Goal: Information Seeking & Learning: Compare options

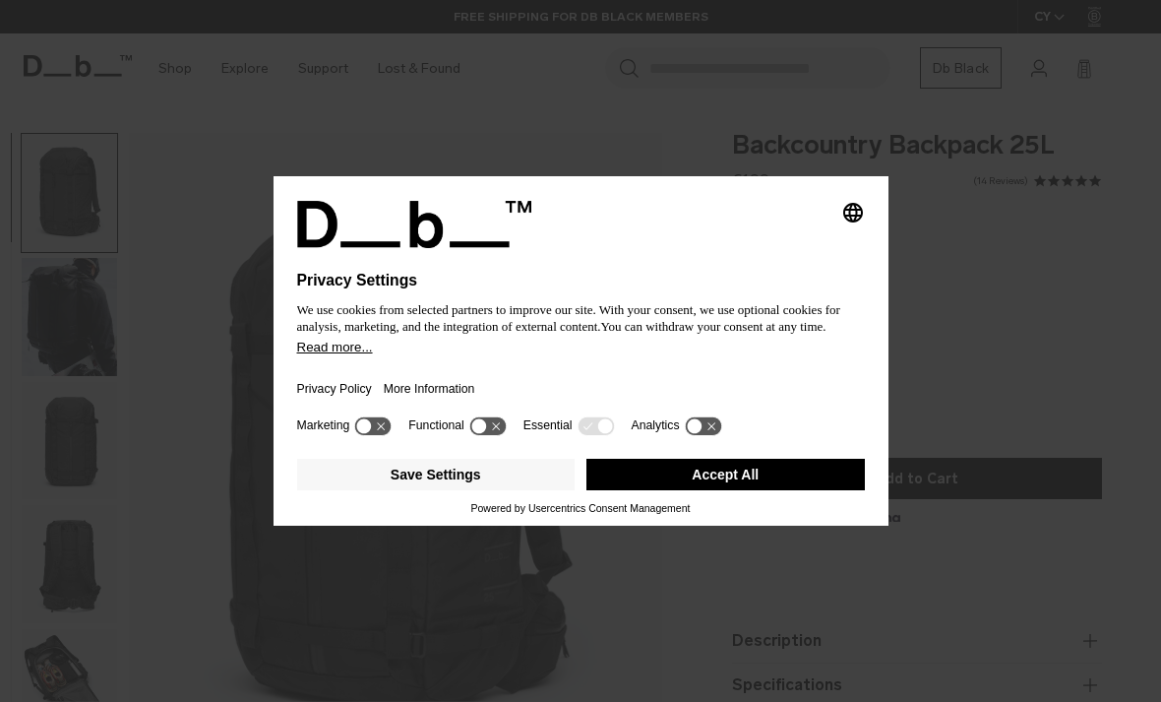
click at [503, 481] on button "Save Settings" at bounding box center [436, 474] width 278 height 31
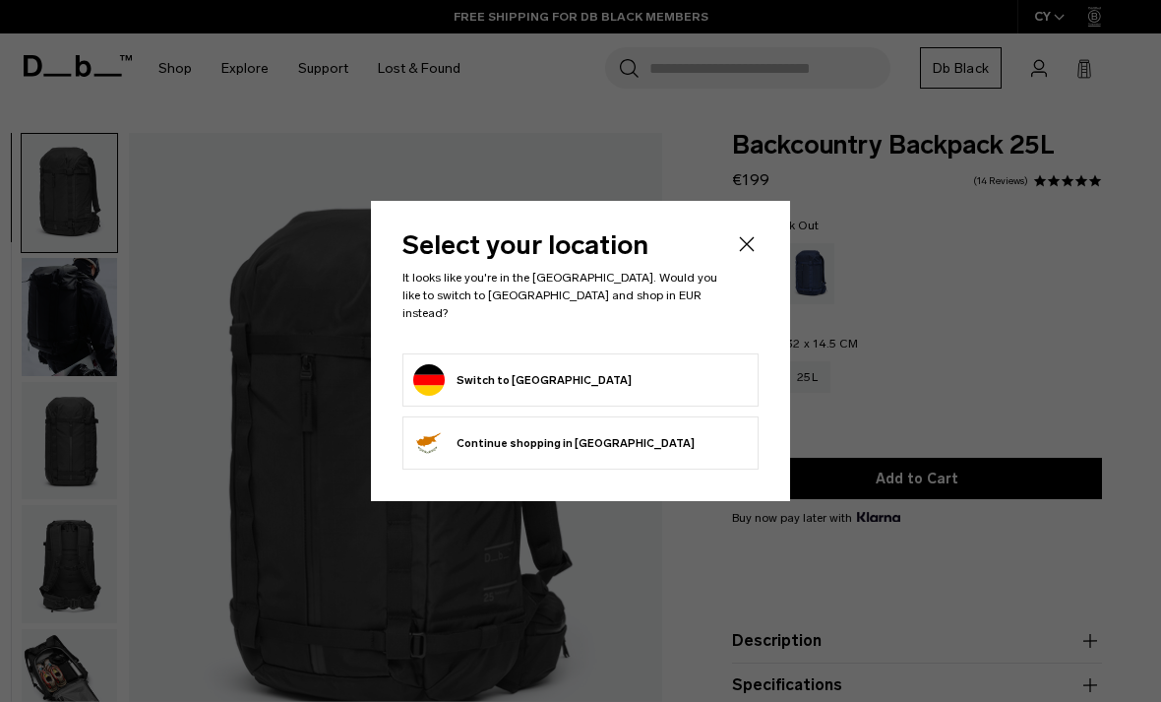
click at [669, 374] on form "Switch to Germany" at bounding box center [580, 379] width 335 height 31
click at [522, 371] on button "Switch to Germany" at bounding box center [522, 379] width 218 height 31
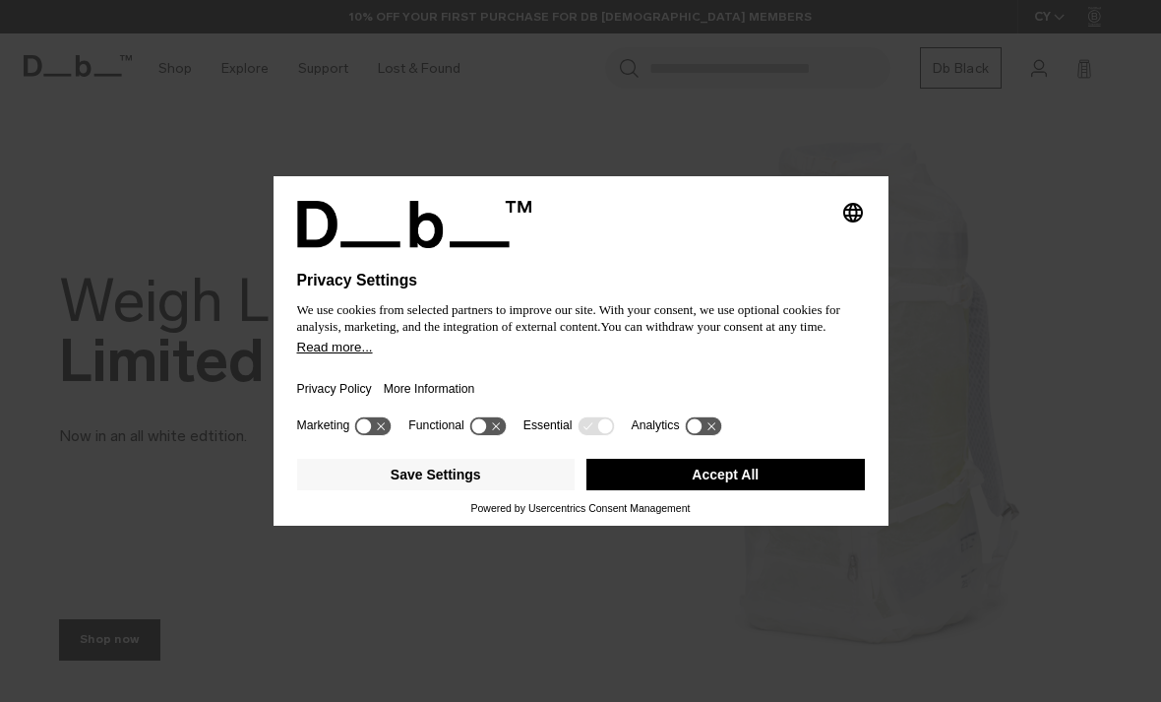
click at [531, 487] on button "Save Settings" at bounding box center [436, 474] width 278 height 31
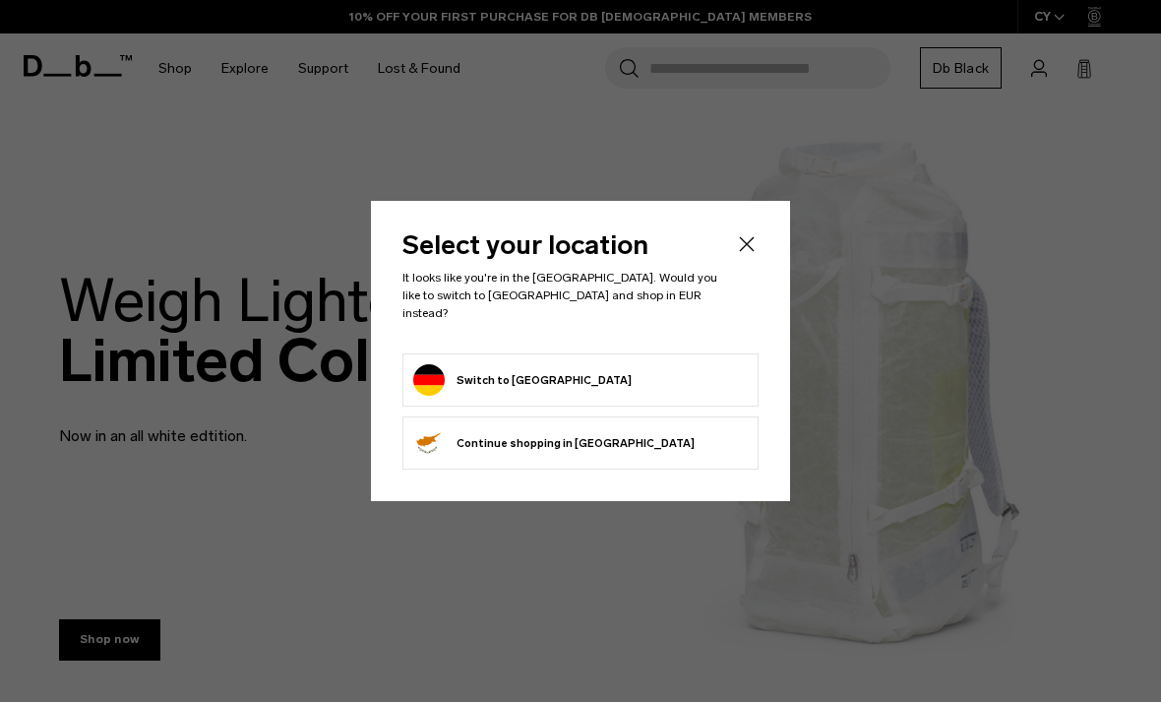
click at [671, 364] on form "Switch to Germany" at bounding box center [580, 379] width 335 height 31
click at [683, 382] on form "Switch to Germany" at bounding box center [580, 379] width 335 height 31
click at [550, 375] on button "Switch to Germany" at bounding box center [522, 379] width 218 height 31
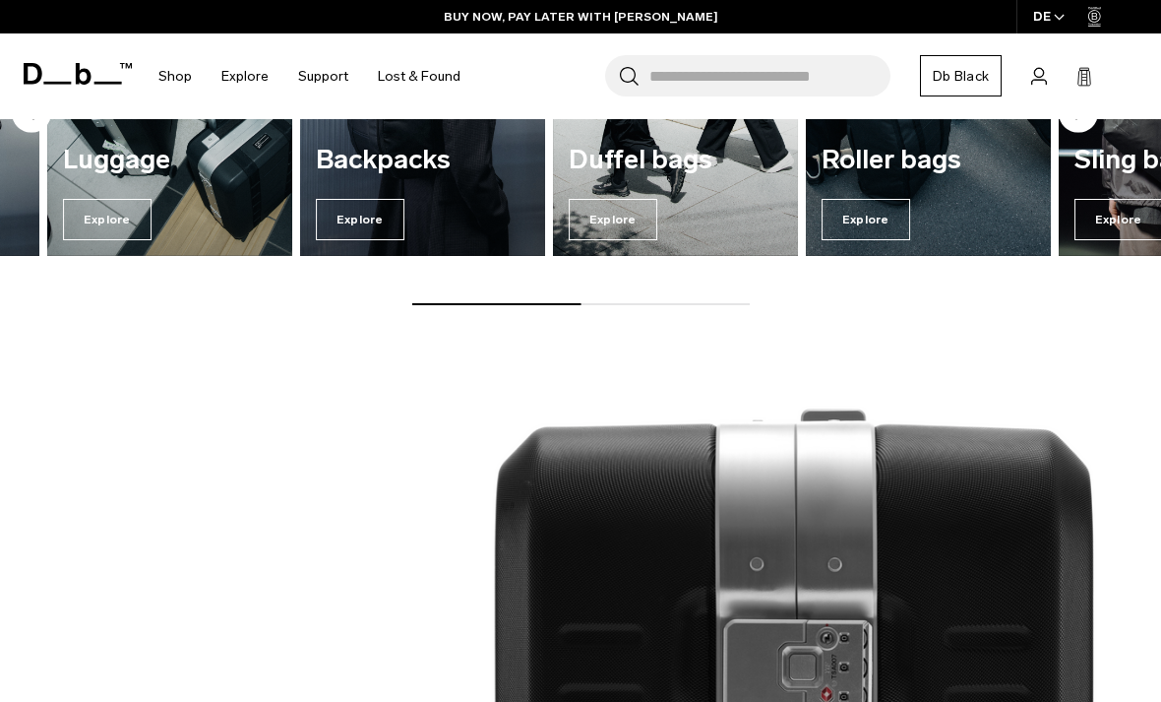
scroll to position [1489, 0]
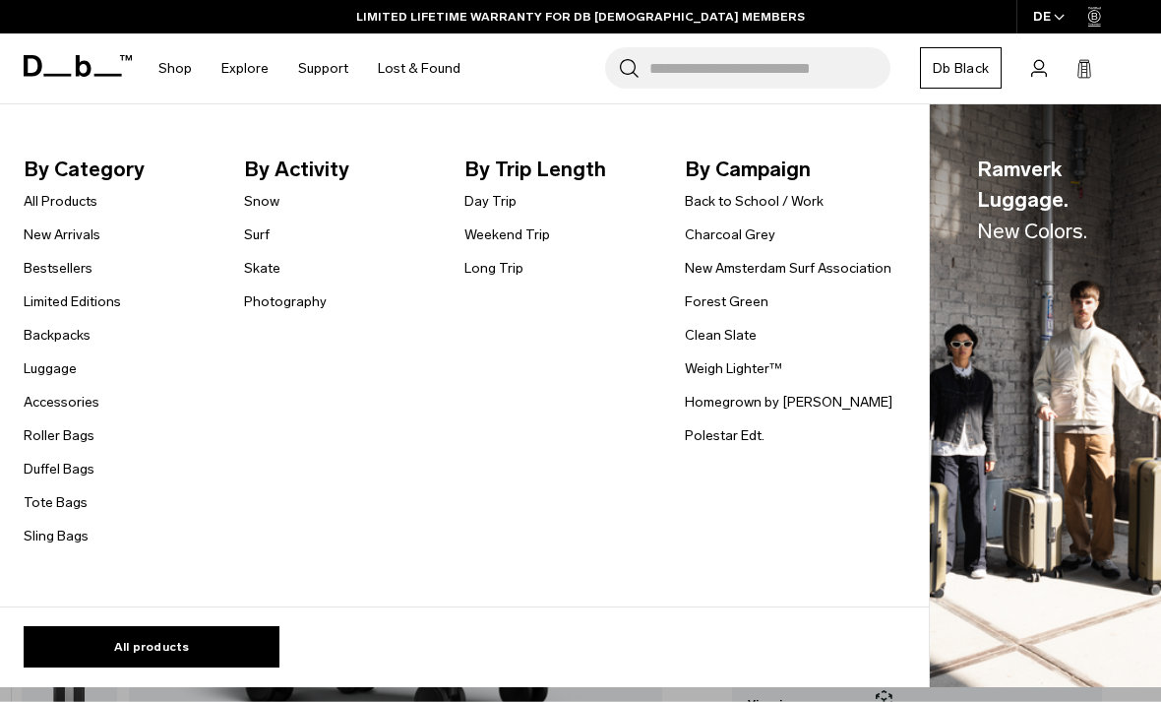
click at [40, 200] on link "All Products" at bounding box center [61, 201] width 74 height 21
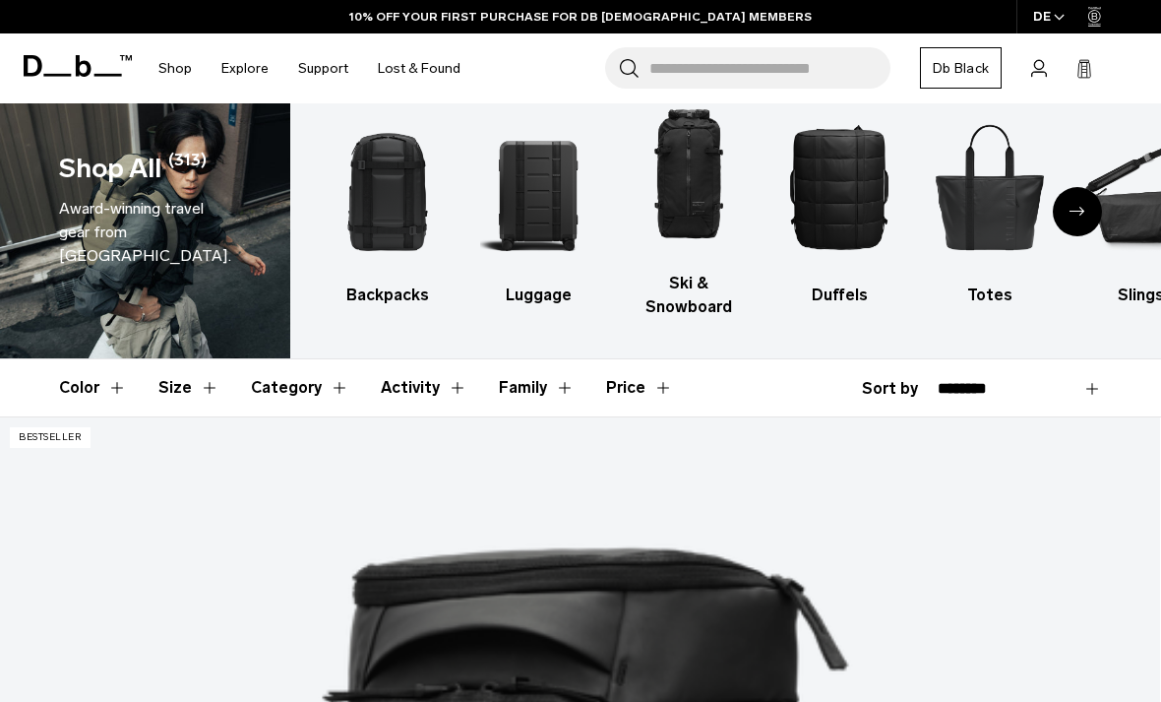
scroll to position [43, 0]
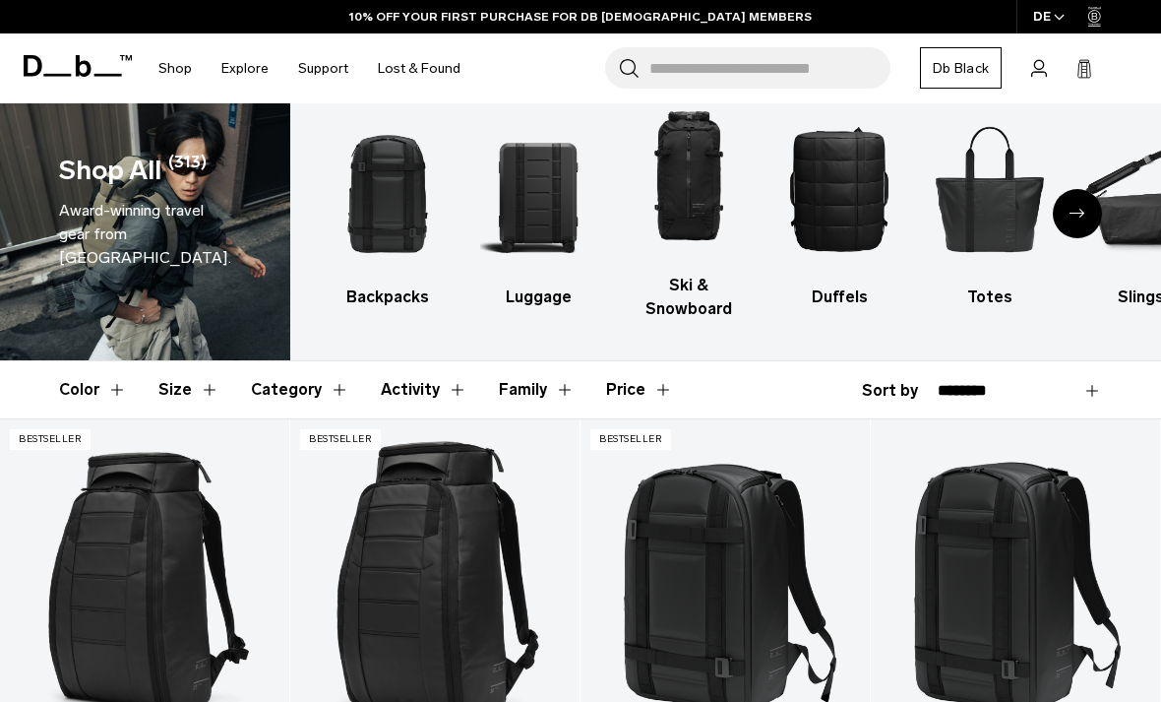
click at [378, 196] on img "1 / 10" at bounding box center [388, 188] width 116 height 174
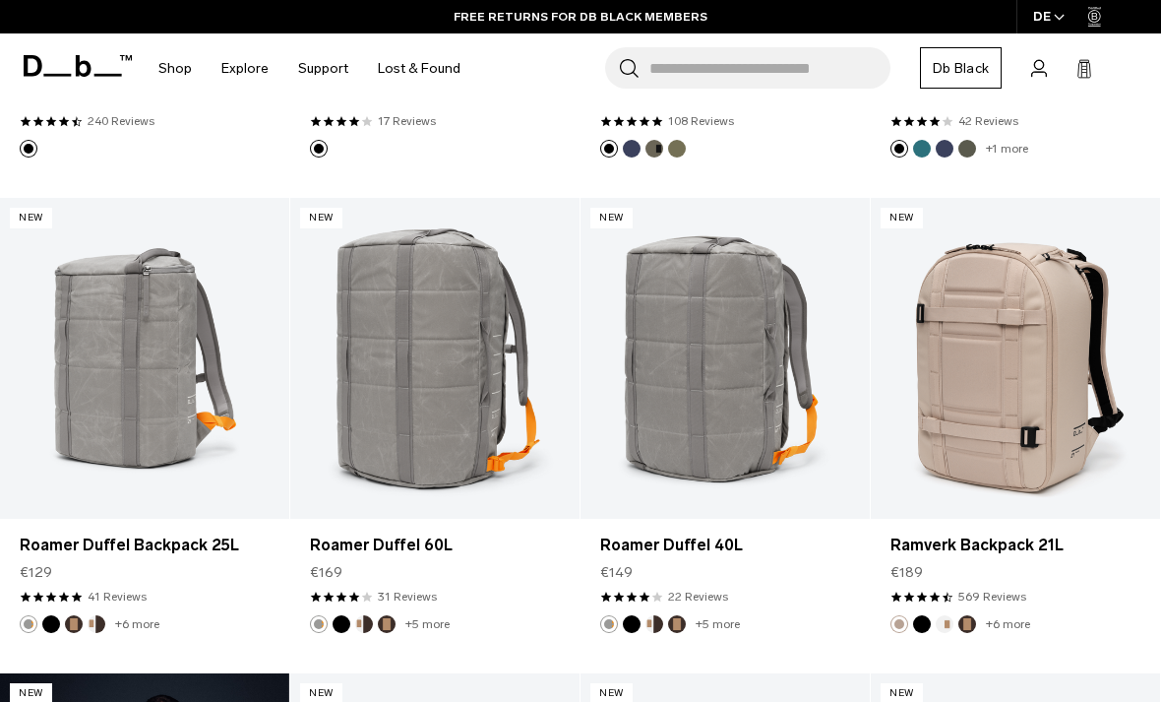
scroll to position [2649, 0]
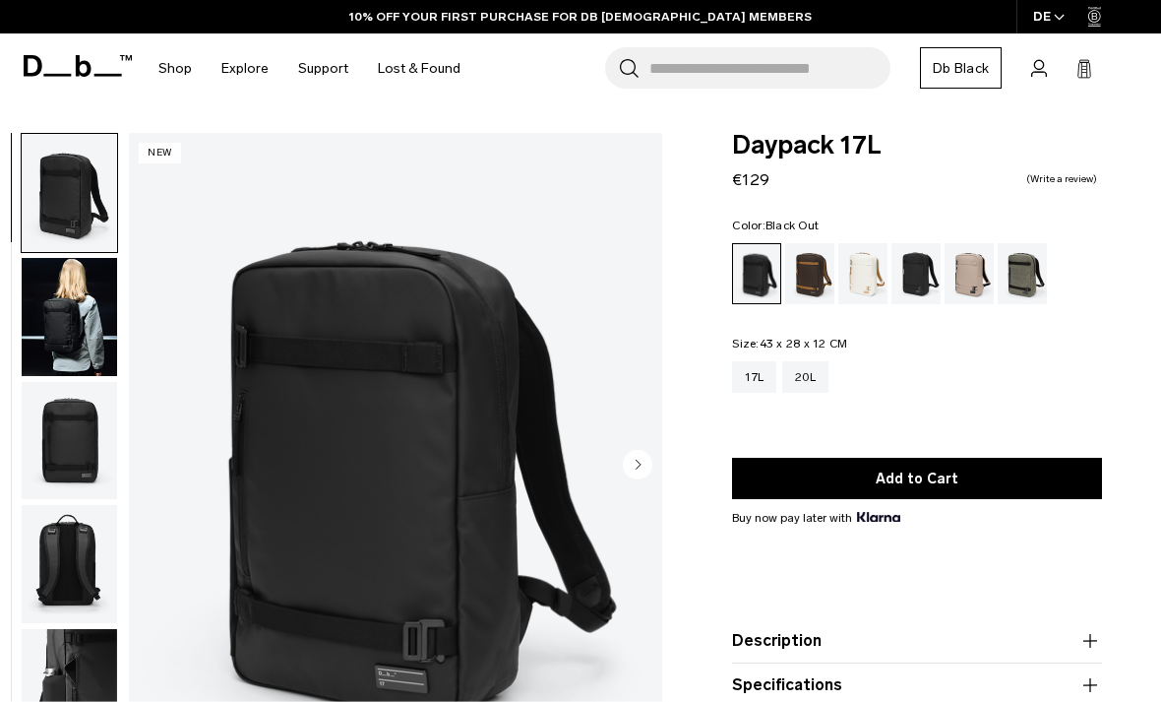
scroll to position [40, 0]
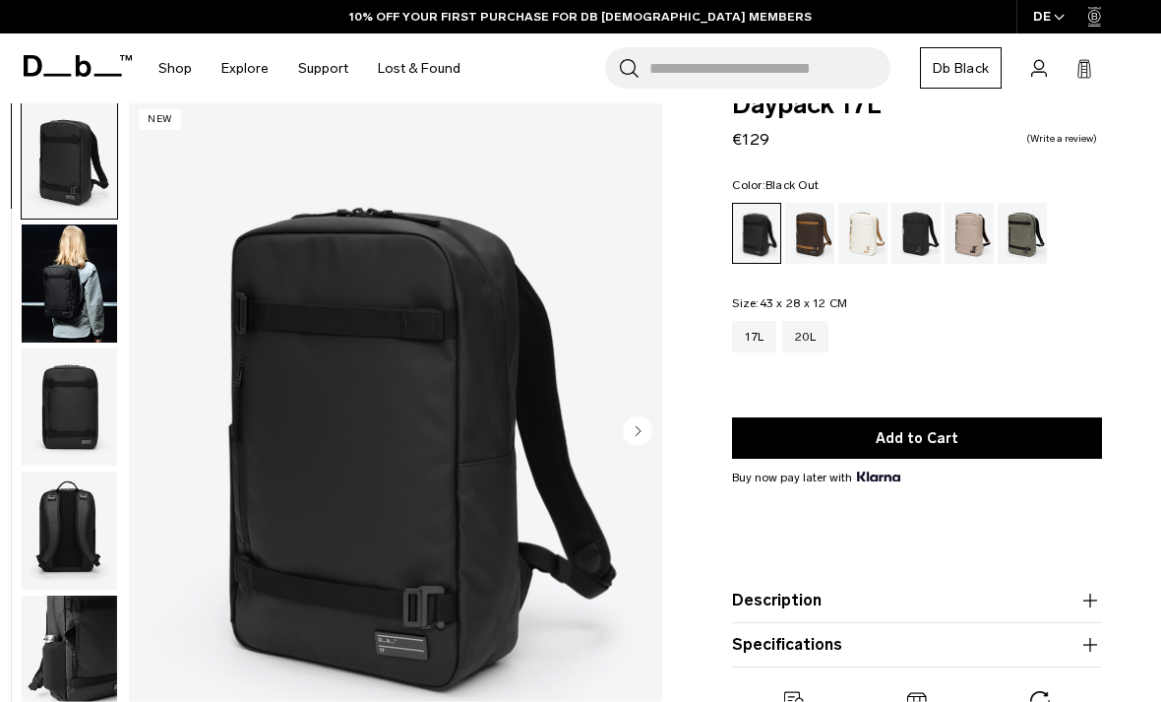
click at [638, 426] on circle "Next slide" at bounding box center [638, 430] width 30 height 30
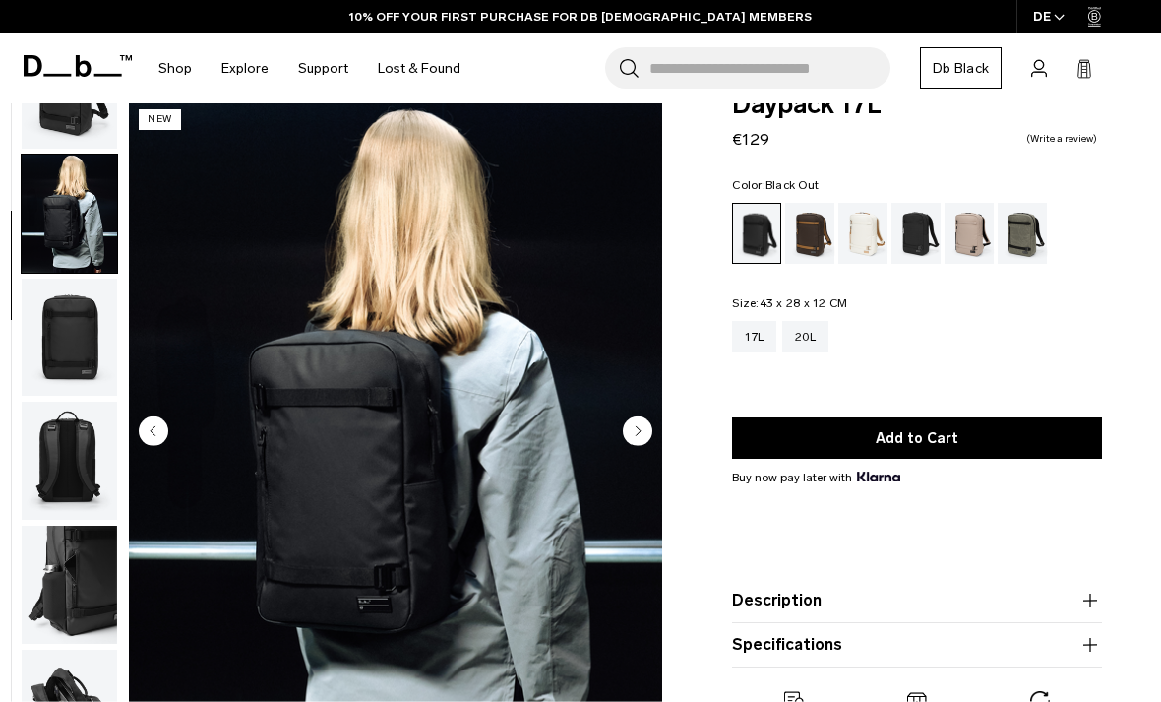
scroll to position [79, 0]
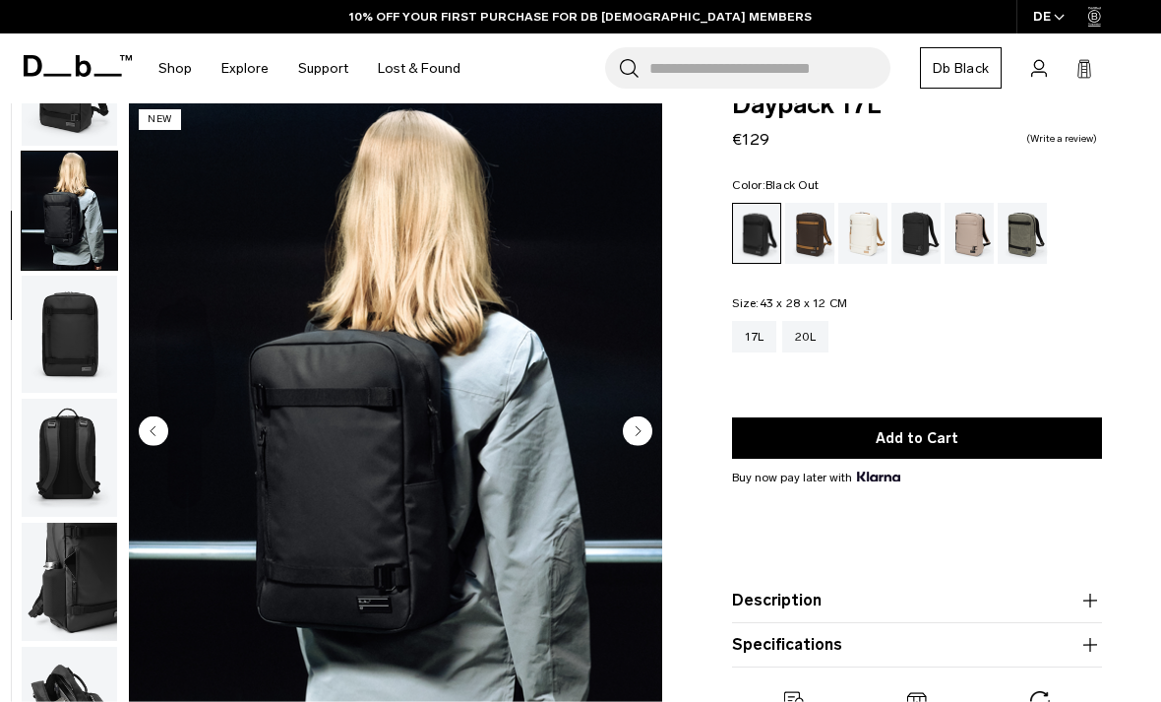
click at [648, 415] on img "2 / 6" at bounding box center [395, 432] width 533 height 666
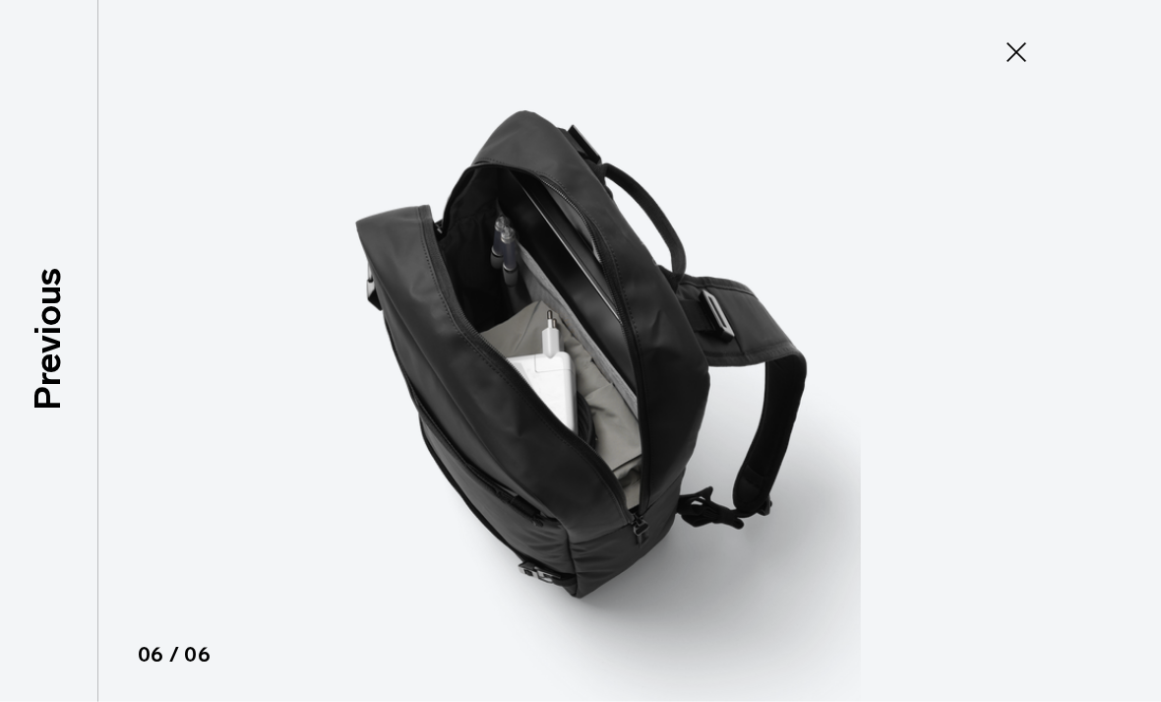
click at [1013, 47] on icon at bounding box center [1017, 52] width 20 height 20
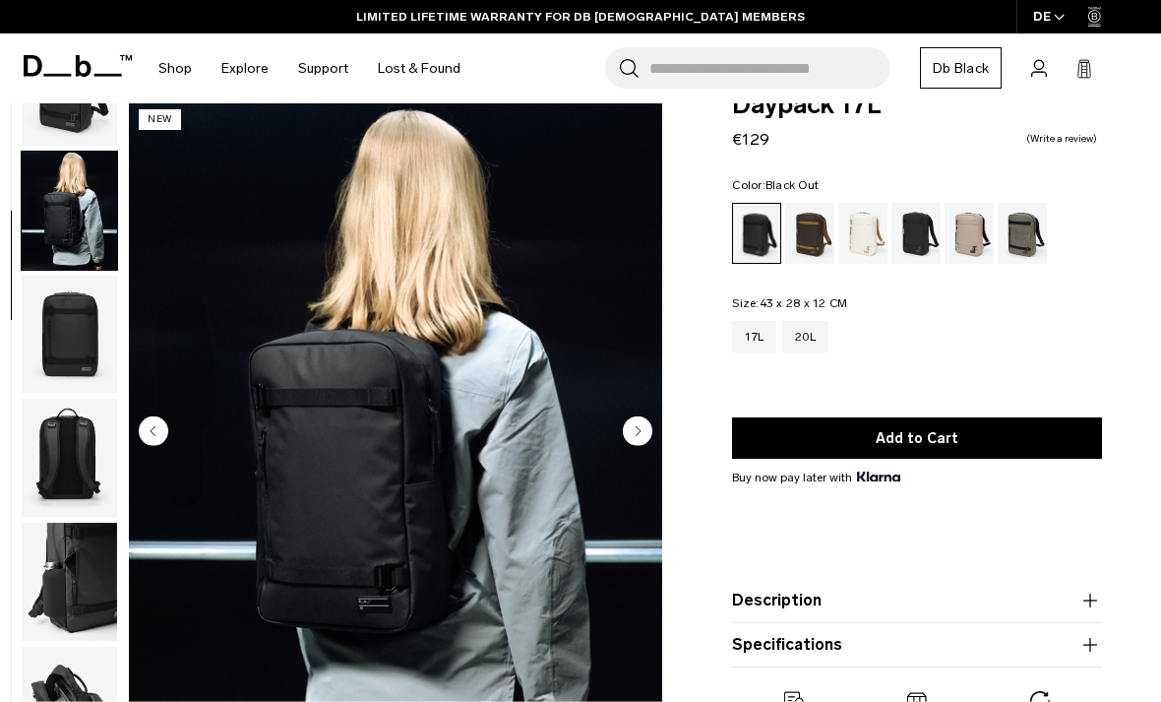
click at [812, 341] on div "20L" at bounding box center [805, 336] width 46 height 31
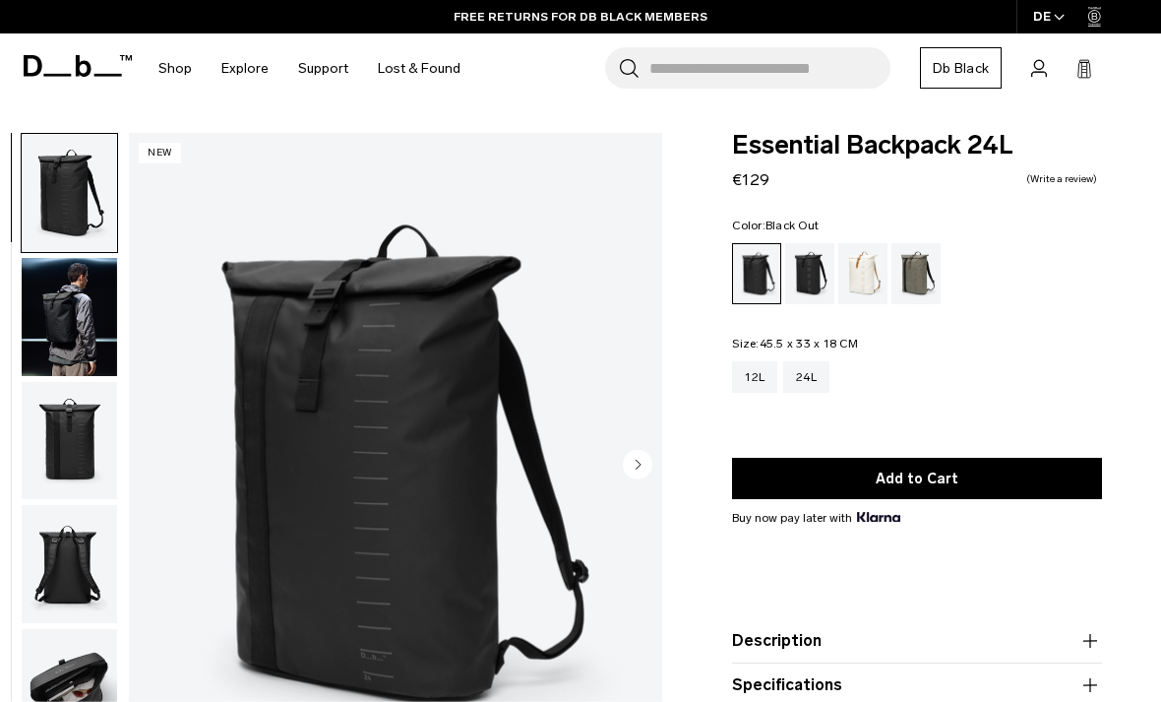
click at [644, 454] on circle "Next slide" at bounding box center [638, 464] width 30 height 30
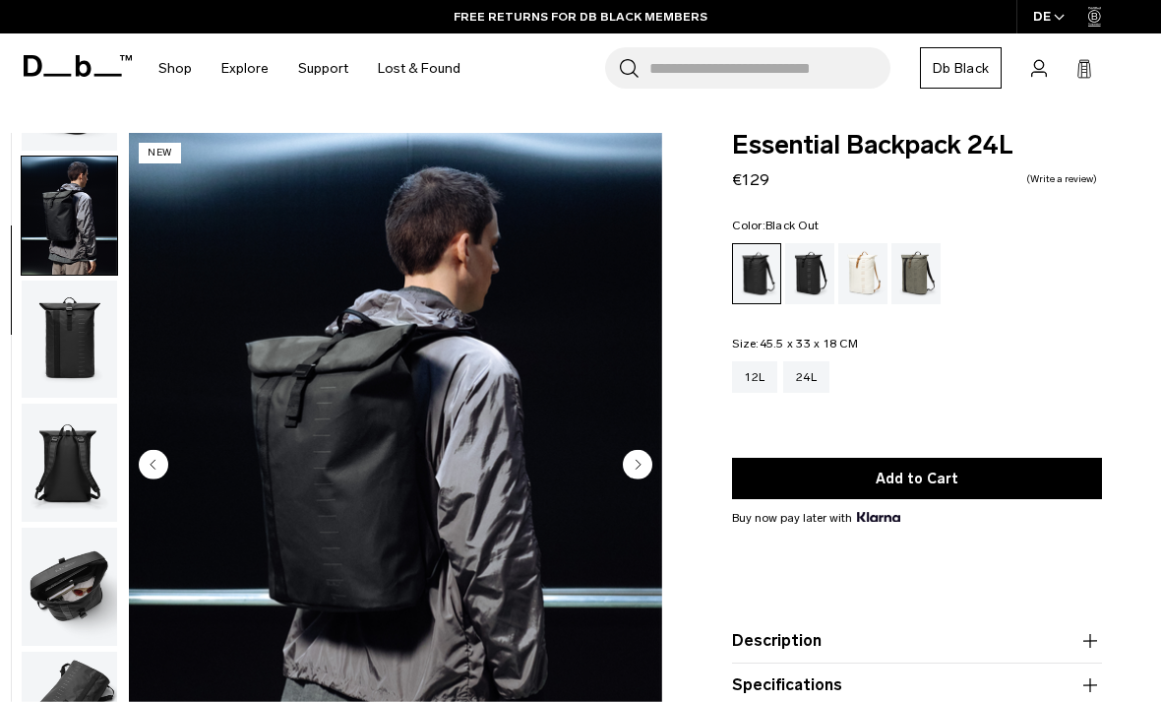
scroll to position [125, 0]
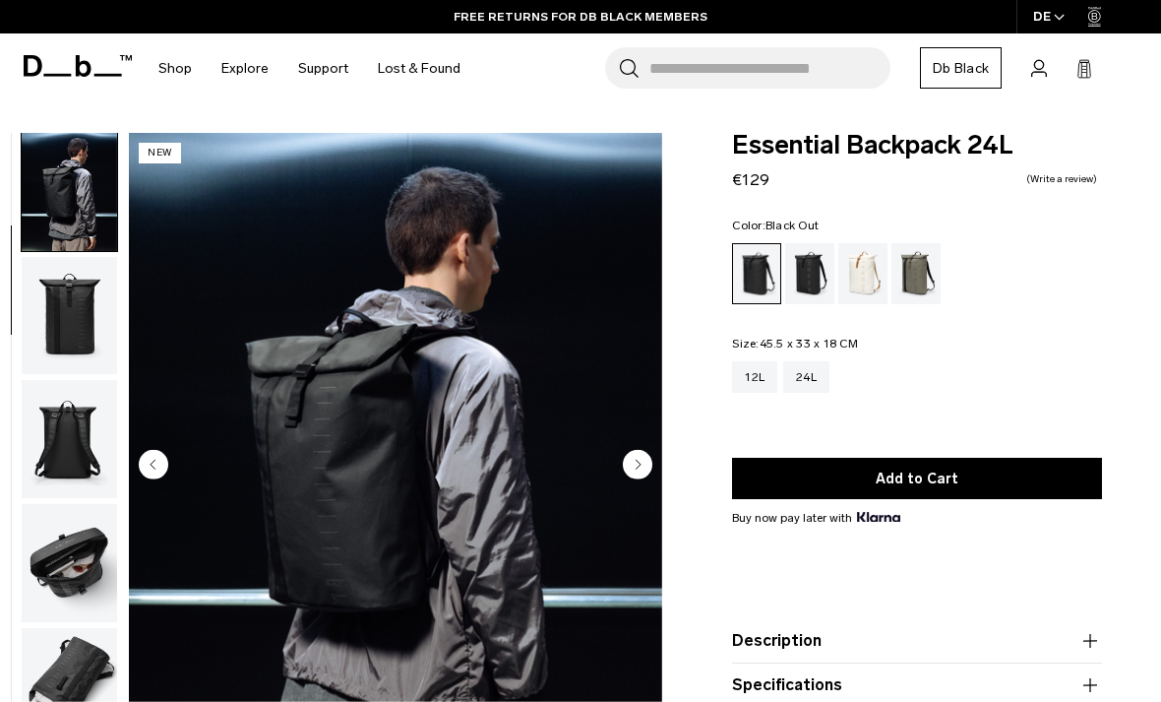
click at [637, 447] on img "2 / 7" at bounding box center [395, 466] width 533 height 666
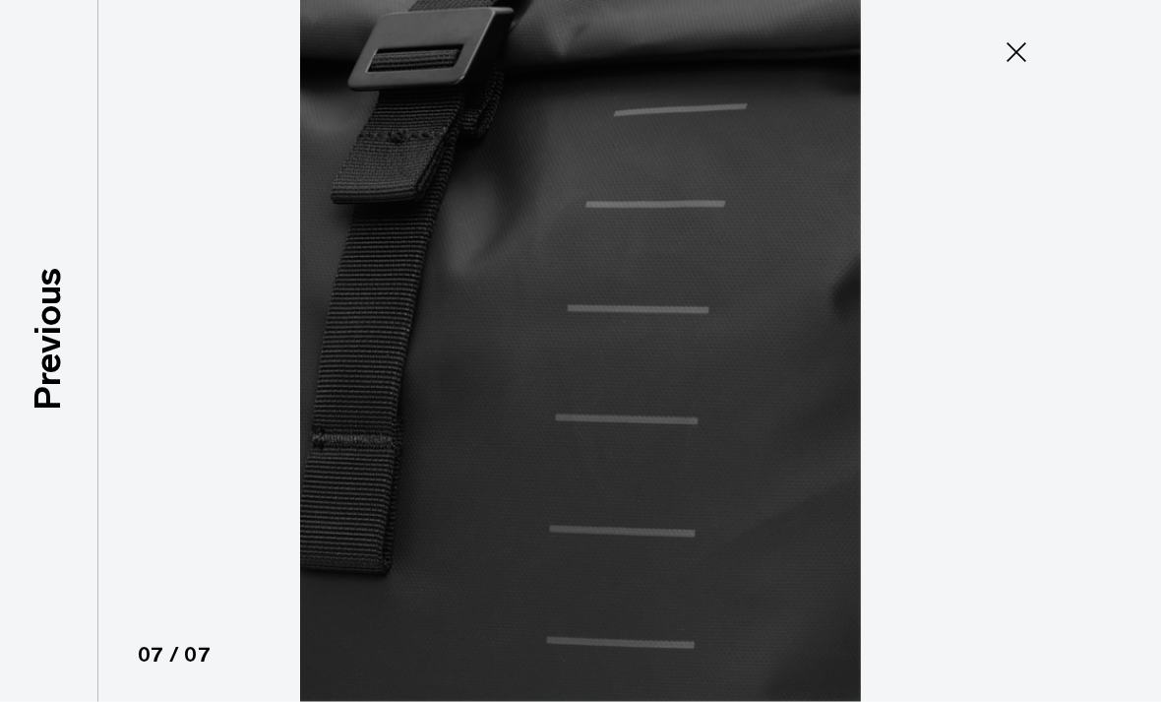
click at [1033, 45] on button "Close" at bounding box center [1016, 51] width 65 height 41
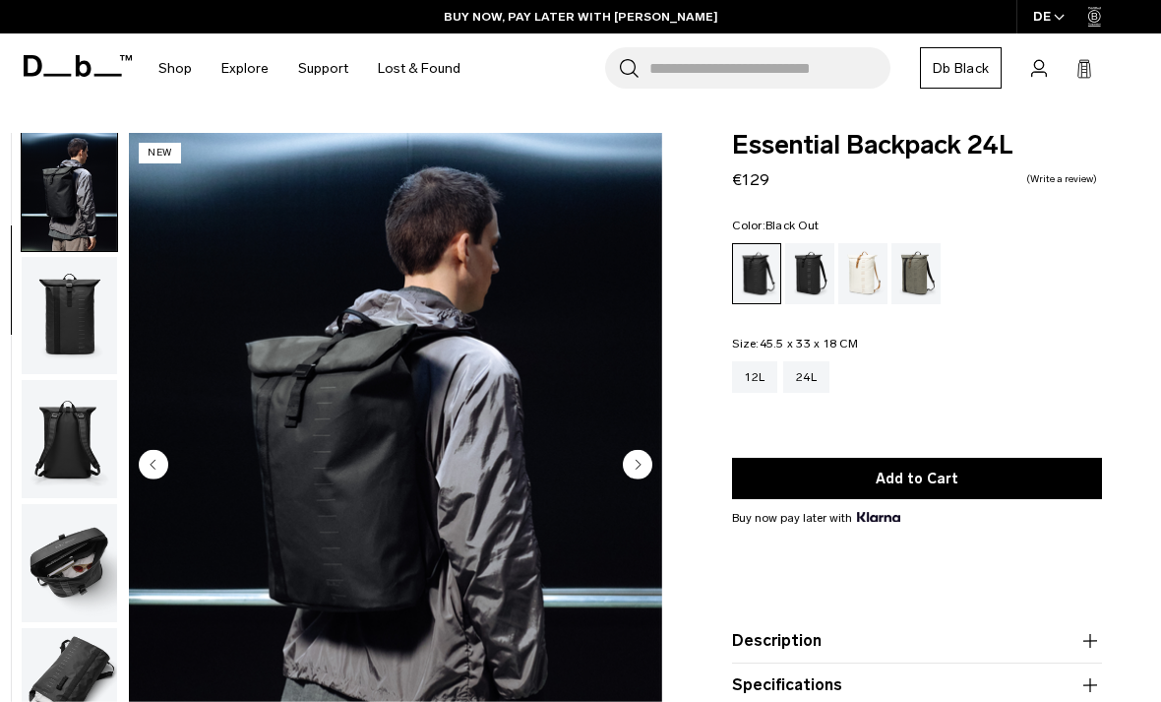
click at [805, 277] on div "Charcoal Grey" at bounding box center [810, 273] width 50 height 61
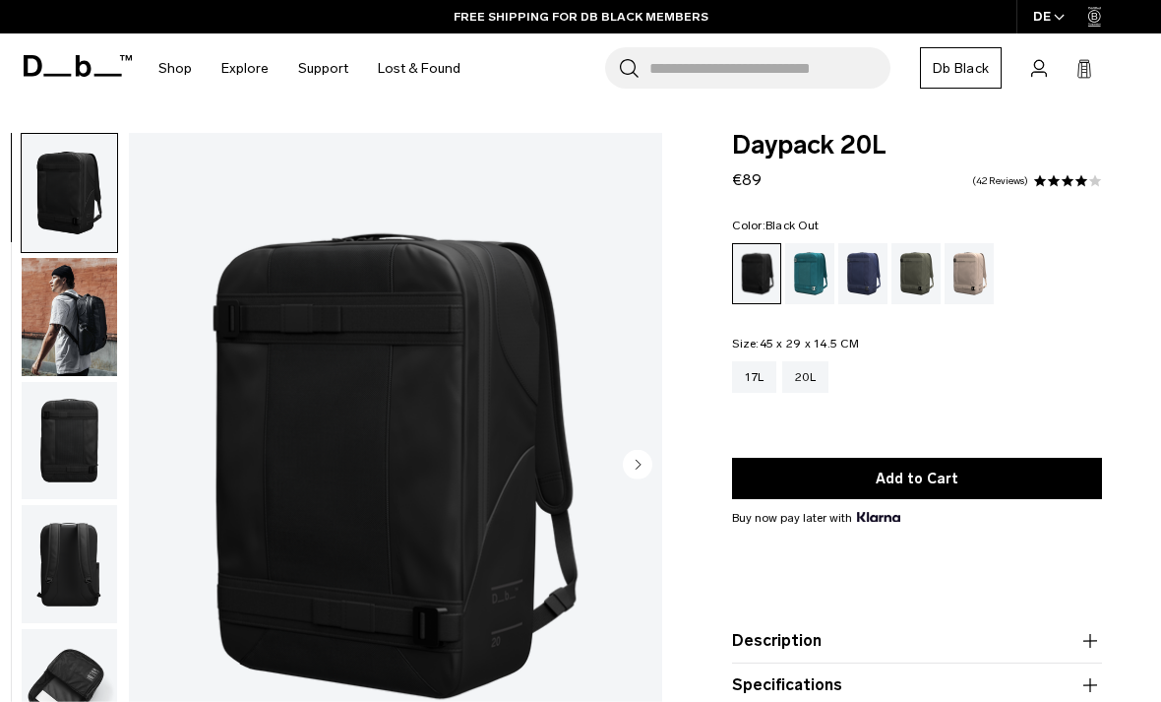
click at [64, 327] on img "button" at bounding box center [69, 317] width 95 height 118
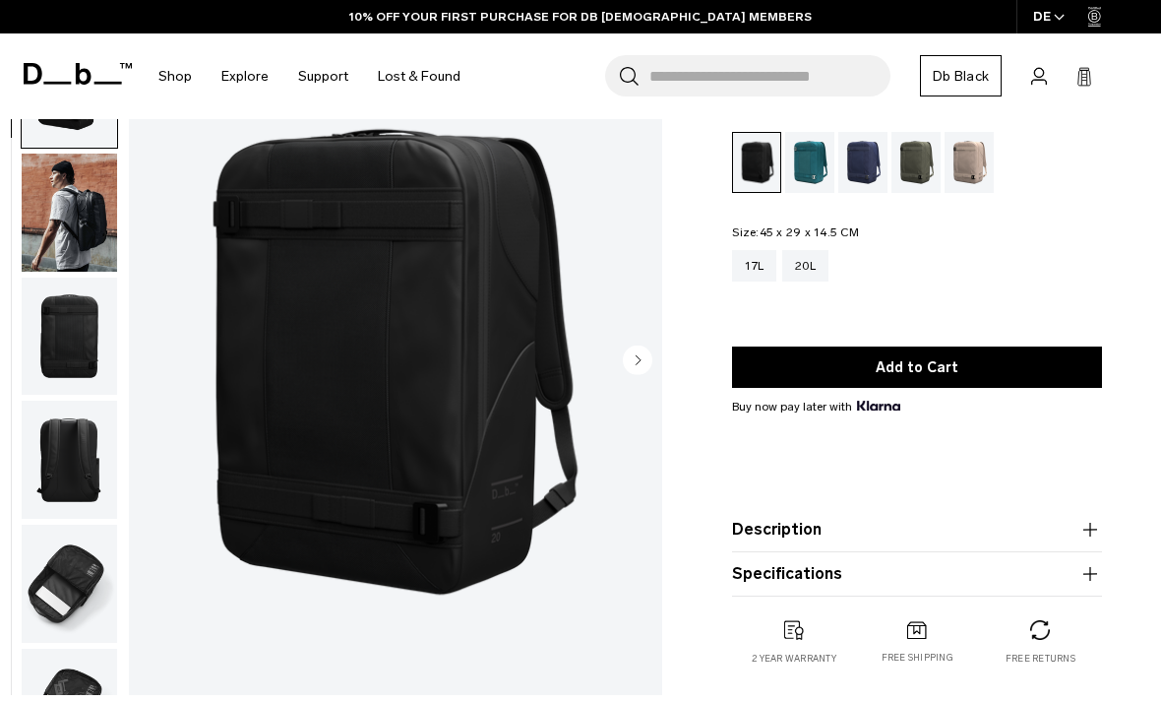
click at [760, 261] on div "17L" at bounding box center [754, 265] width 44 height 31
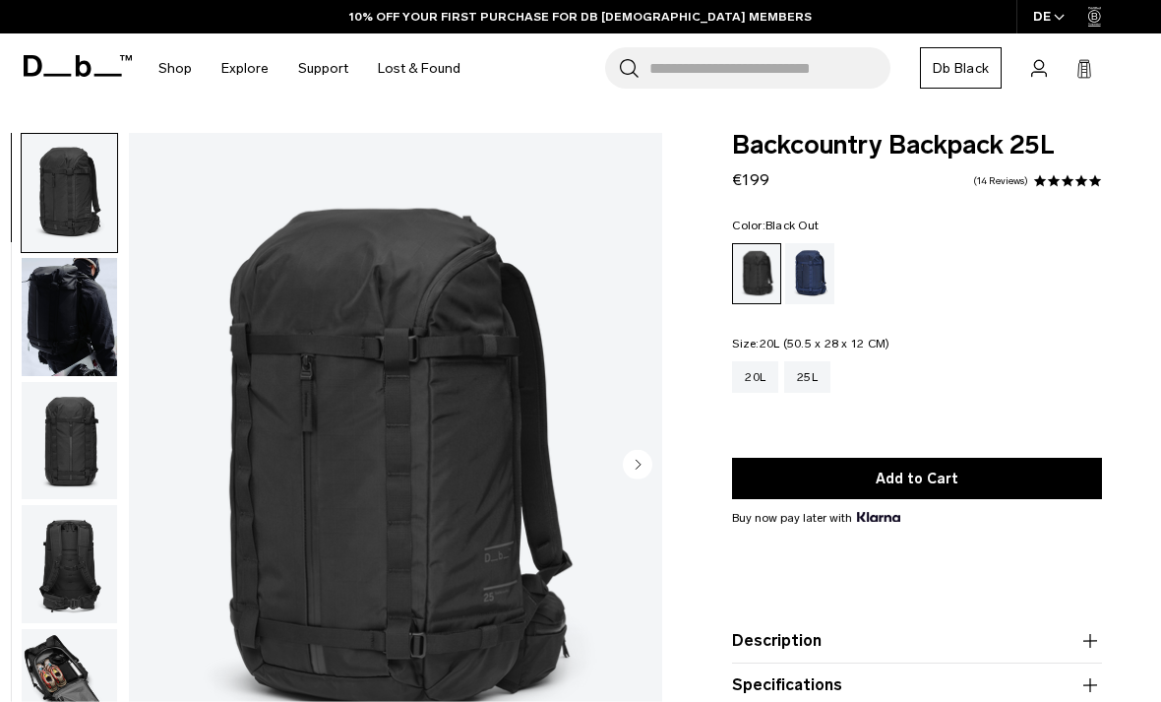
click at [766, 364] on div "20L" at bounding box center [755, 376] width 46 height 31
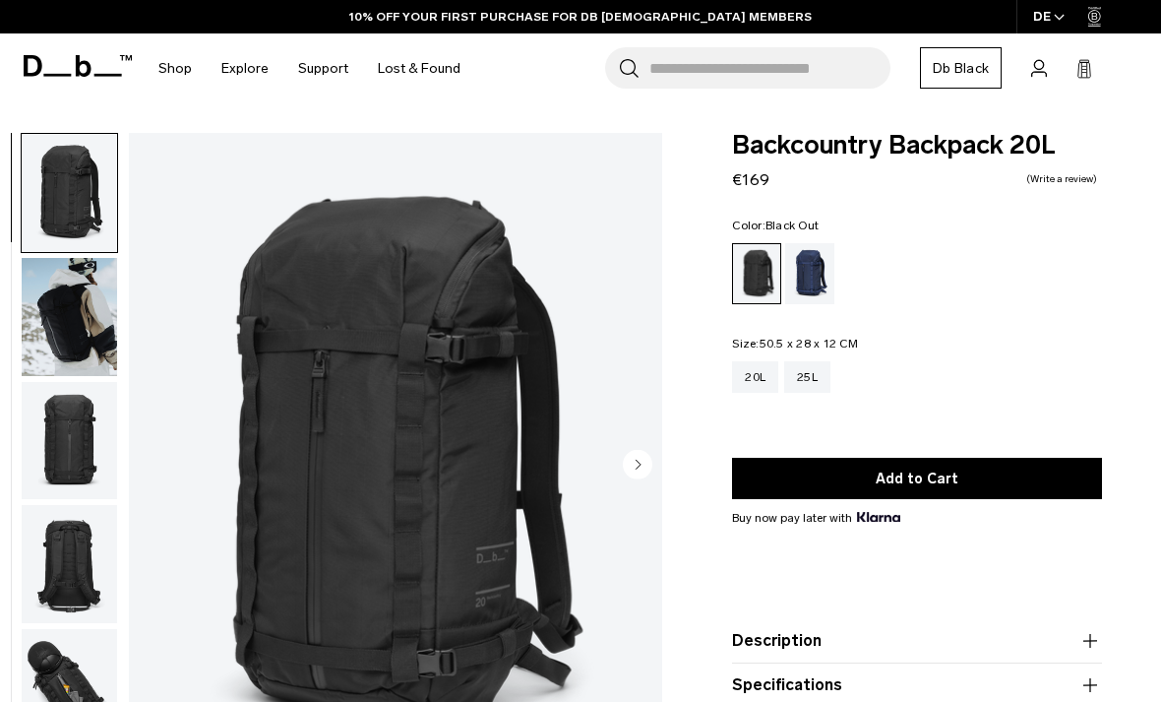
scroll to position [33, 0]
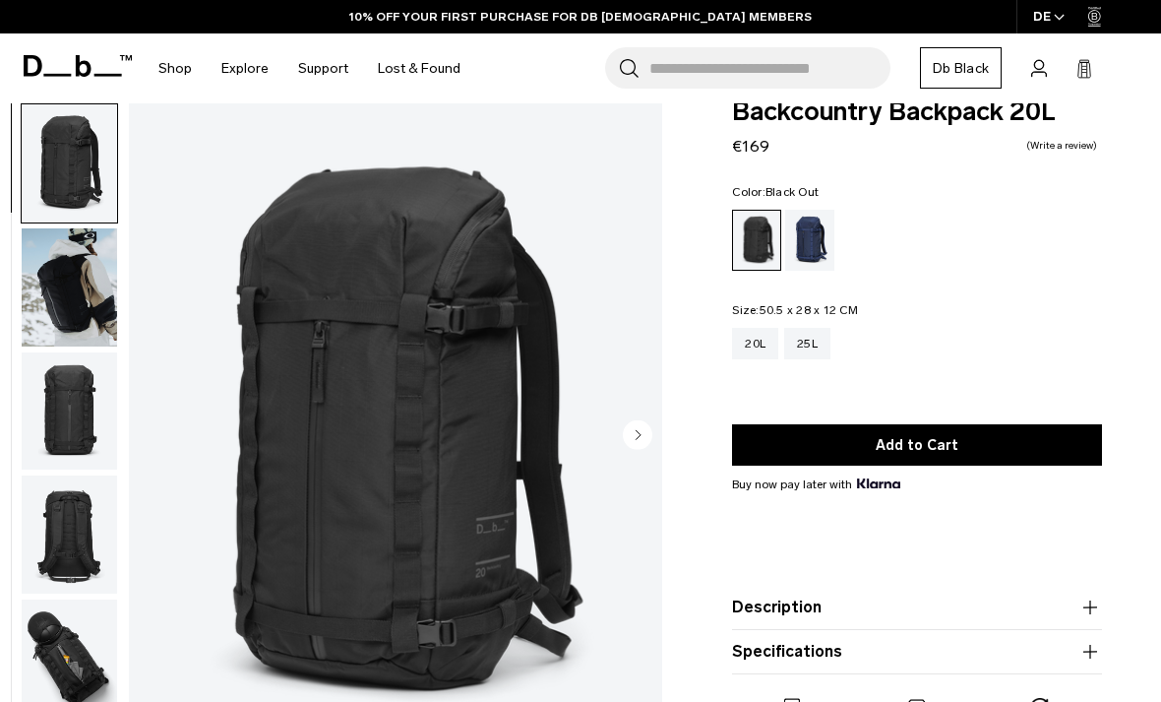
click at [643, 439] on circle "Next slide" at bounding box center [638, 434] width 30 height 30
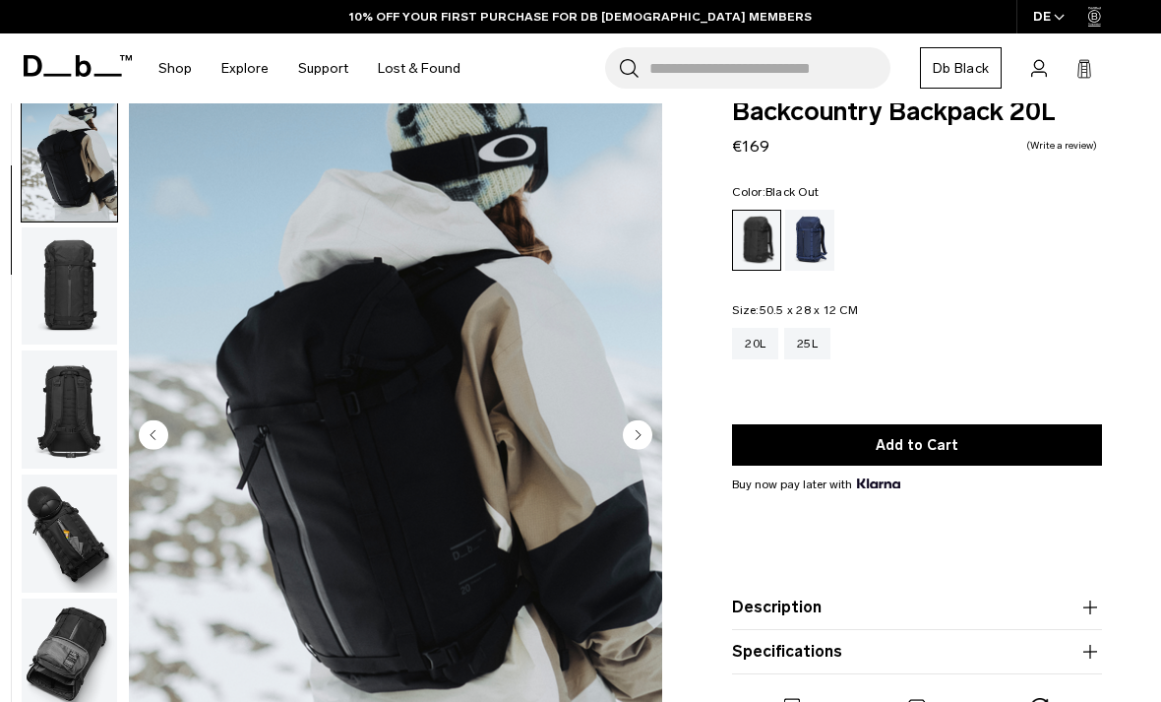
click at [651, 432] on circle "Next slide" at bounding box center [638, 434] width 30 height 30
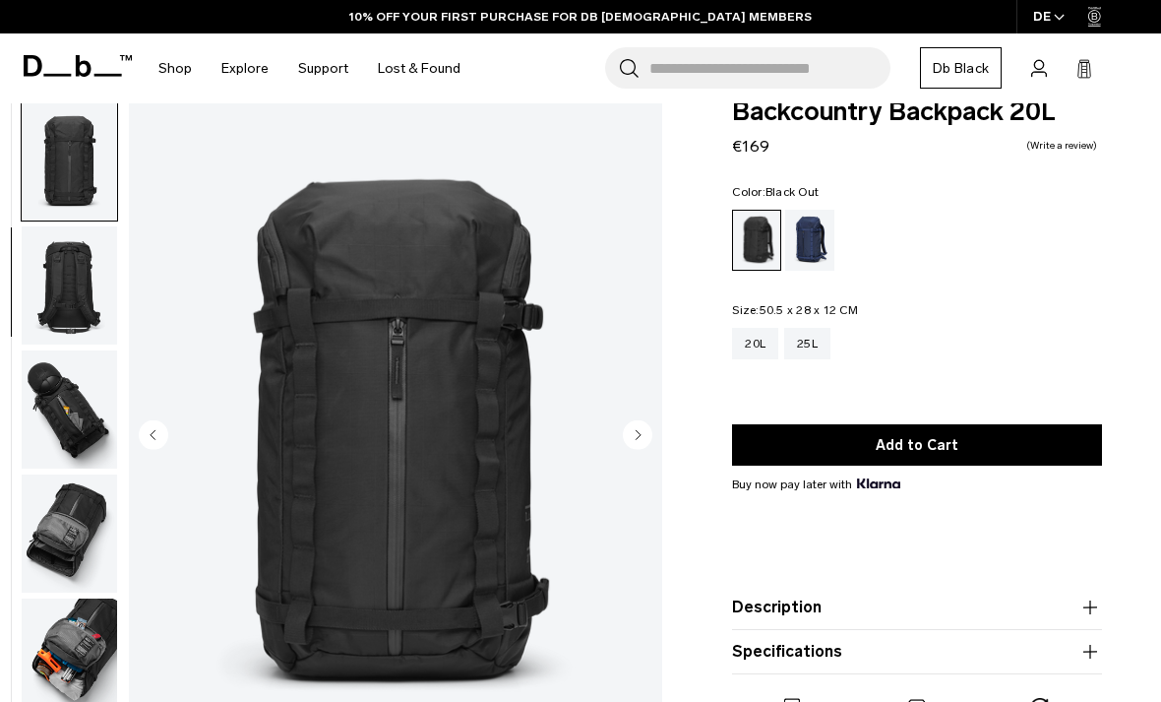
click at [648, 428] on circle "Next slide" at bounding box center [638, 434] width 30 height 30
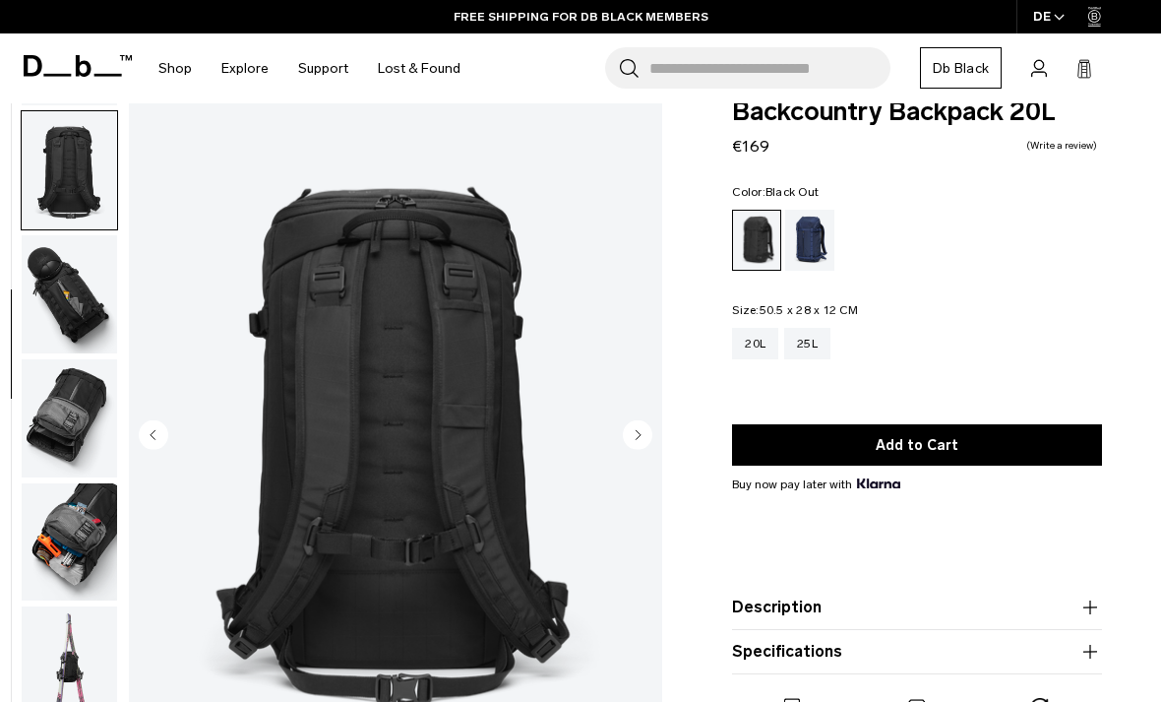
scroll to position [374, 0]
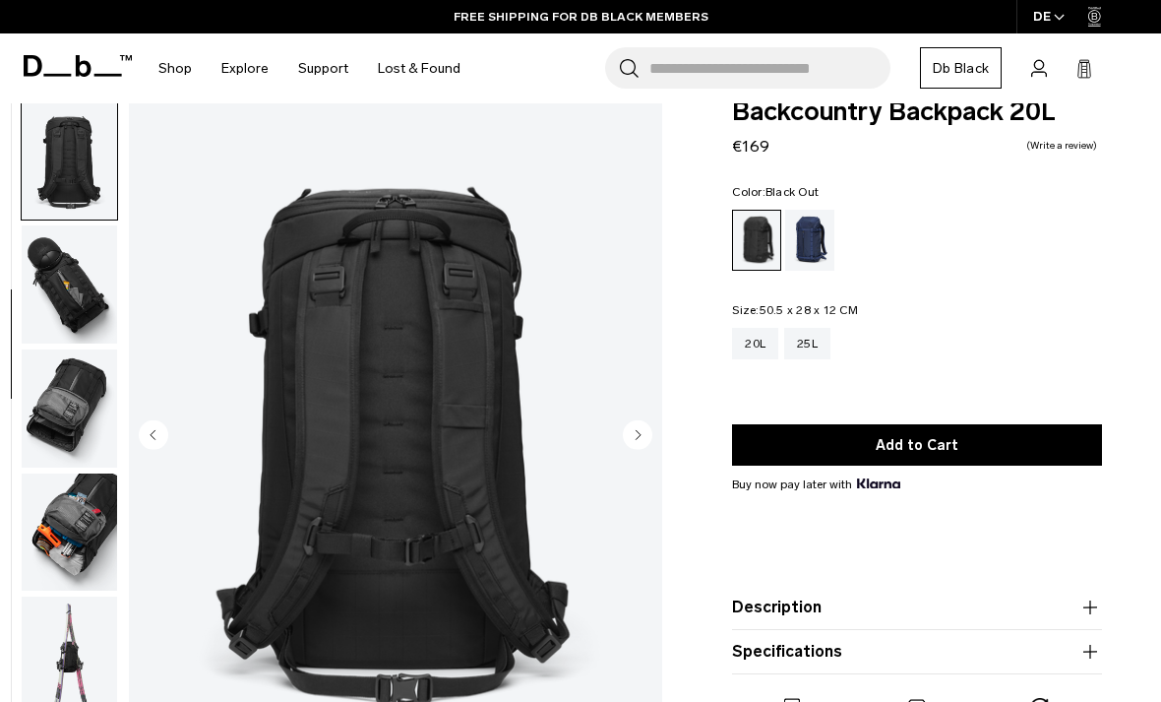
click at [644, 428] on circle "Next slide" at bounding box center [638, 434] width 30 height 30
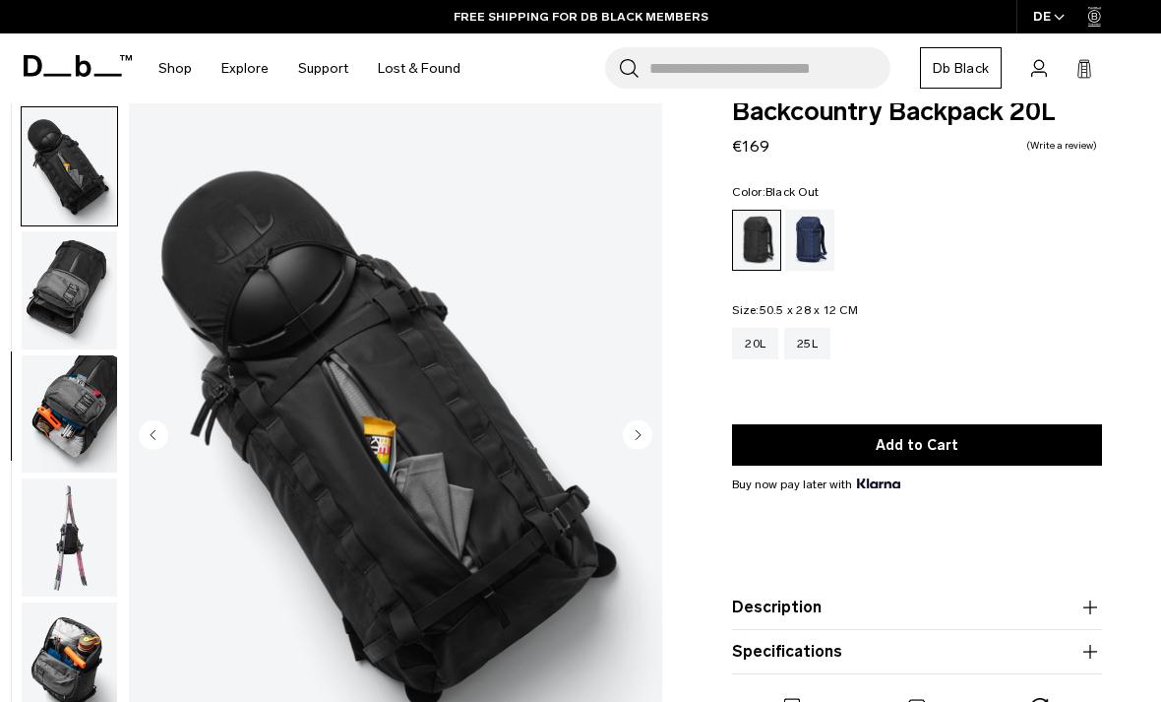
scroll to position [499, 0]
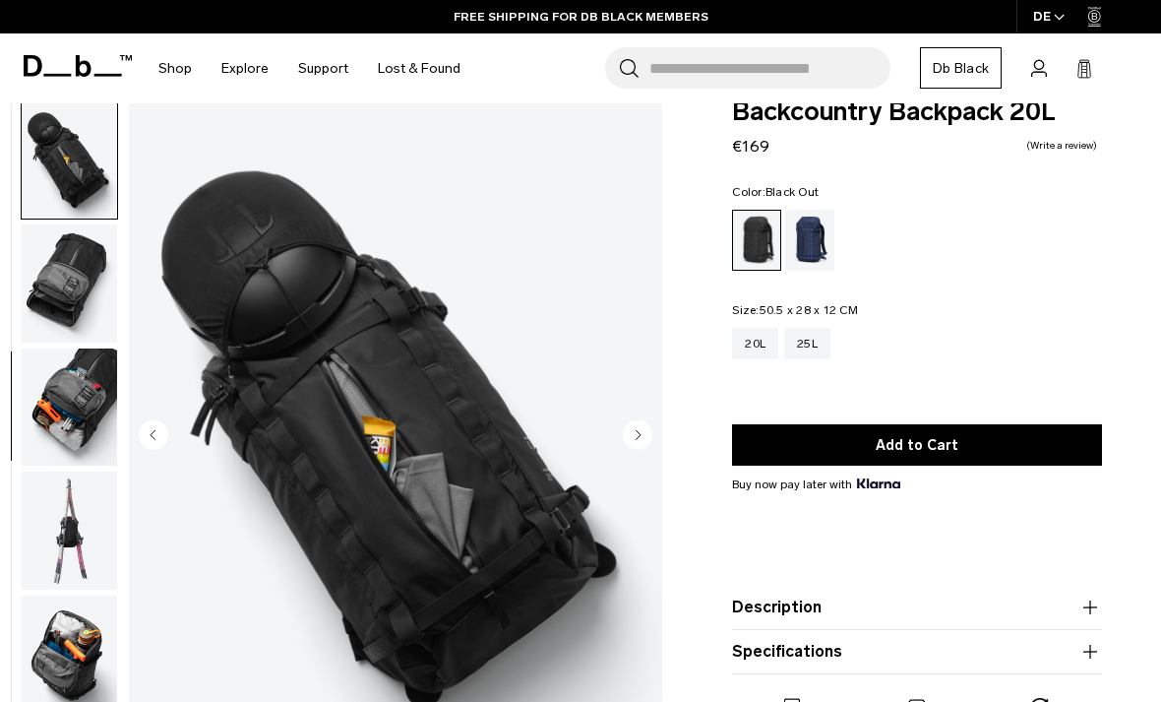
click at [633, 428] on circle "Next slide" at bounding box center [638, 434] width 30 height 30
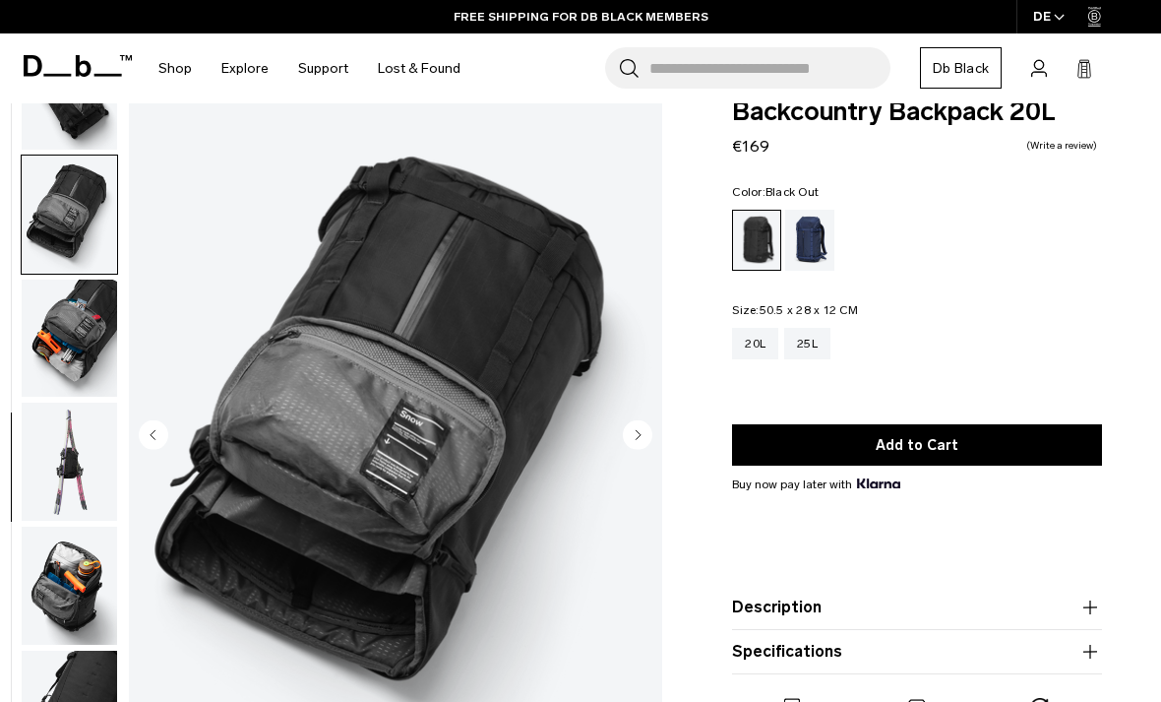
scroll to position [577, 0]
click at [631, 427] on circle "Next slide" at bounding box center [638, 434] width 30 height 30
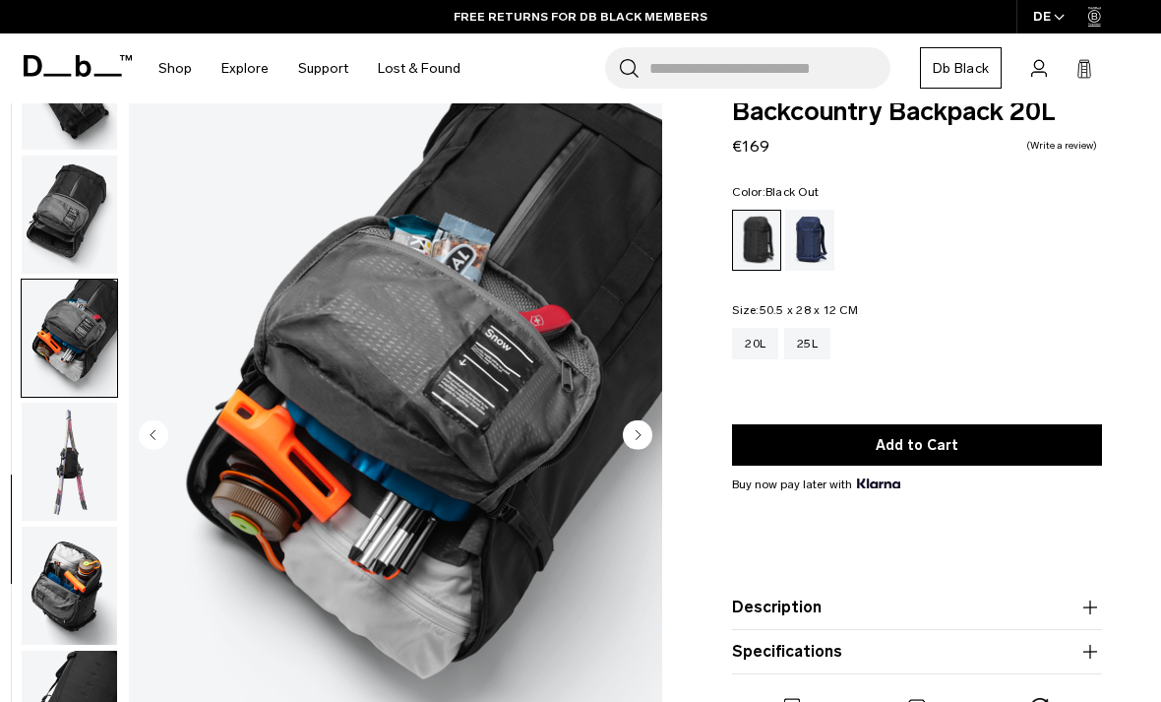
click at [634, 433] on circle "Next slide" at bounding box center [638, 434] width 30 height 30
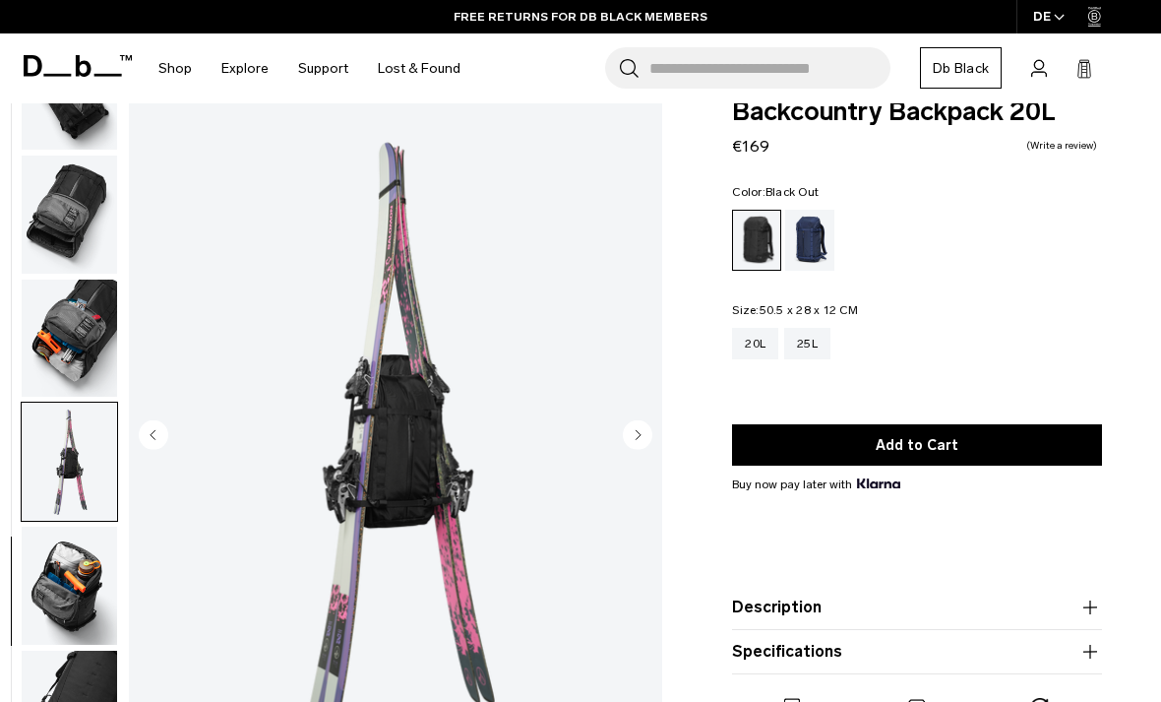
click at [631, 436] on circle "Next slide" at bounding box center [638, 434] width 30 height 30
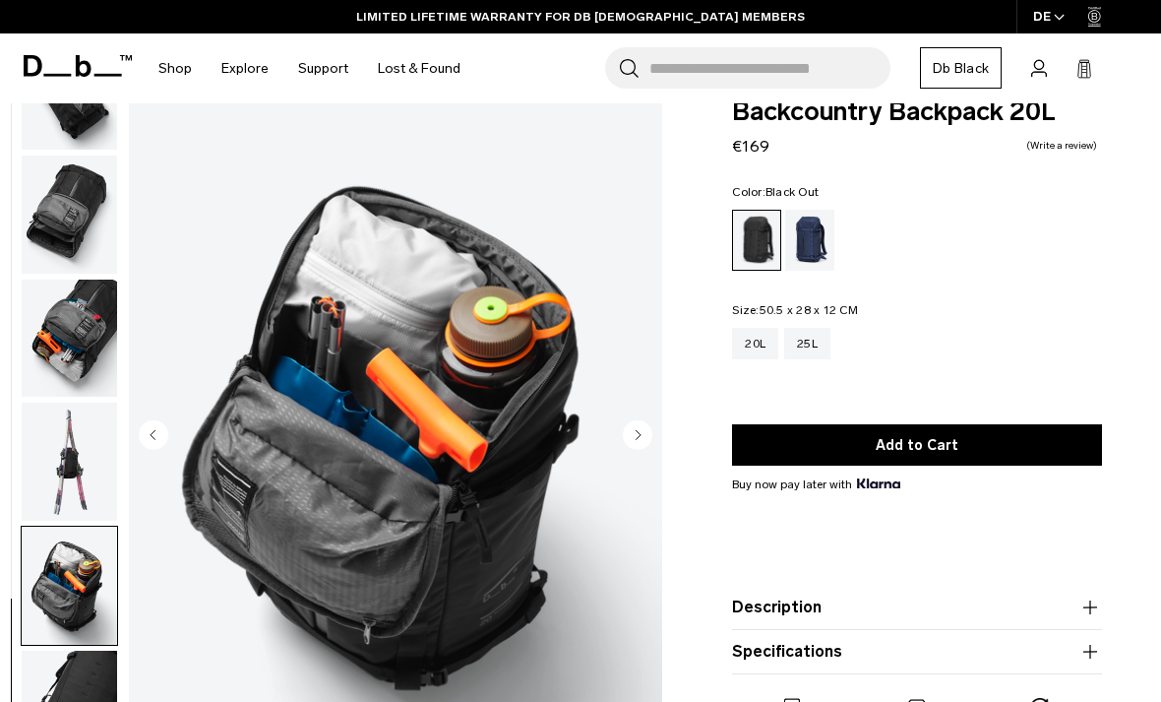
click at [640, 435] on icon "Next slide" at bounding box center [639, 434] width 5 height 9
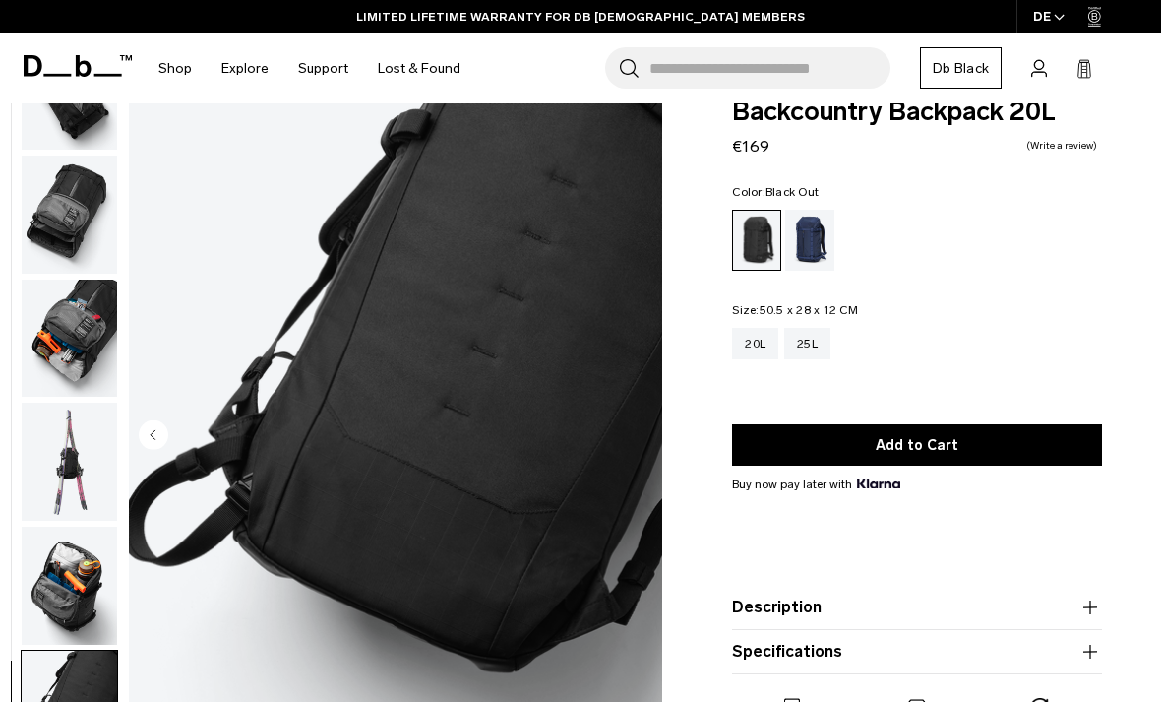
click at [635, 439] on img "10 / 10" at bounding box center [395, 436] width 533 height 666
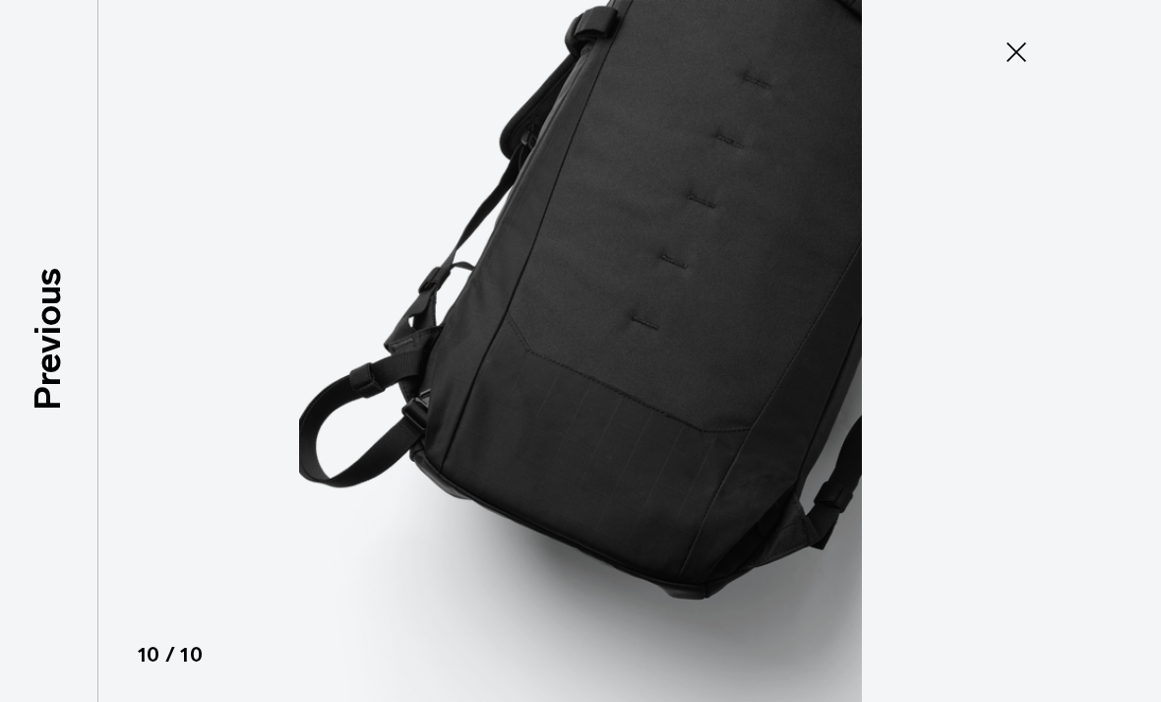
click at [1018, 51] on icon at bounding box center [1017, 52] width 20 height 20
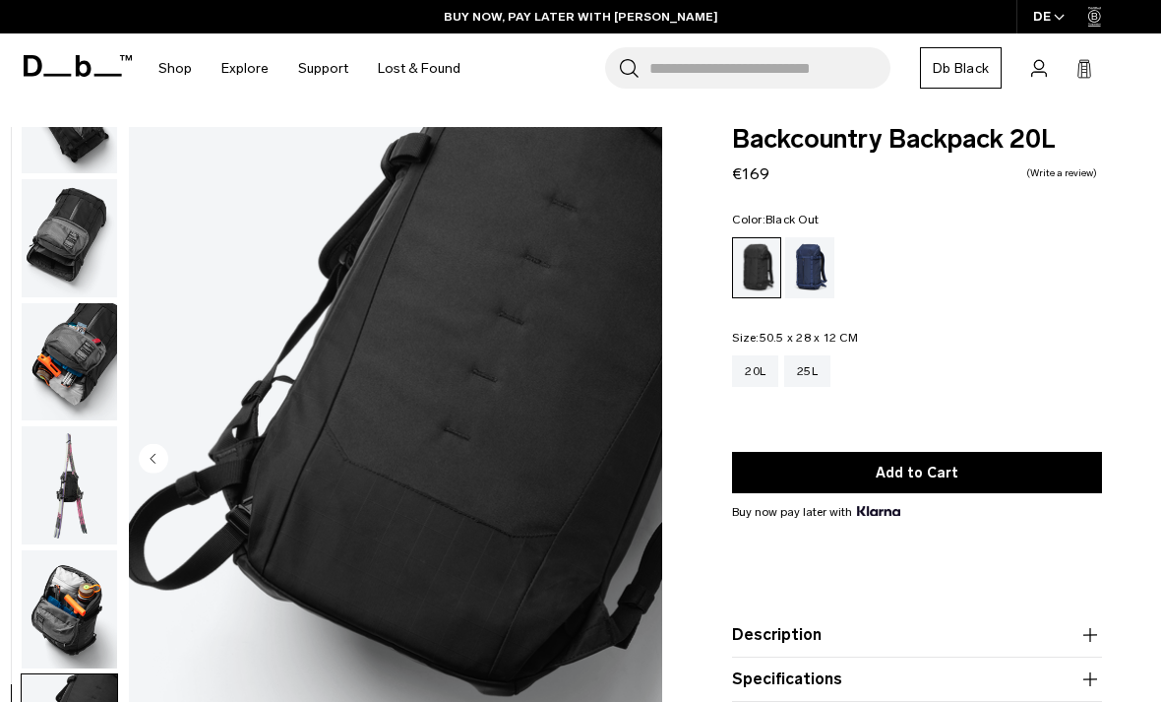
scroll to position [0, 0]
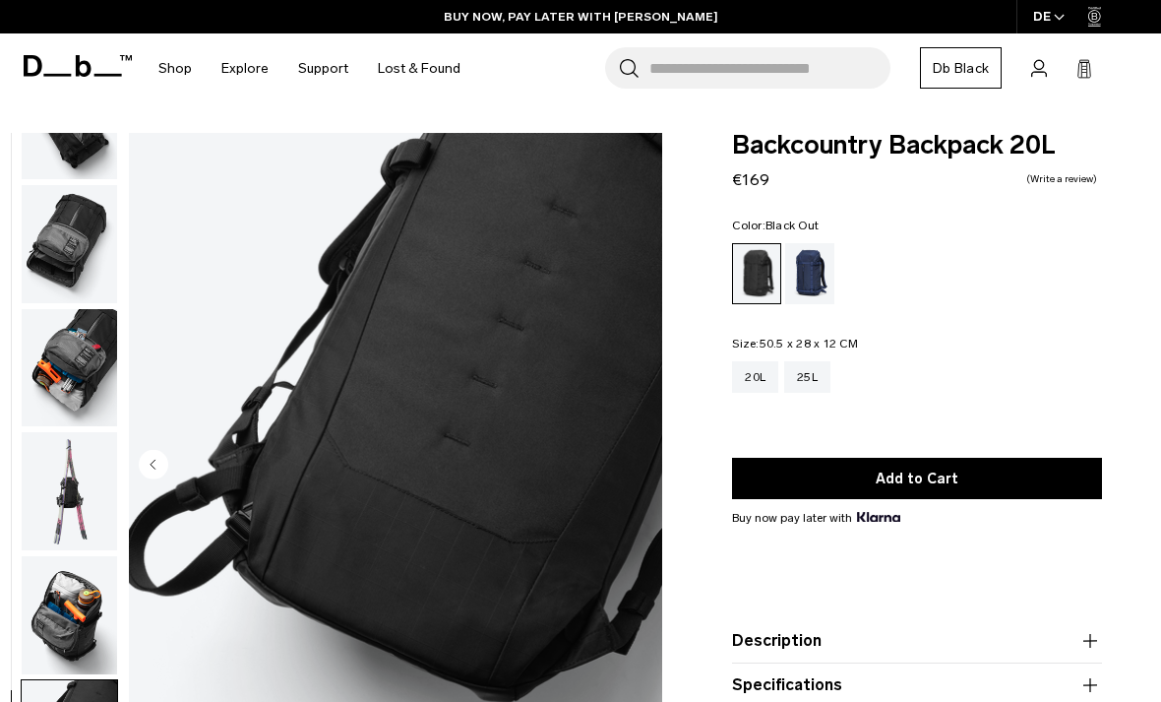
click at [76, 234] on img "button" at bounding box center [69, 244] width 95 height 118
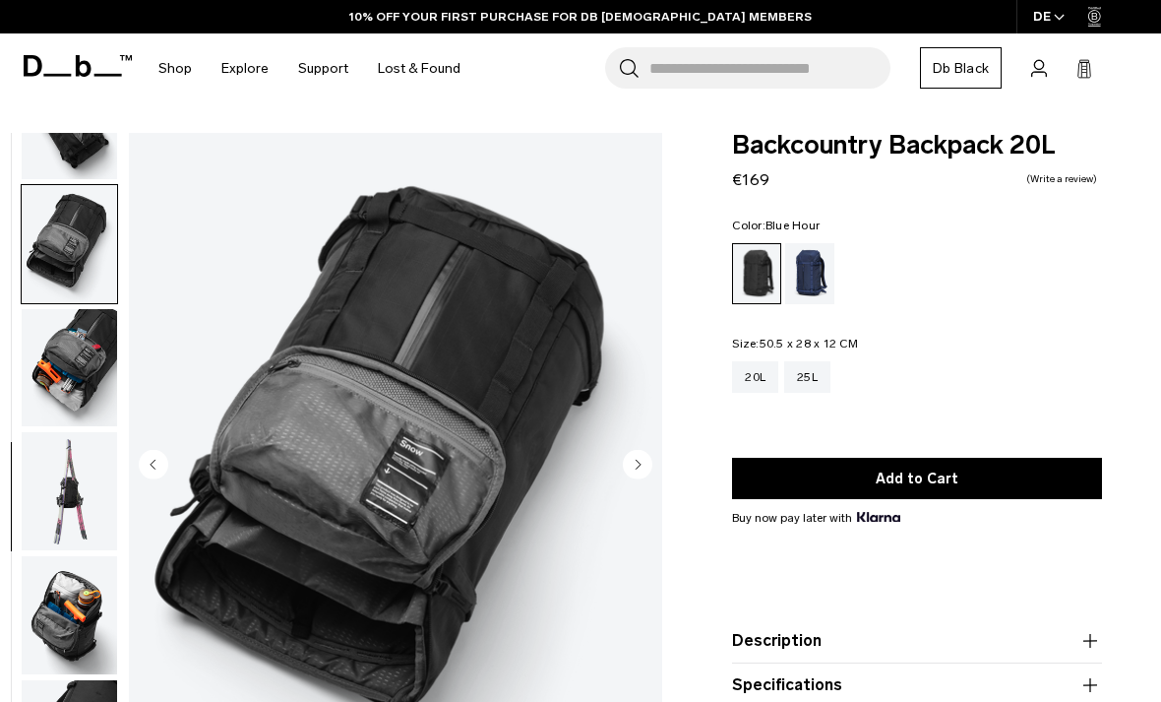
click at [821, 268] on div "Blue Hour" at bounding box center [810, 273] width 50 height 61
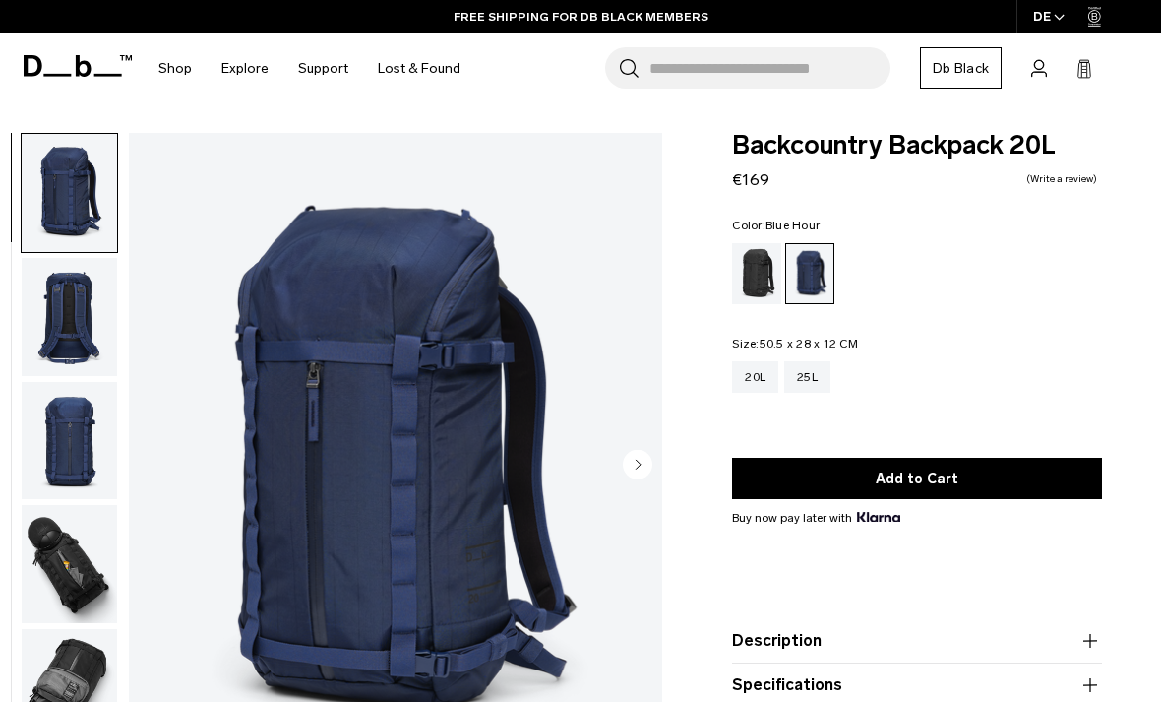
click at [767, 265] on div "Black Out" at bounding box center [757, 273] width 50 height 61
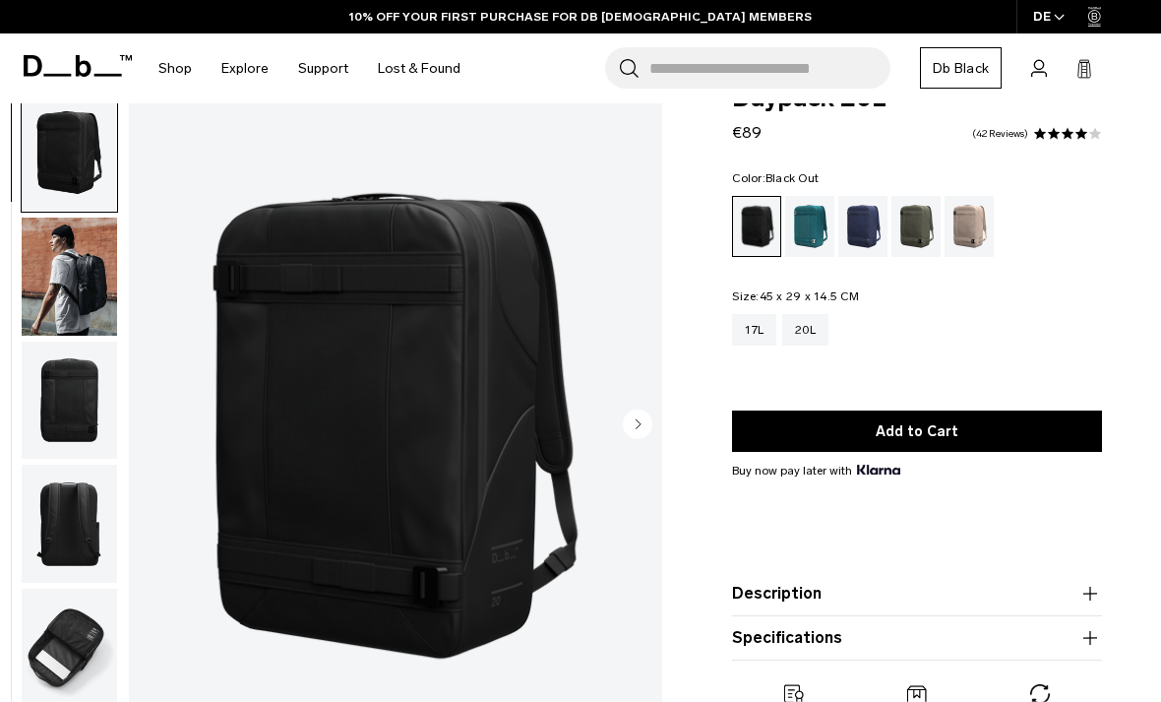
click at [637, 420] on icon "Next slide" at bounding box center [639, 423] width 5 height 9
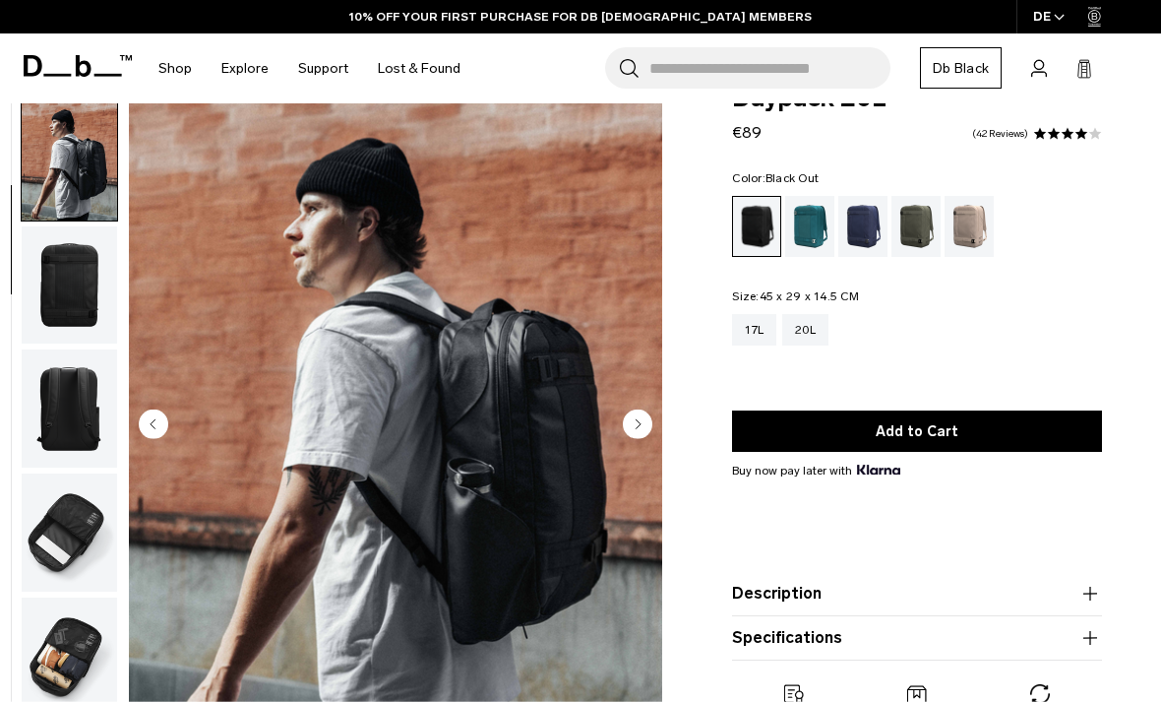
scroll to position [125, 0]
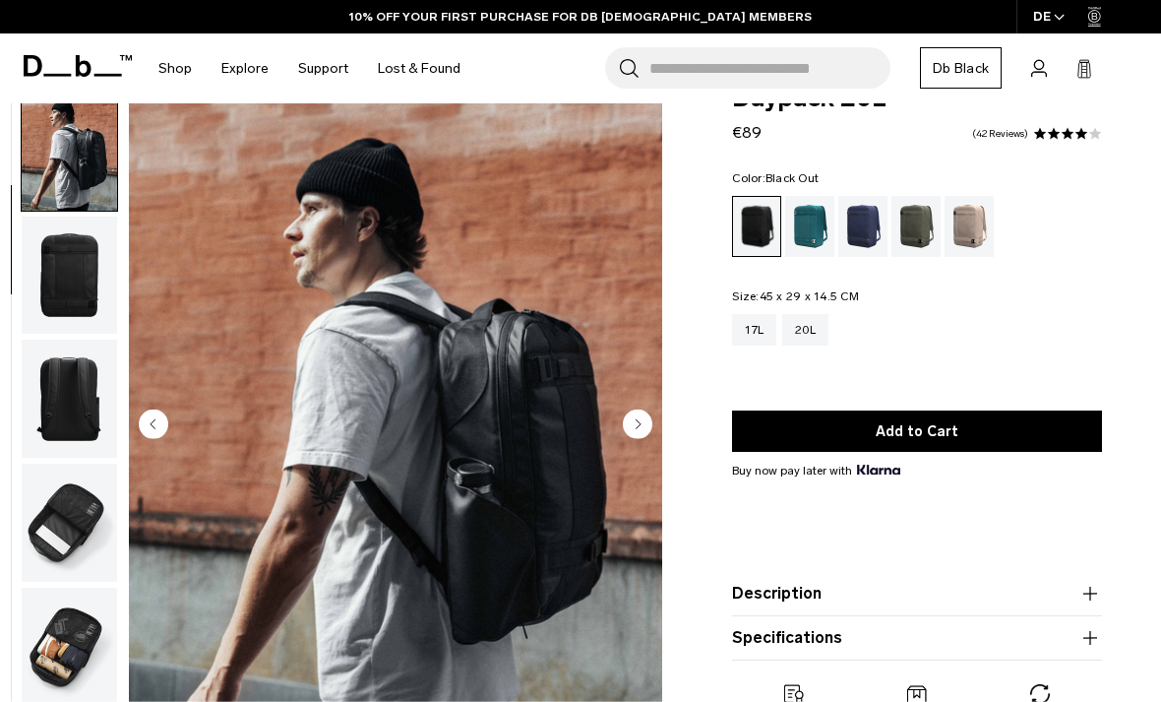
click at [633, 414] on circle "Next slide" at bounding box center [638, 423] width 30 height 30
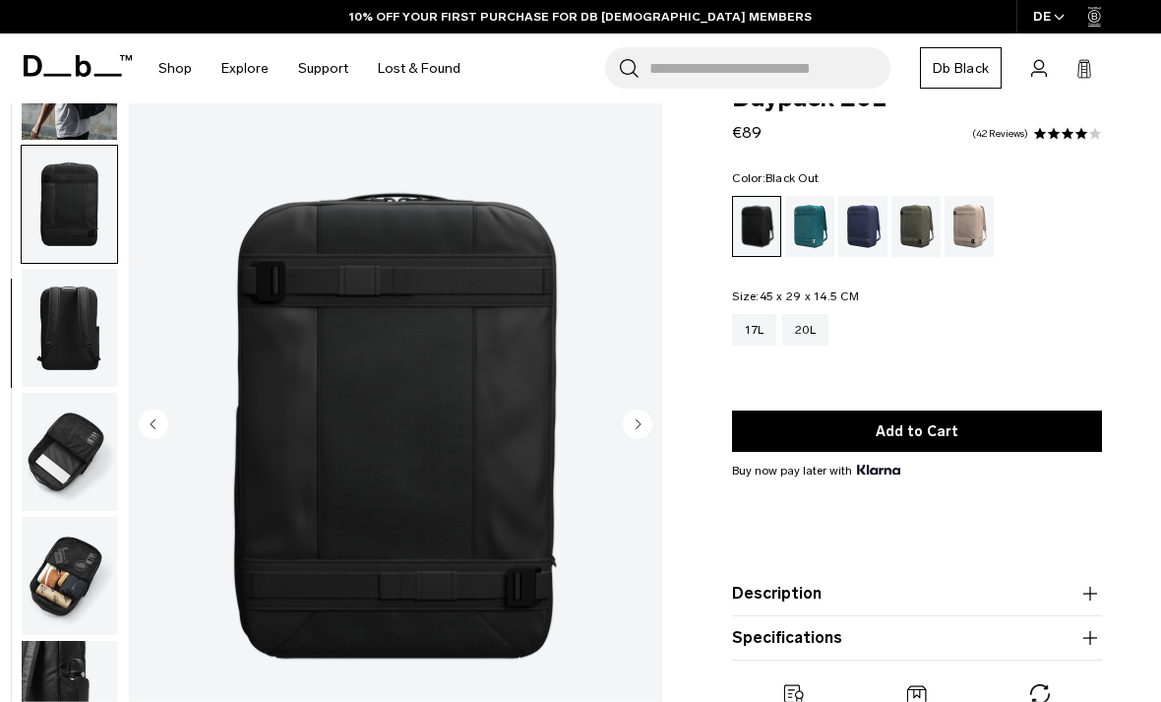
scroll to position [203, 0]
click at [638, 410] on circle "Next slide" at bounding box center [638, 423] width 30 height 30
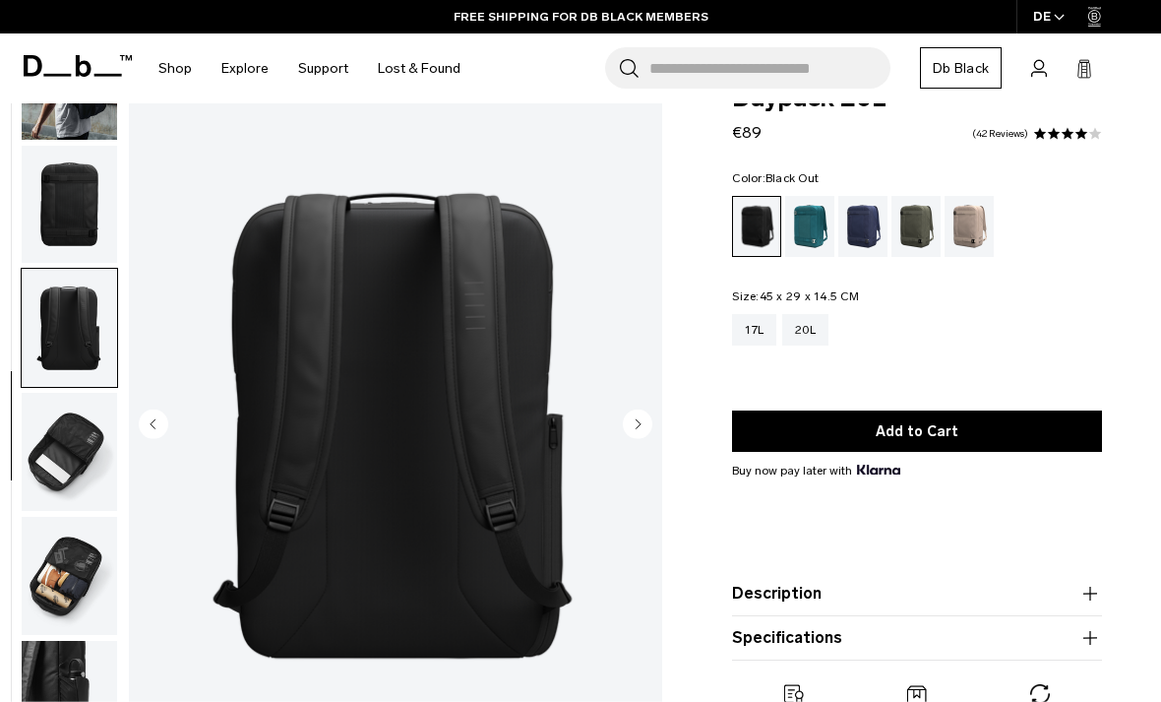
click at [641, 412] on circle "Next slide" at bounding box center [638, 423] width 30 height 30
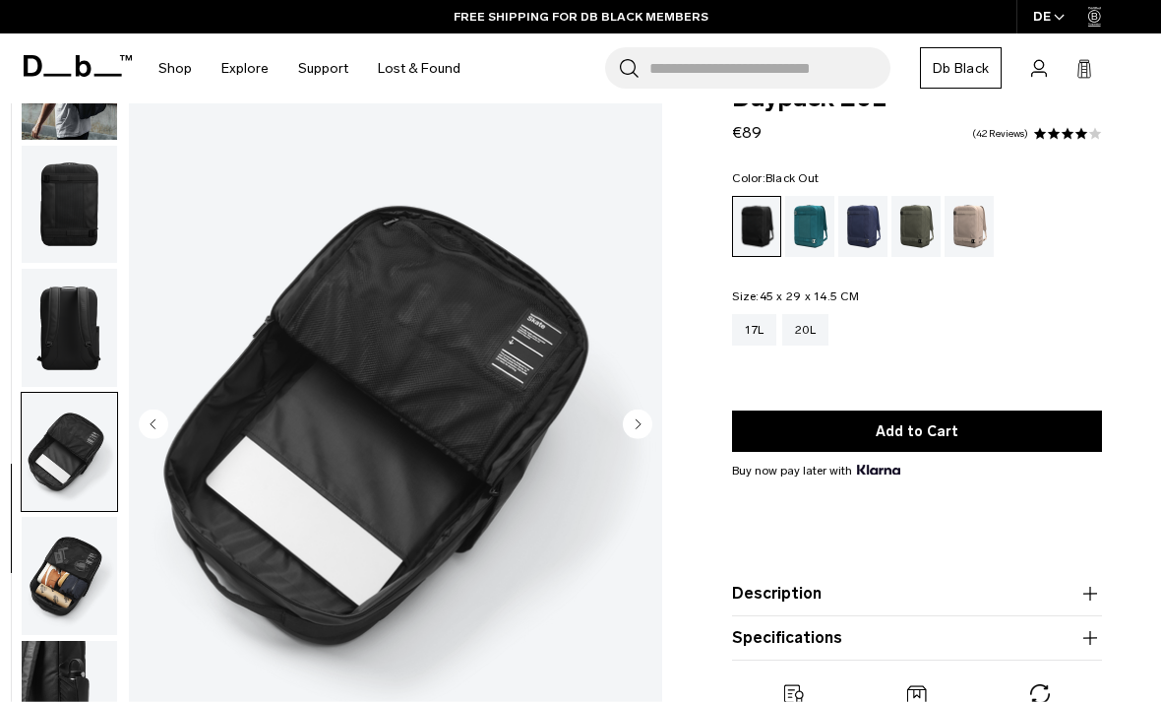
click at [629, 420] on circle "Next slide" at bounding box center [638, 423] width 30 height 30
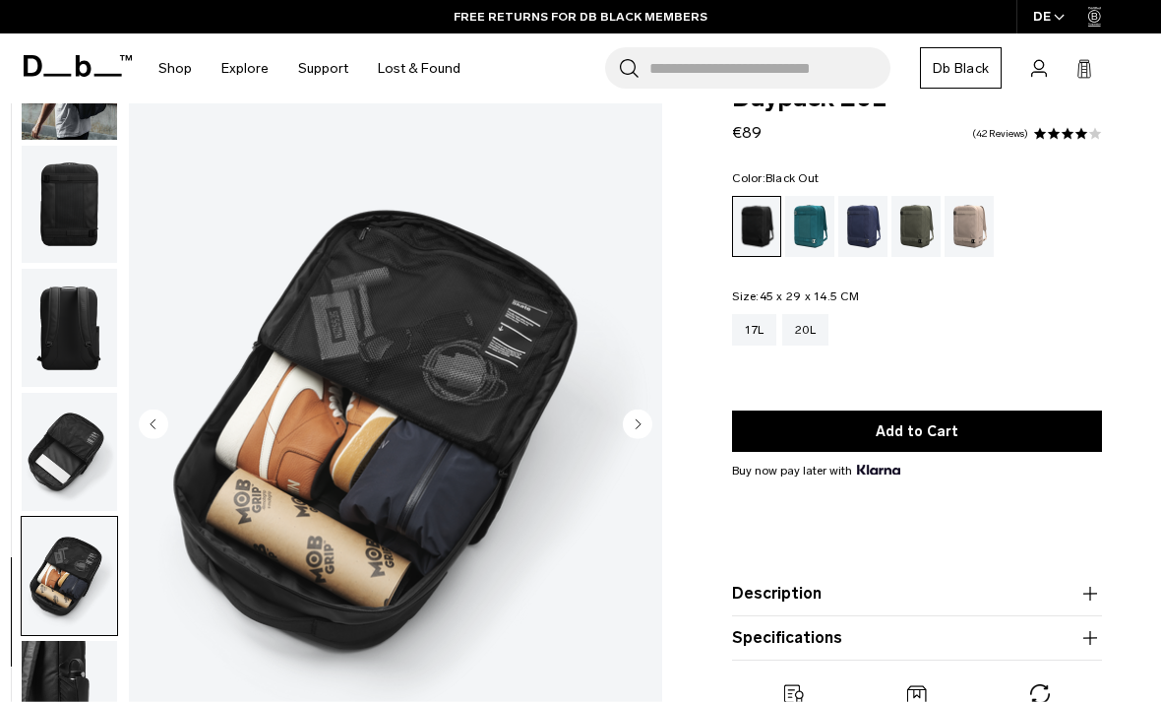
click at [631, 431] on circle "Next slide" at bounding box center [638, 423] width 30 height 30
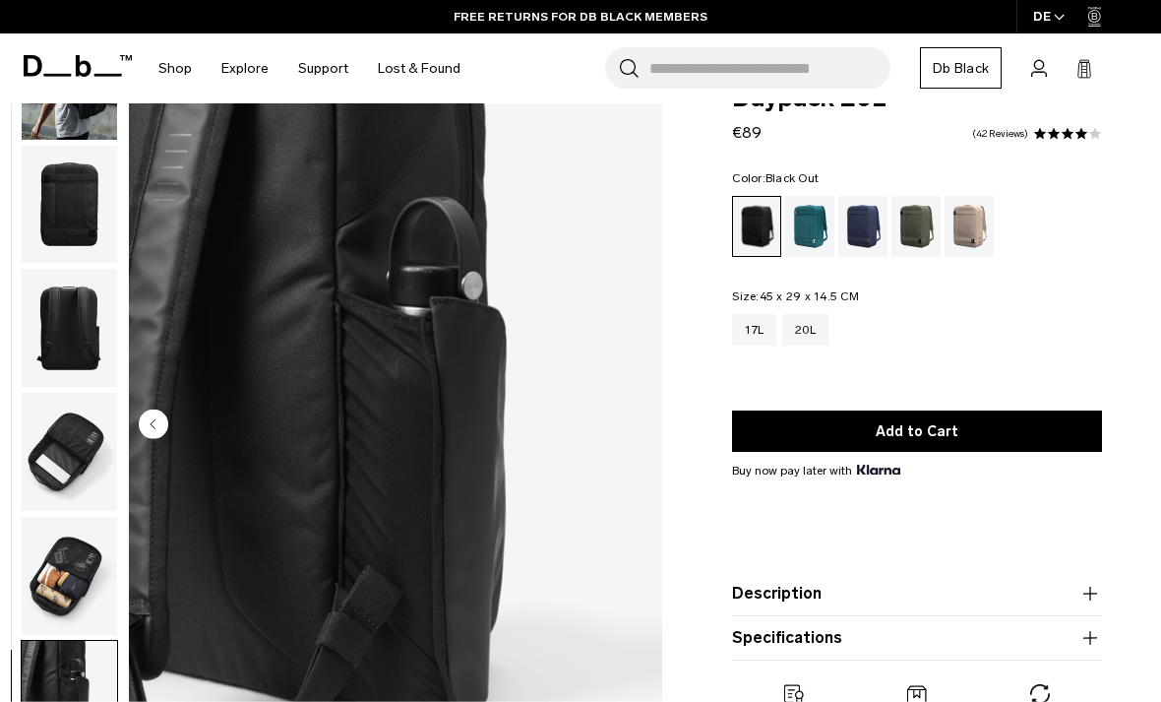
click at [645, 424] on img "7 / 7" at bounding box center [395, 426] width 533 height 666
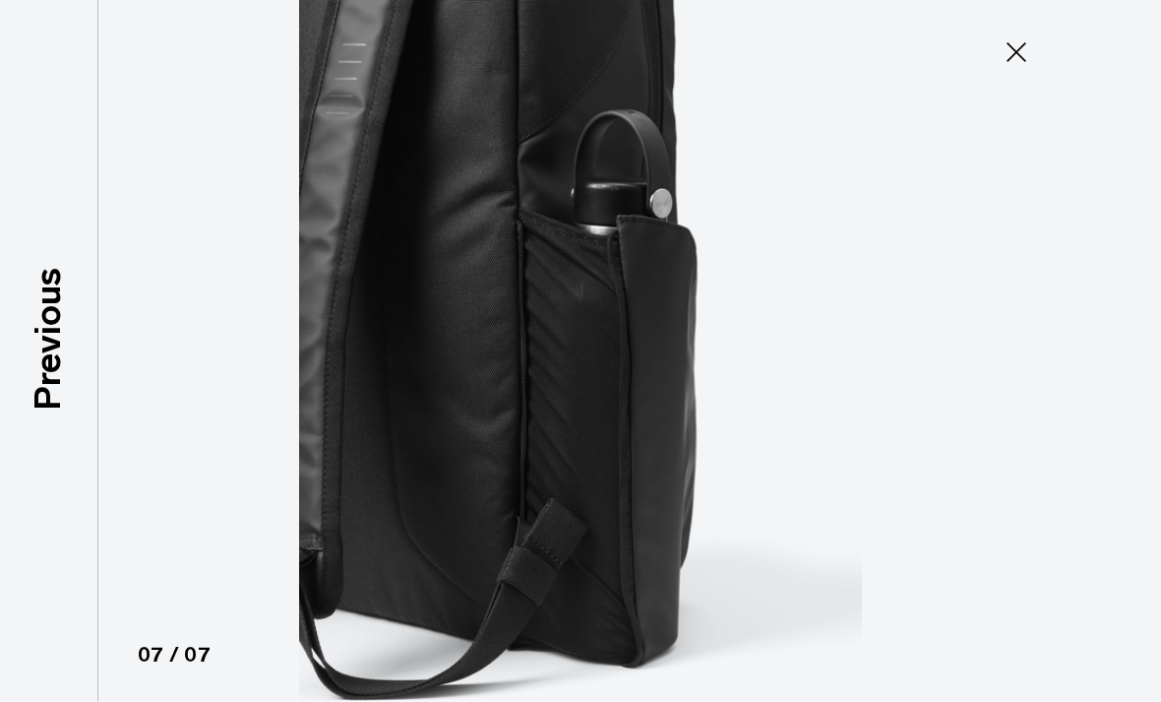
click at [1003, 53] on icon at bounding box center [1016, 51] width 31 height 31
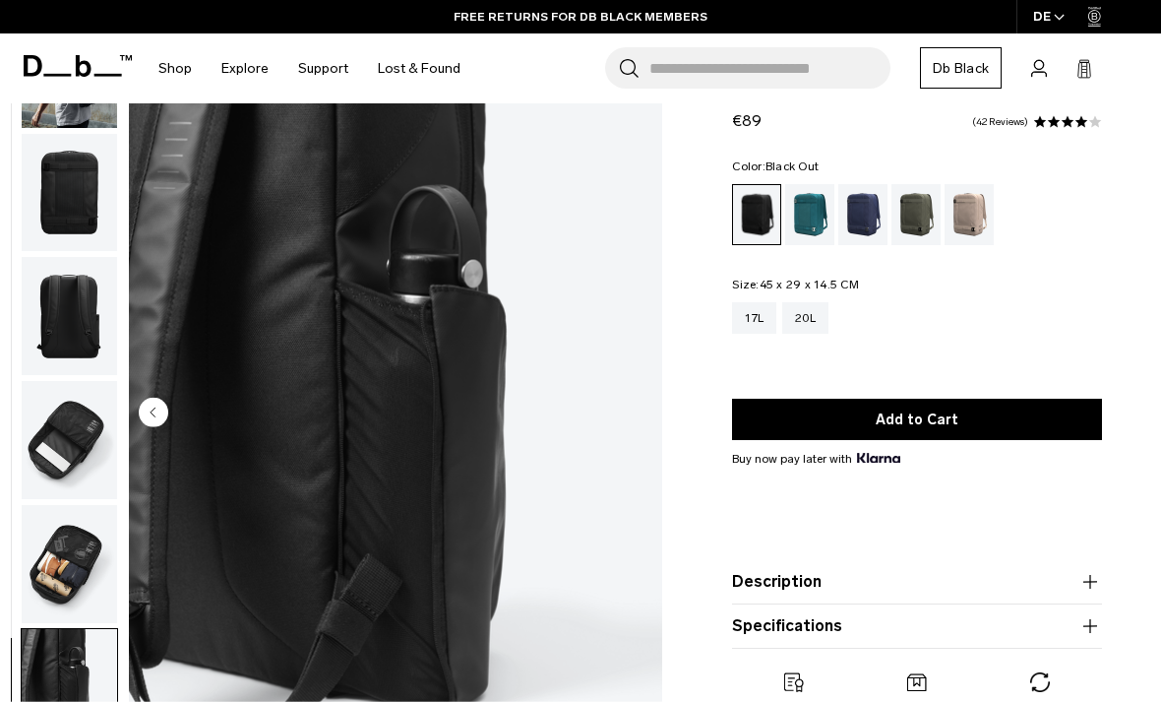
scroll to position [60, 0]
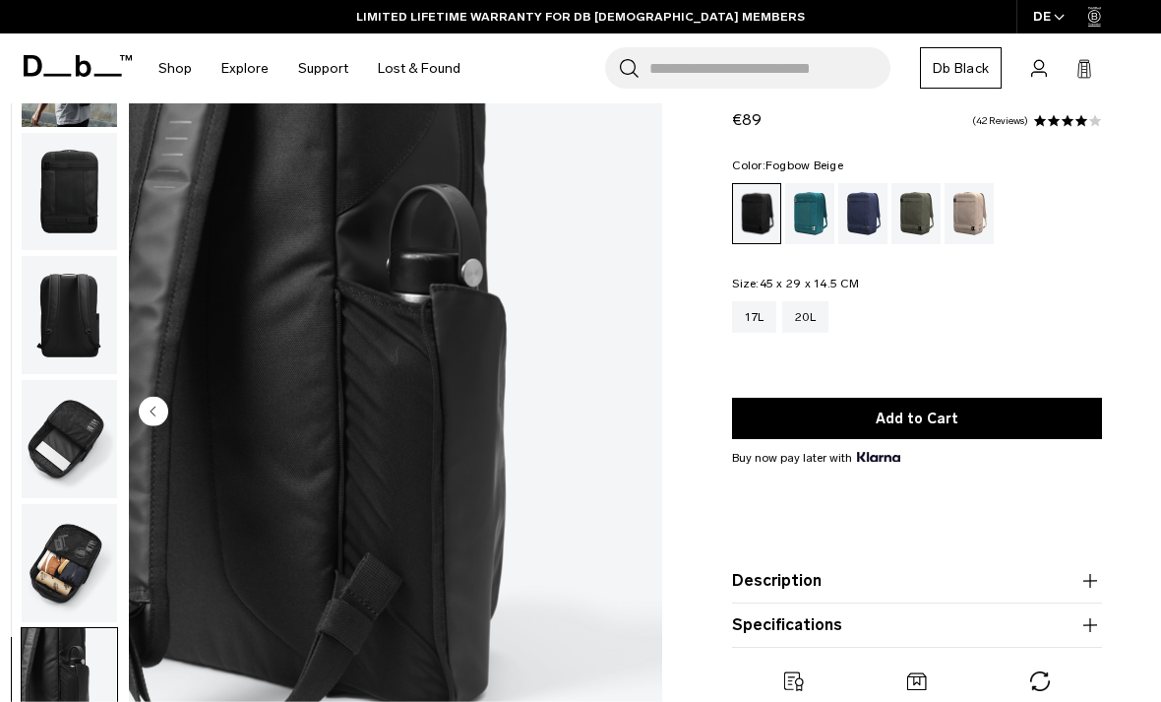
click at [969, 209] on div "Fogbow Beige" at bounding box center [970, 213] width 50 height 61
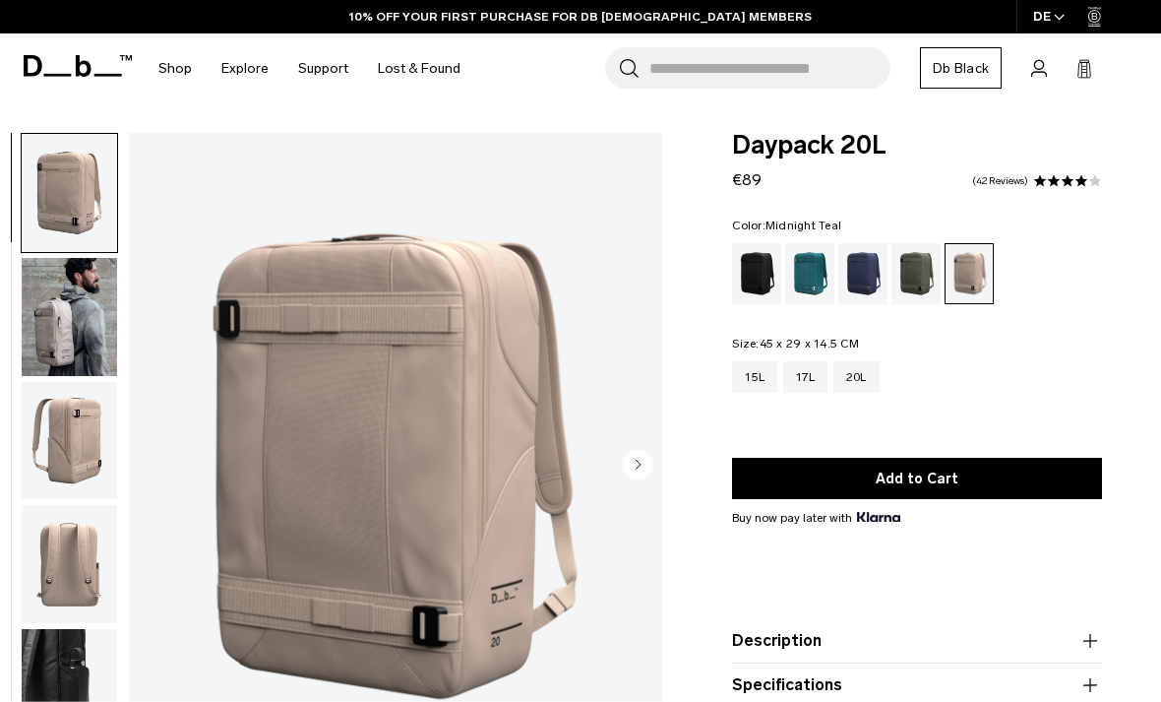
click at [814, 269] on div "Midnight Teal" at bounding box center [810, 273] width 50 height 61
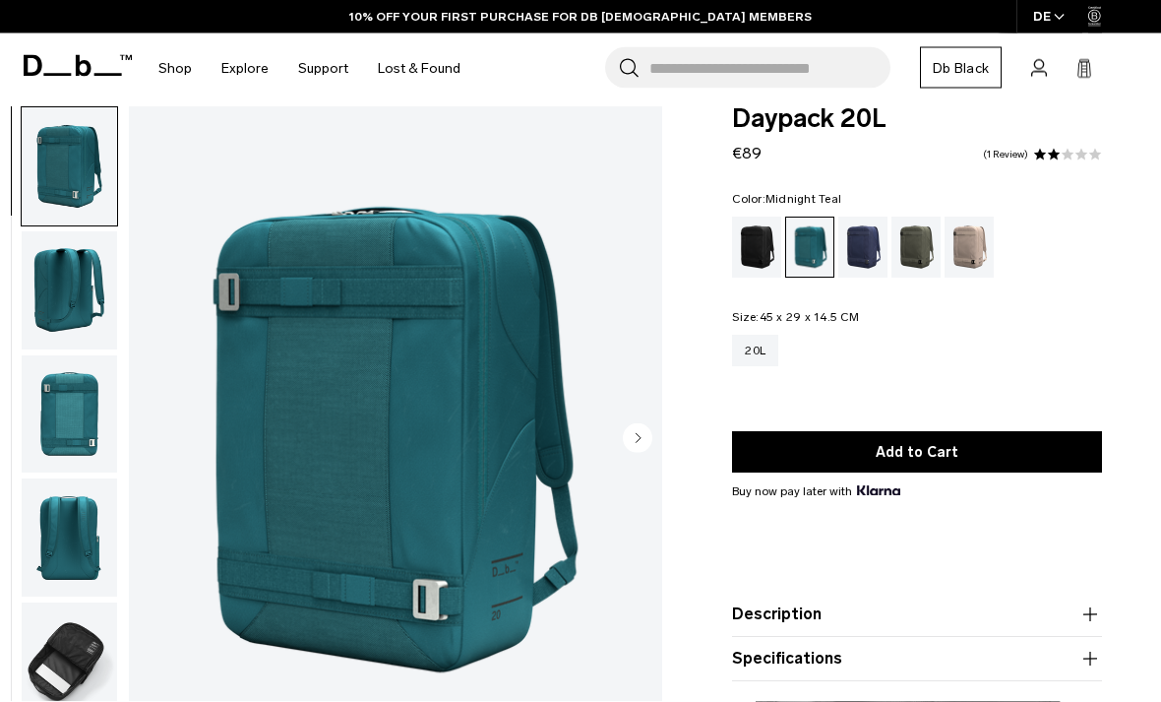
scroll to position [23, 0]
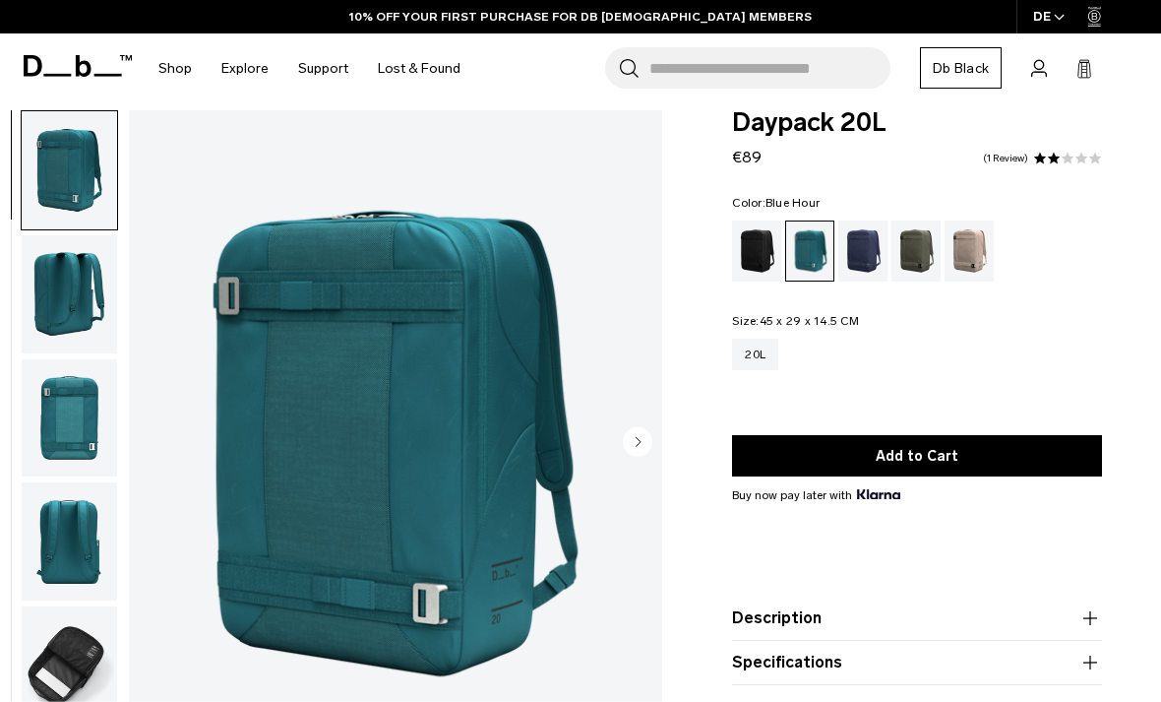
click at [873, 260] on div "Blue Hour" at bounding box center [863, 250] width 50 height 61
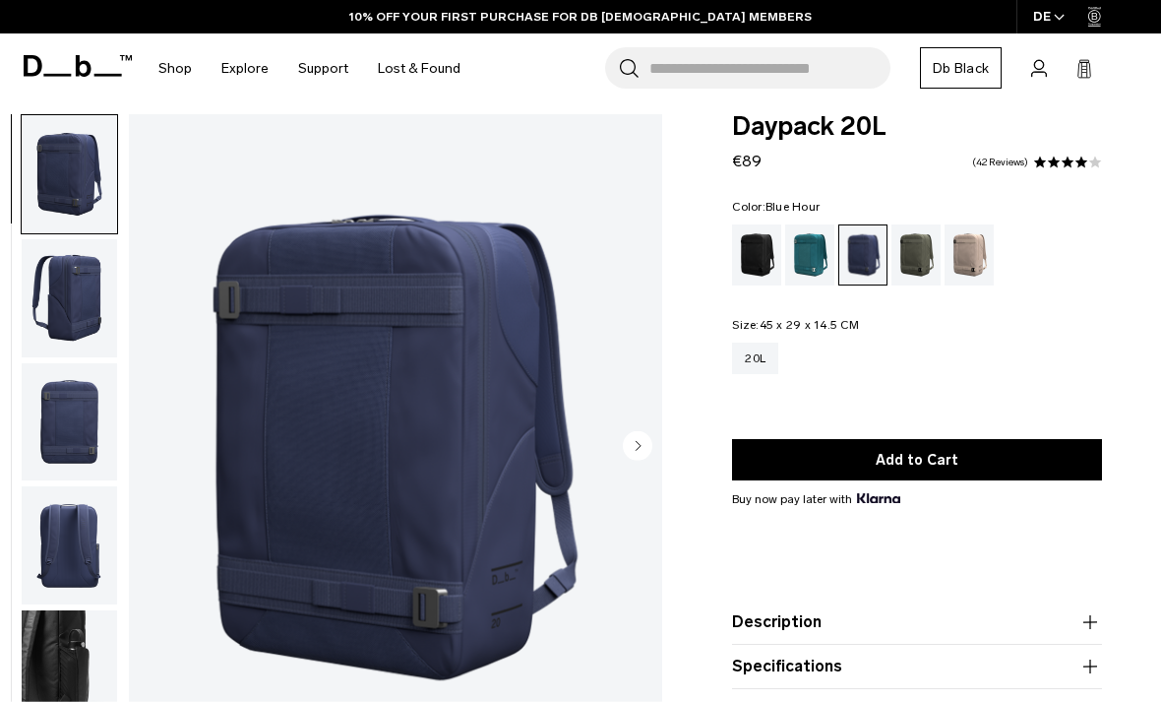
scroll to position [39, 0]
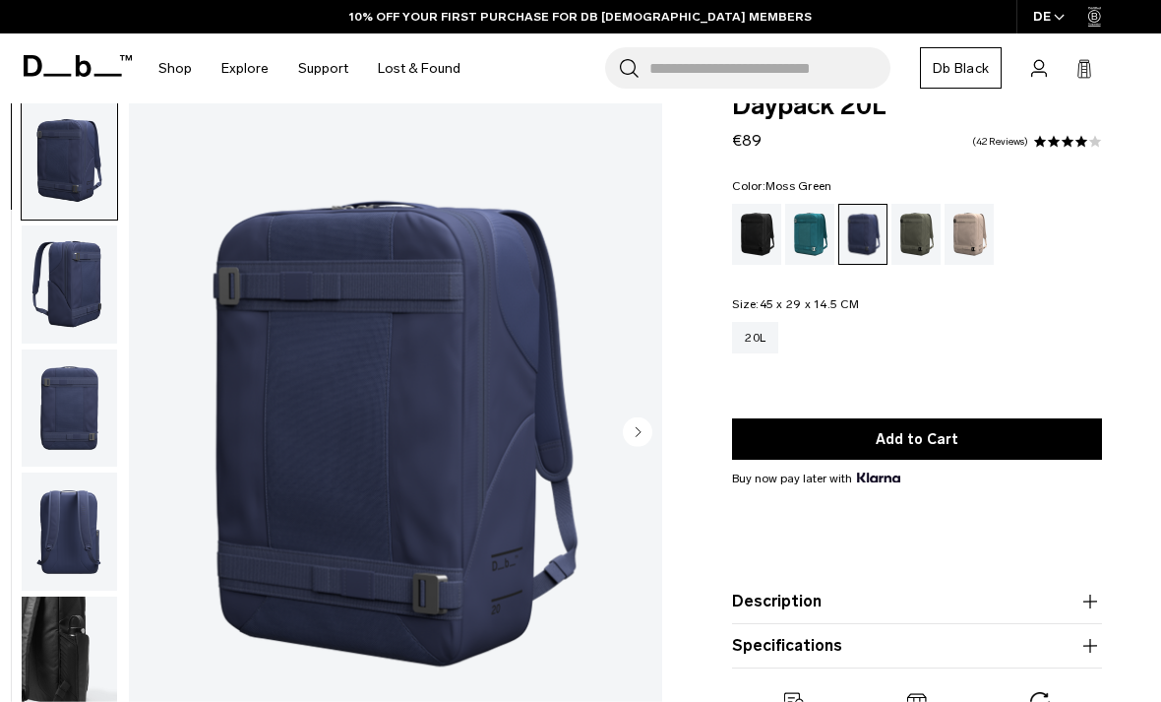
click at [912, 237] on div "Moss Green" at bounding box center [917, 234] width 50 height 61
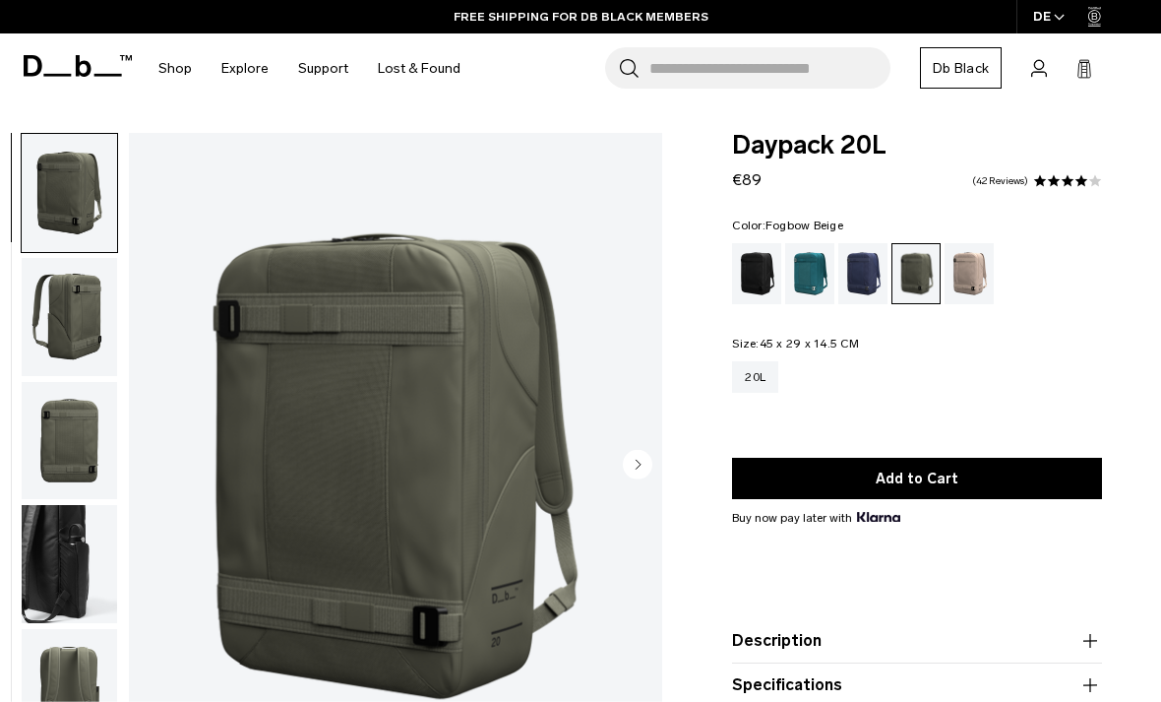
click at [974, 264] on div "Fogbow Beige" at bounding box center [970, 273] width 50 height 61
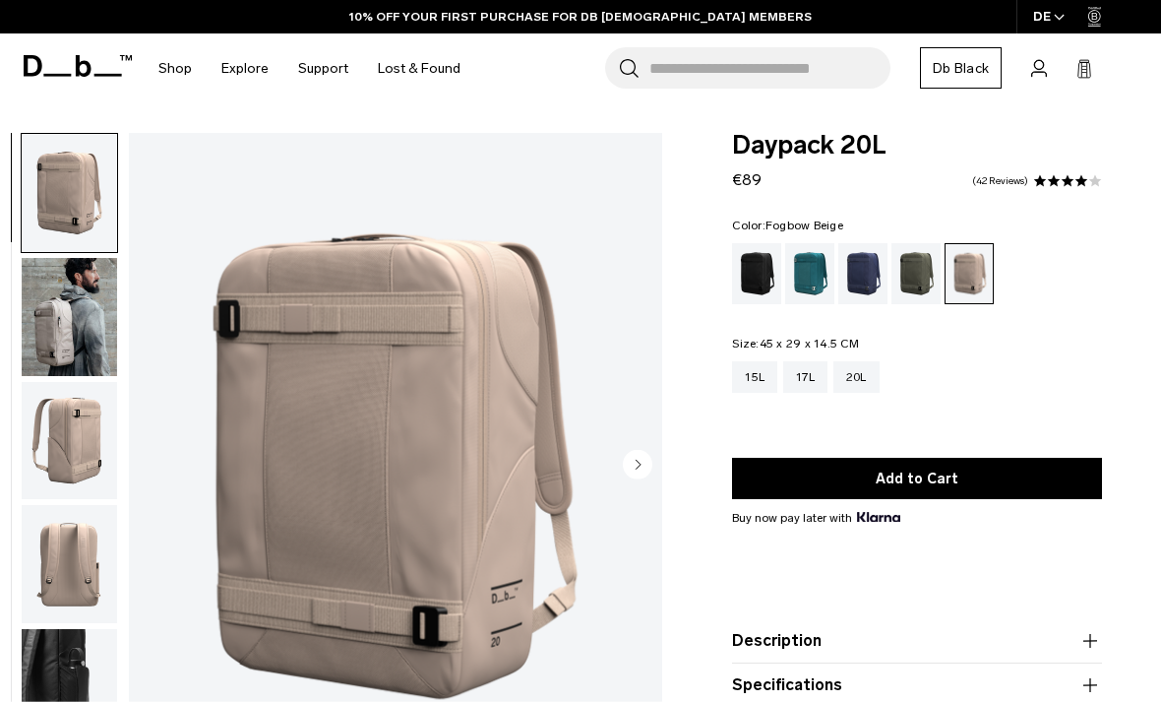
click at [81, 332] on img "button" at bounding box center [69, 317] width 95 height 118
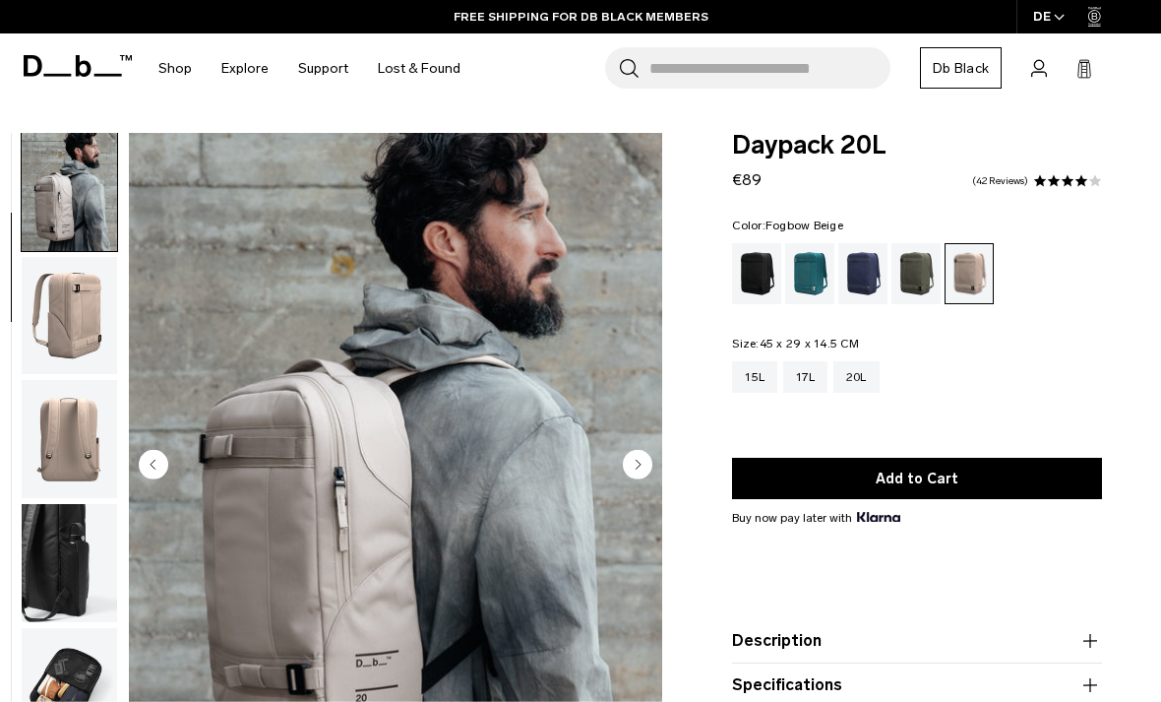
click at [765, 381] on div "15L" at bounding box center [754, 376] width 45 height 31
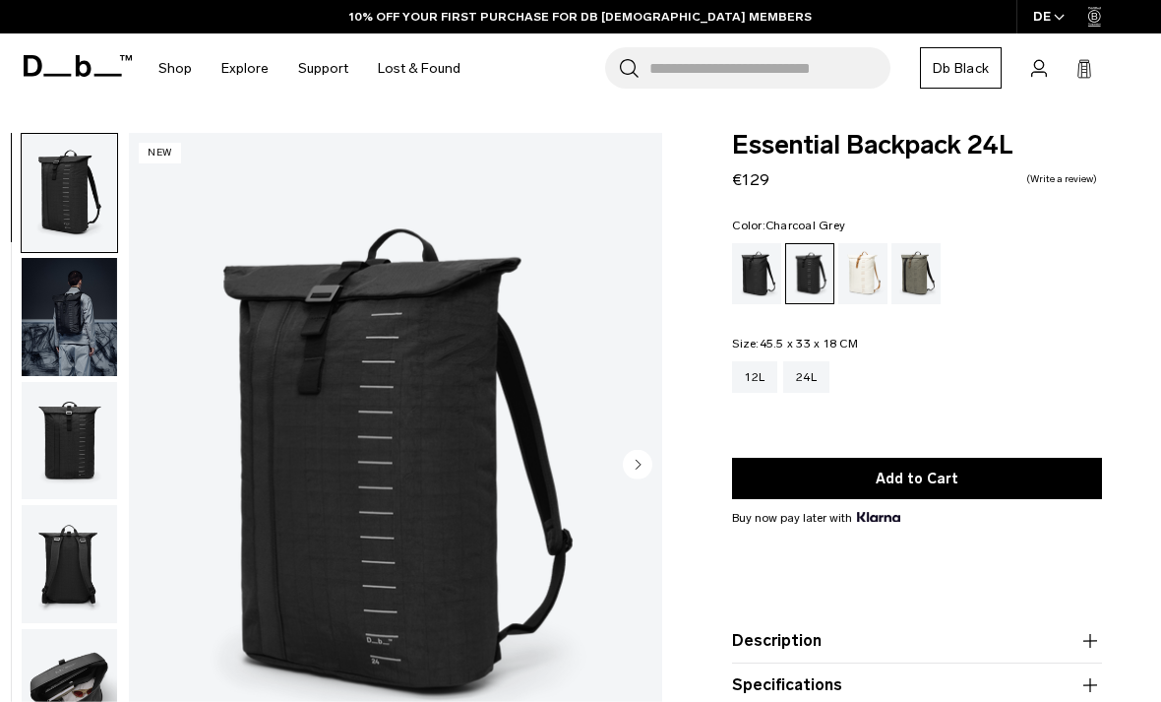
click at [747, 268] on div "Black Out" at bounding box center [757, 273] width 50 height 61
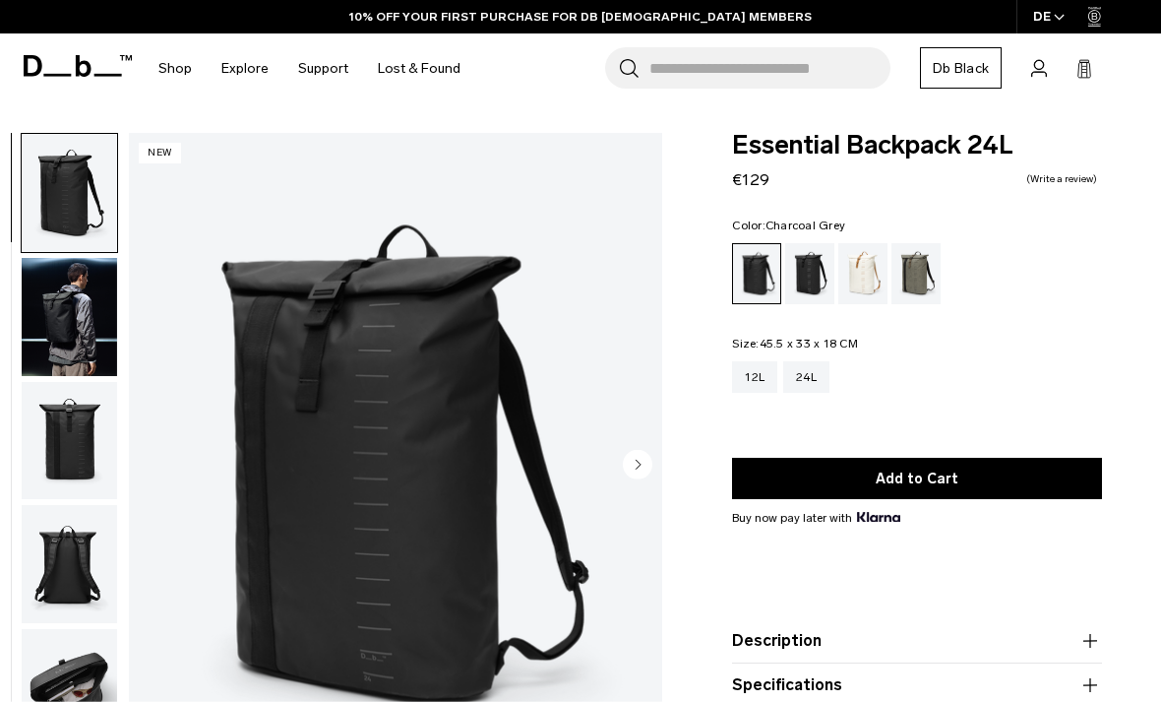
click at [817, 271] on div "Charcoal Grey" at bounding box center [810, 273] width 50 height 61
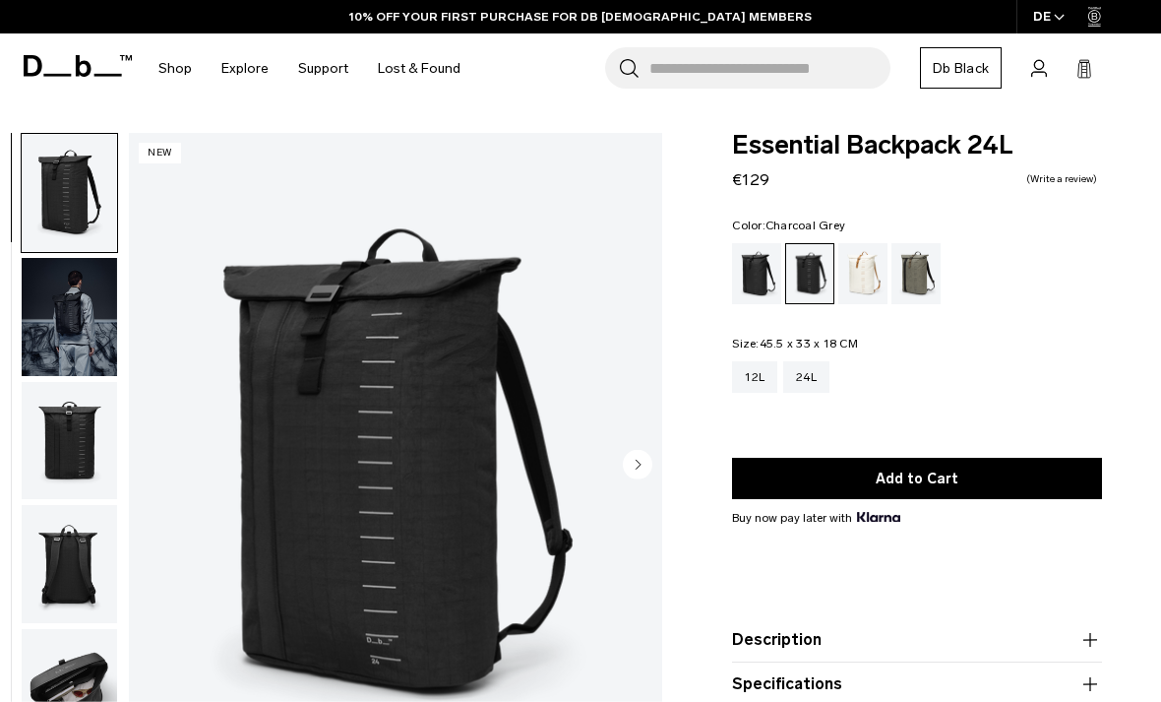
click at [637, 459] on circle "Next slide" at bounding box center [638, 465] width 30 height 30
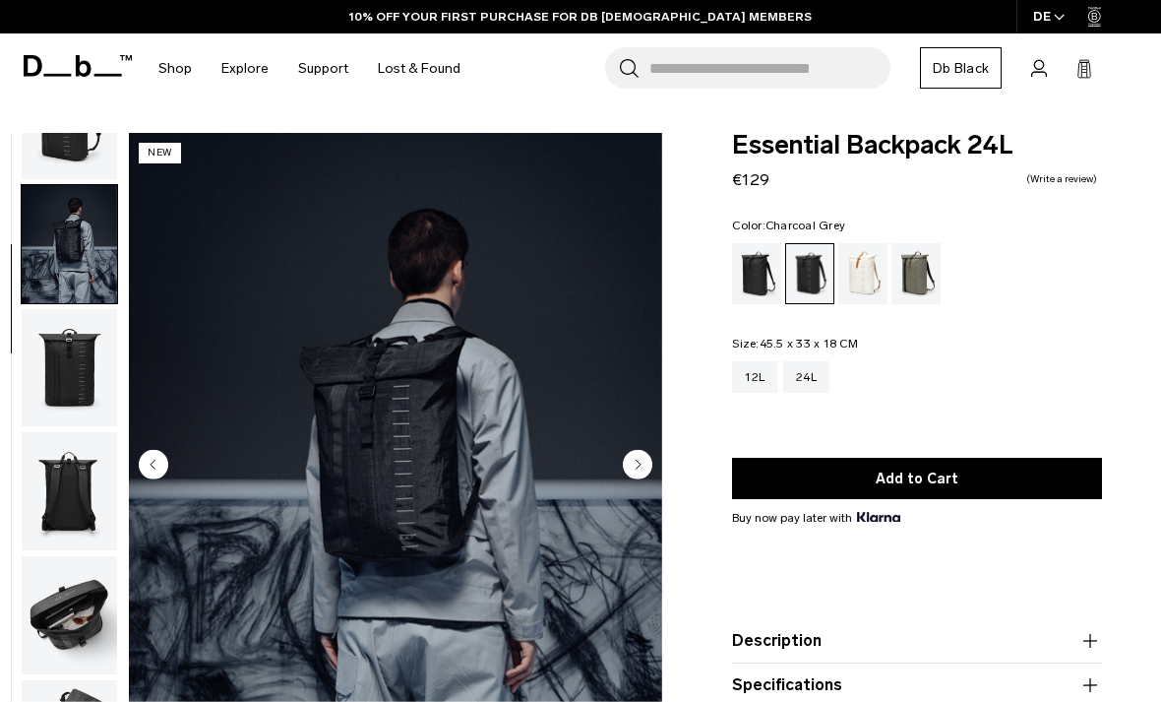
click at [648, 451] on icon "Next slide" at bounding box center [638, 464] width 30 height 30
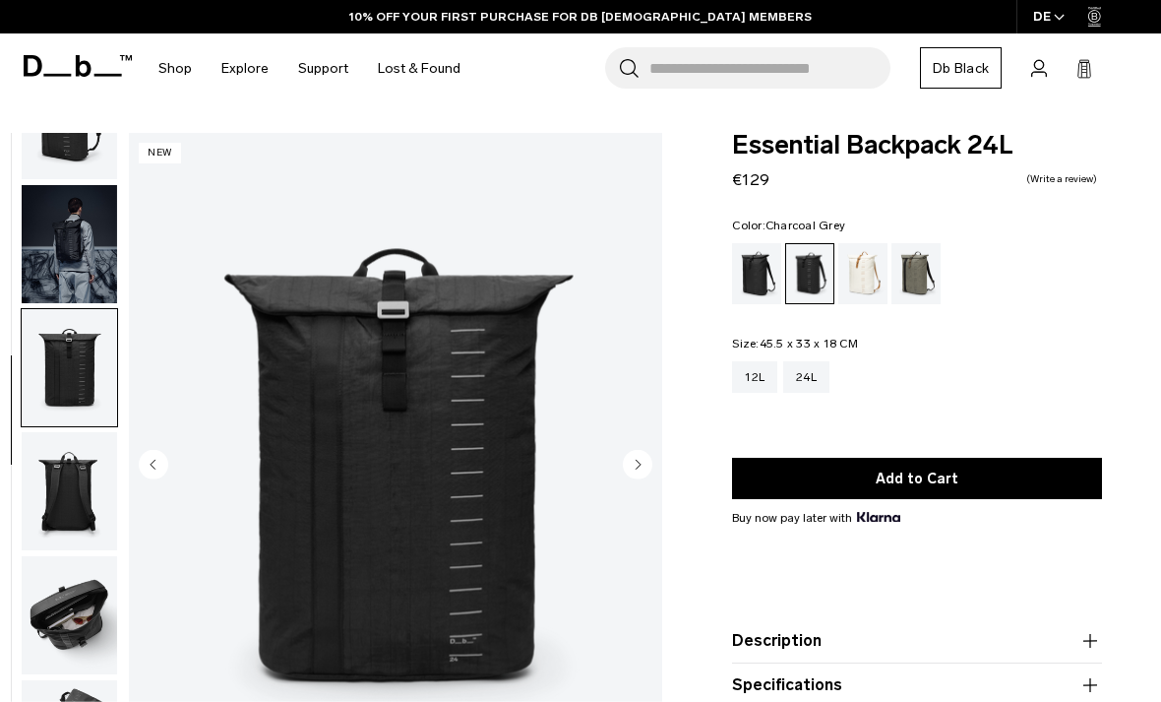
scroll to position [81, 0]
click at [650, 453] on icon "Next slide" at bounding box center [638, 464] width 30 height 30
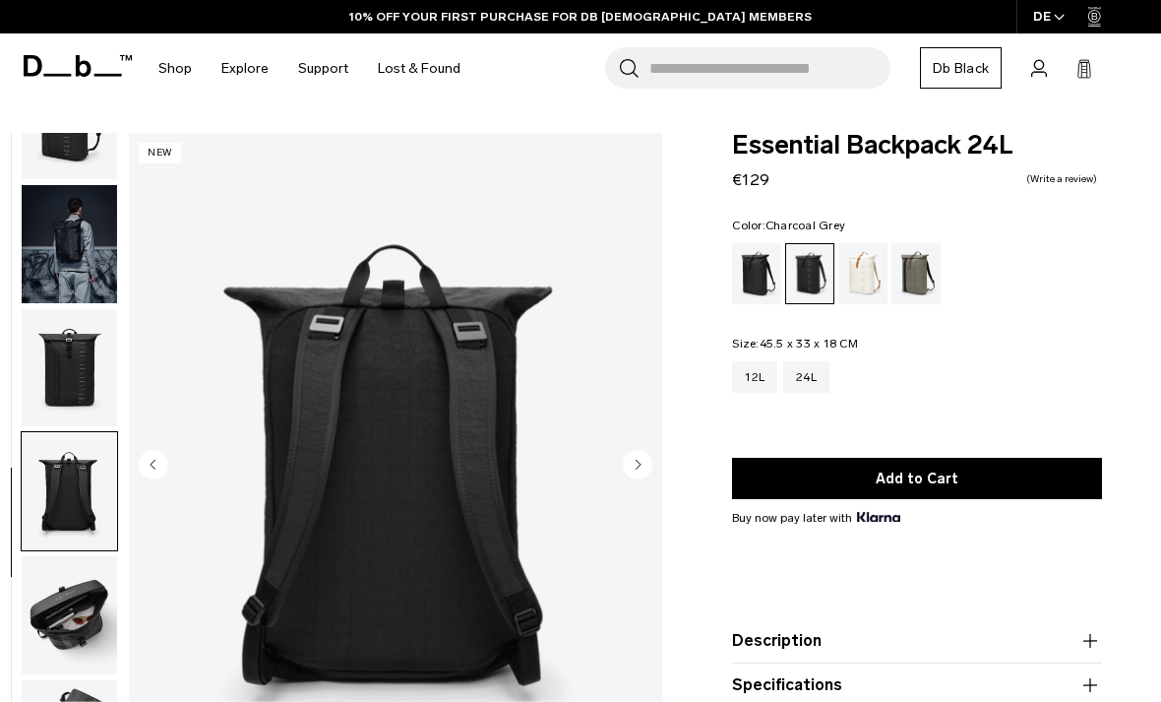
click at [645, 453] on circle "Next slide" at bounding box center [638, 464] width 30 height 30
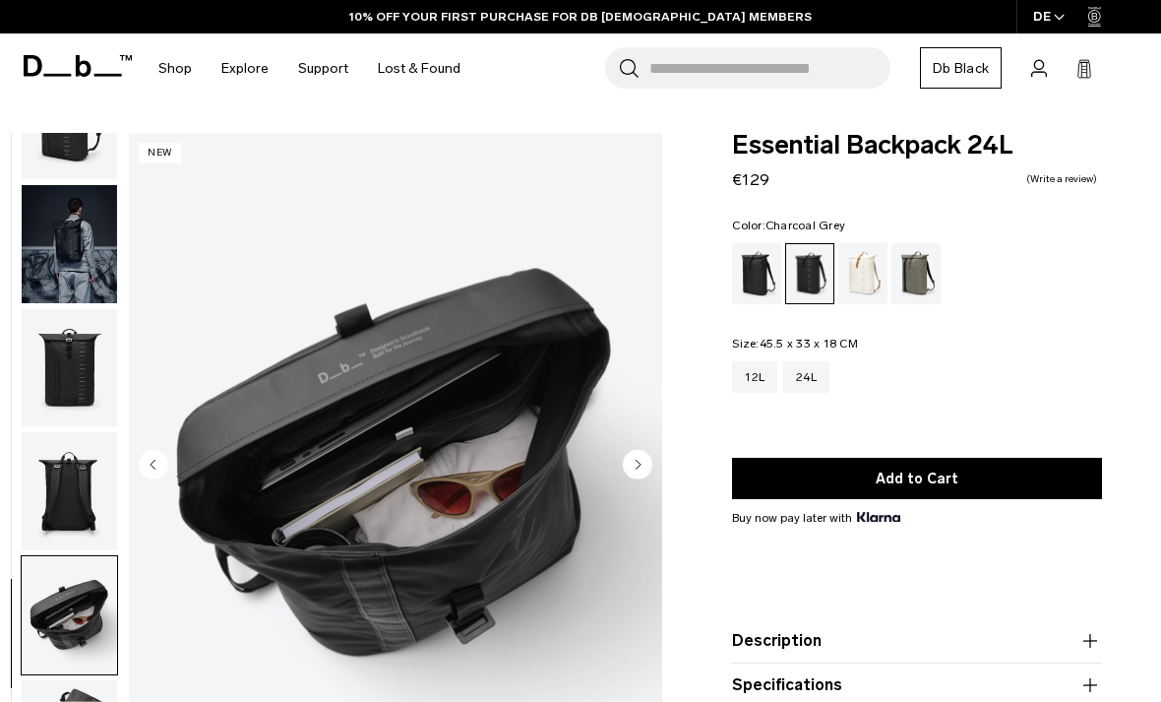
click at [647, 456] on circle "Next slide" at bounding box center [638, 464] width 30 height 30
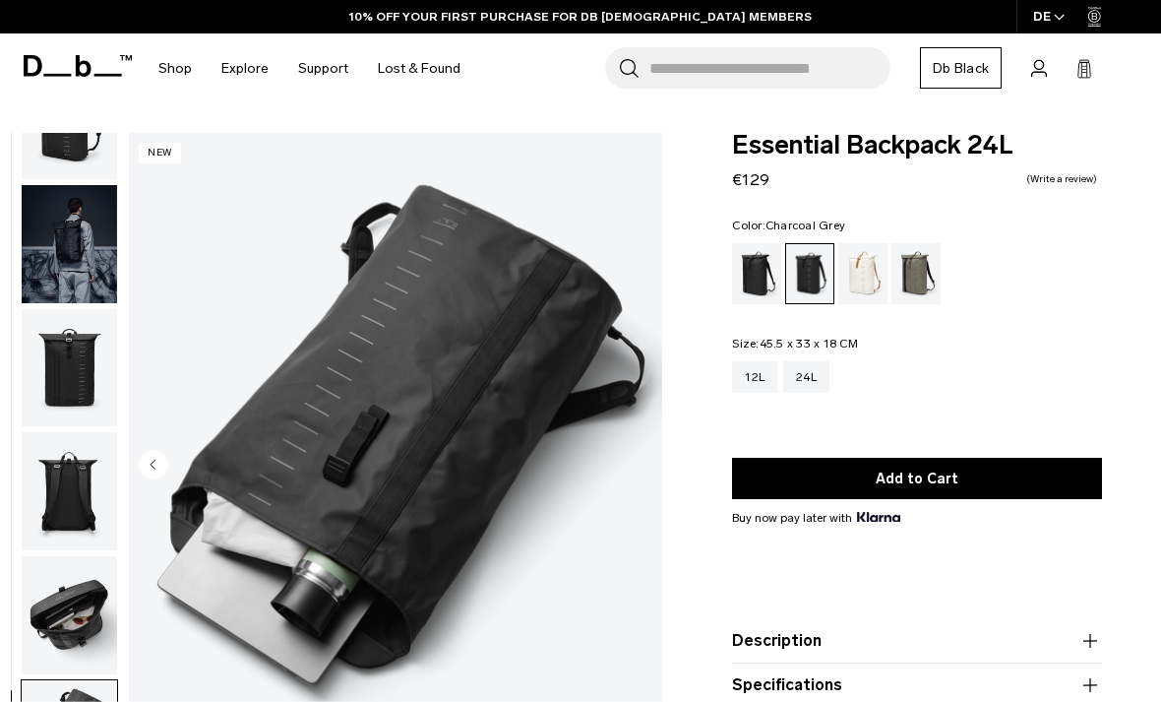
click at [645, 457] on img "6 / 6" at bounding box center [395, 466] width 533 height 666
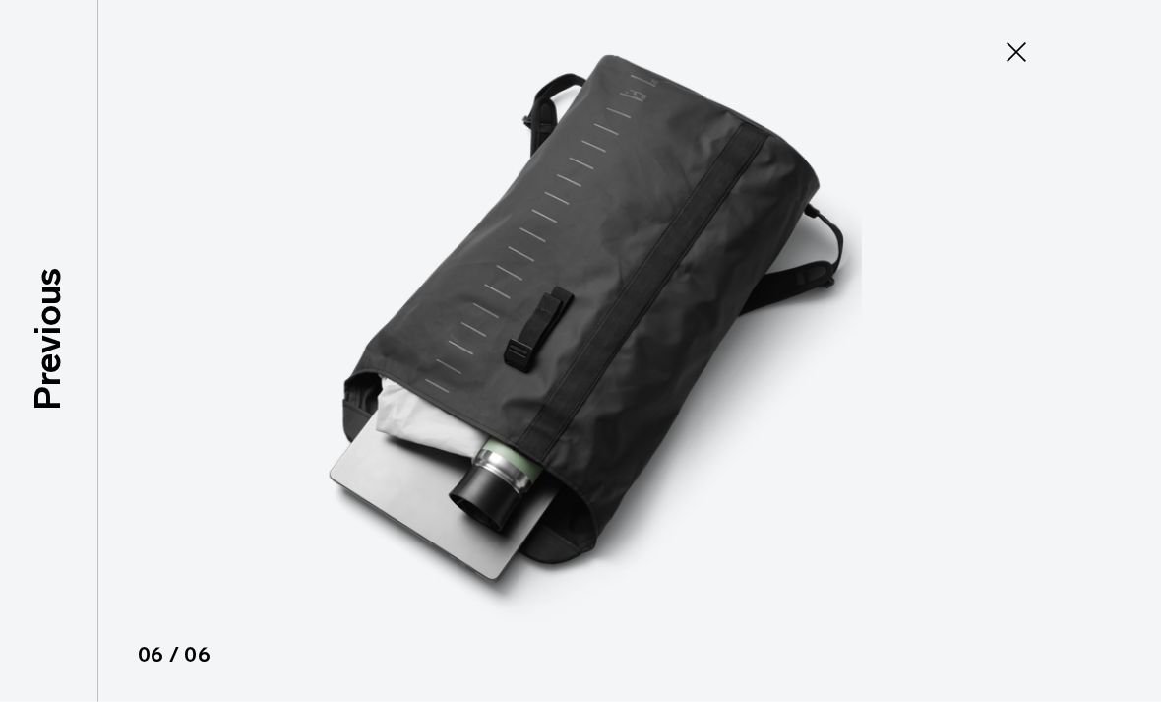
click at [1022, 41] on icon at bounding box center [1016, 51] width 31 height 31
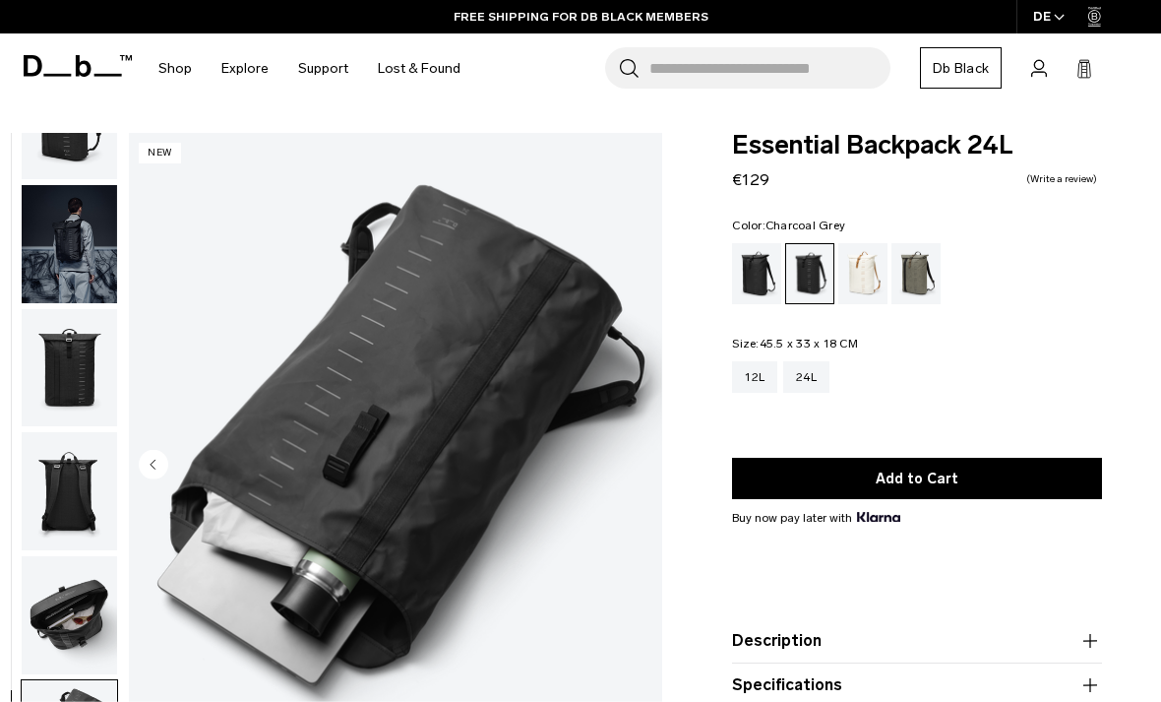
click at [862, 270] on div "Oatmilk" at bounding box center [863, 273] width 50 height 61
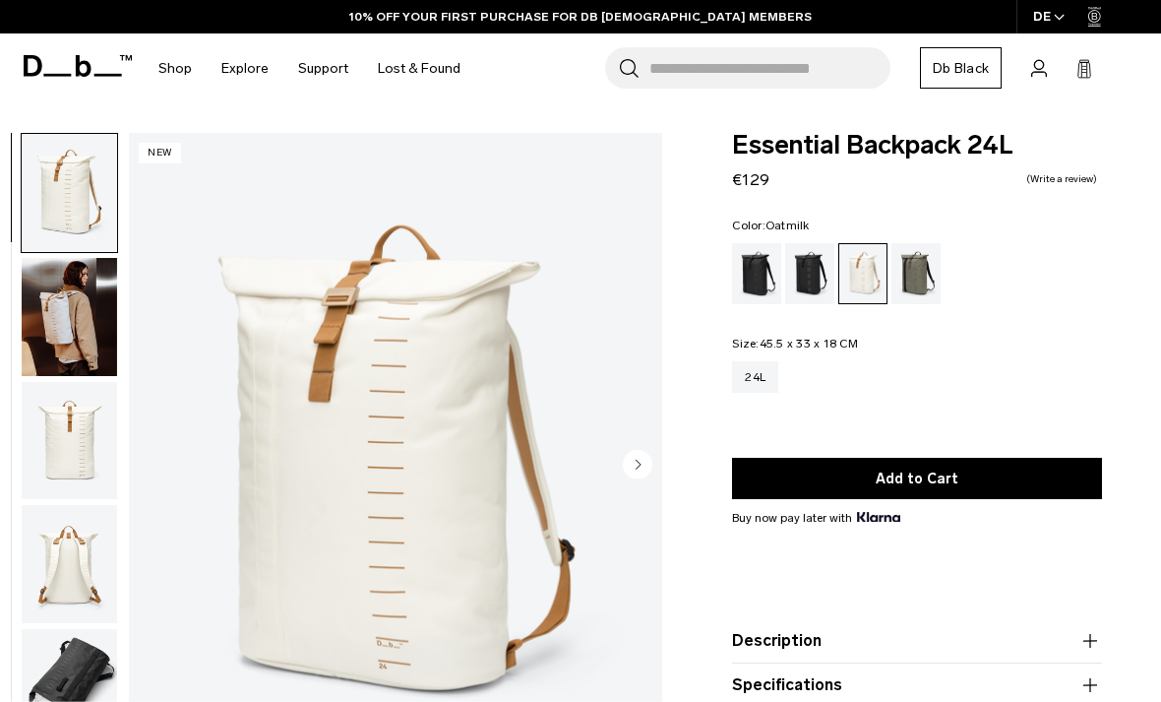
click at [911, 275] on div "Forest Green" at bounding box center [917, 273] width 50 height 61
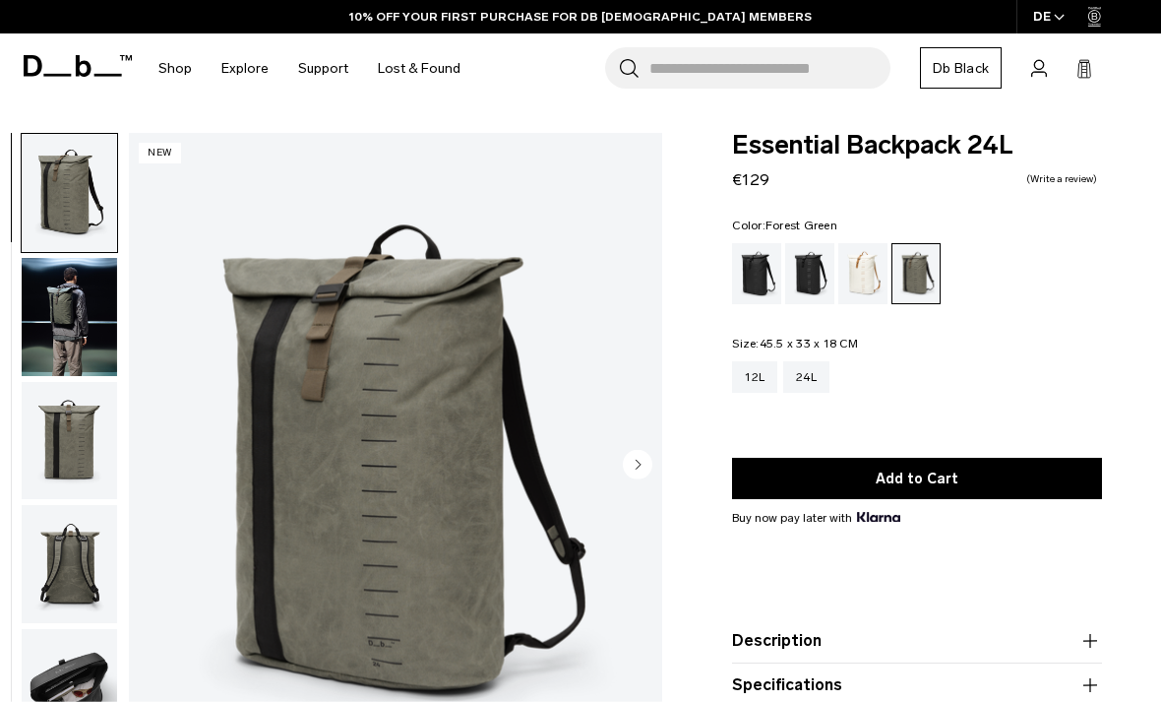
click at [811, 270] on div "Charcoal Grey" at bounding box center [810, 273] width 50 height 61
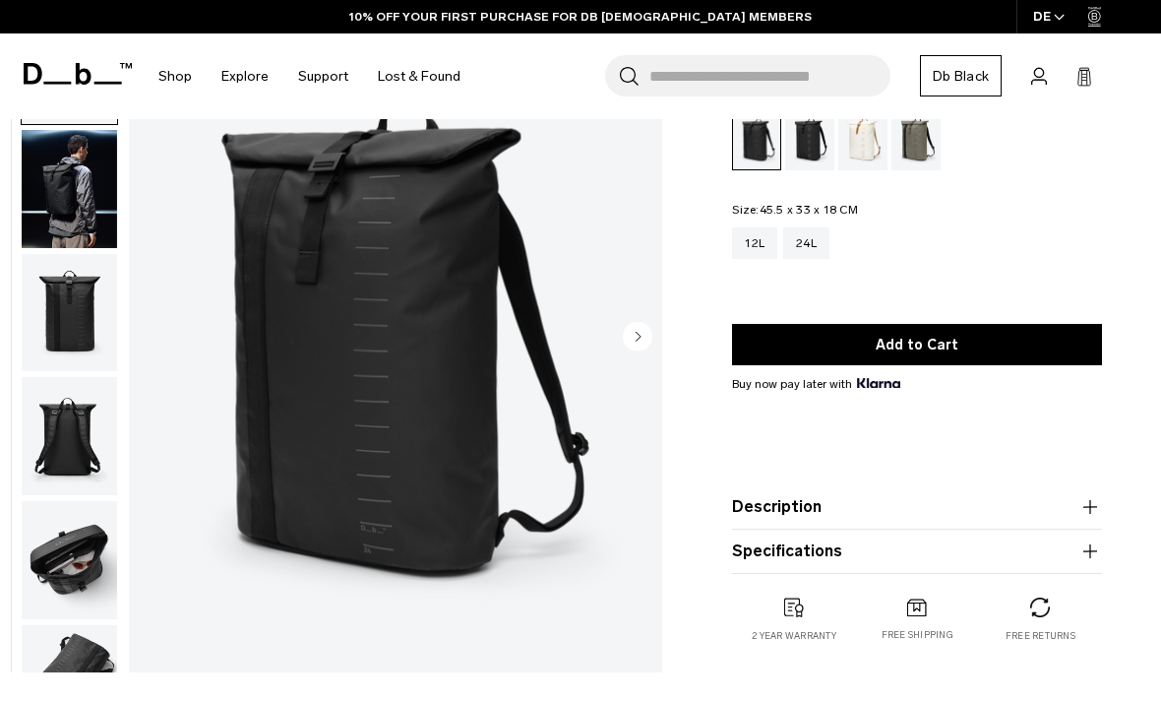
click at [636, 331] on circle "Next slide" at bounding box center [638, 337] width 30 height 30
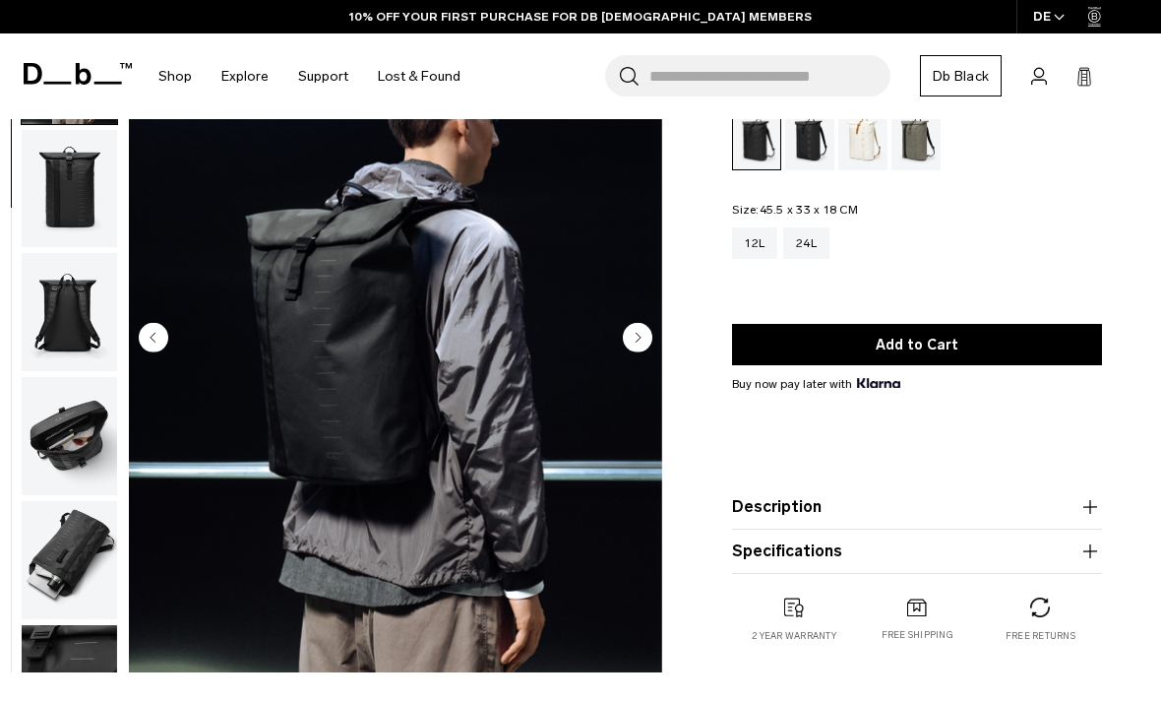
click at [643, 340] on circle "Next slide" at bounding box center [638, 337] width 30 height 30
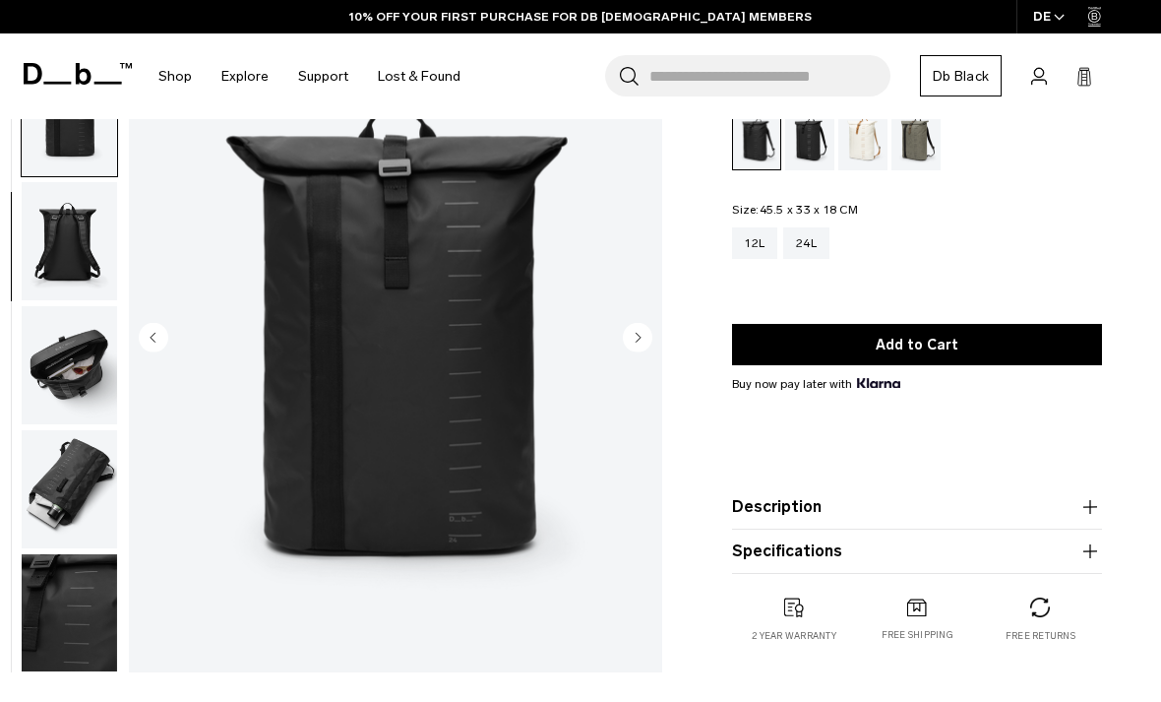
scroll to position [207, 0]
click at [647, 338] on circle "Next slide" at bounding box center [638, 337] width 30 height 30
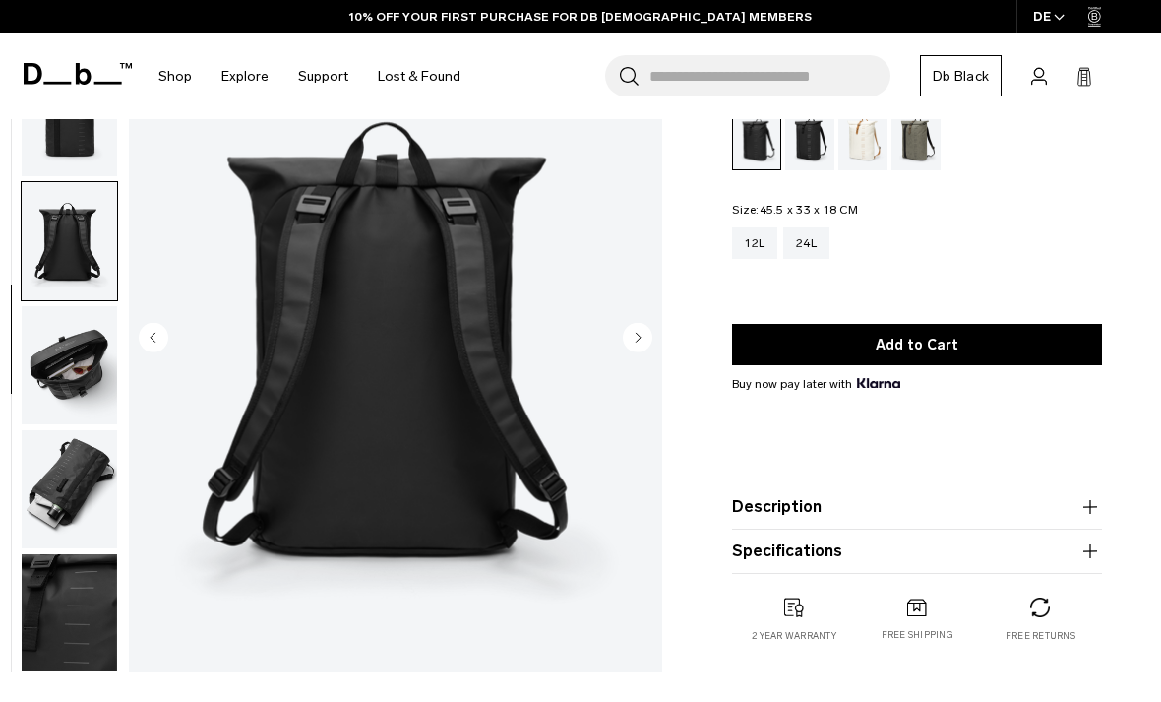
click at [643, 342] on circle "Next slide" at bounding box center [638, 337] width 30 height 30
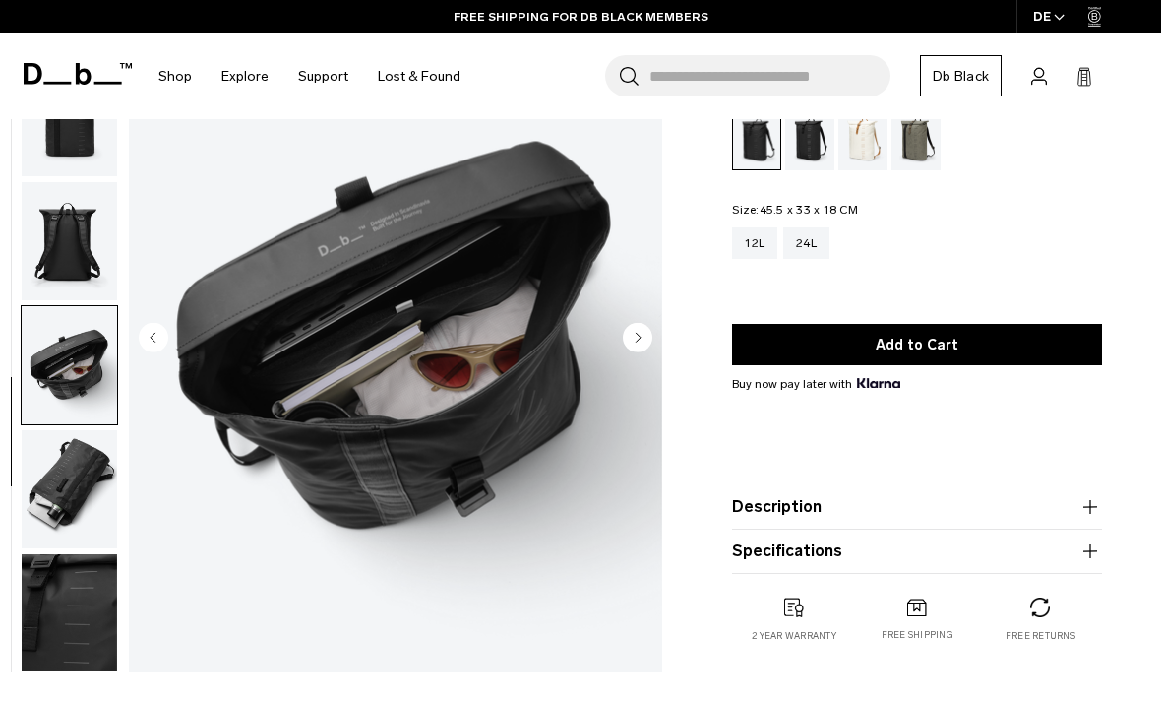
click at [634, 339] on circle "Next slide" at bounding box center [638, 337] width 30 height 30
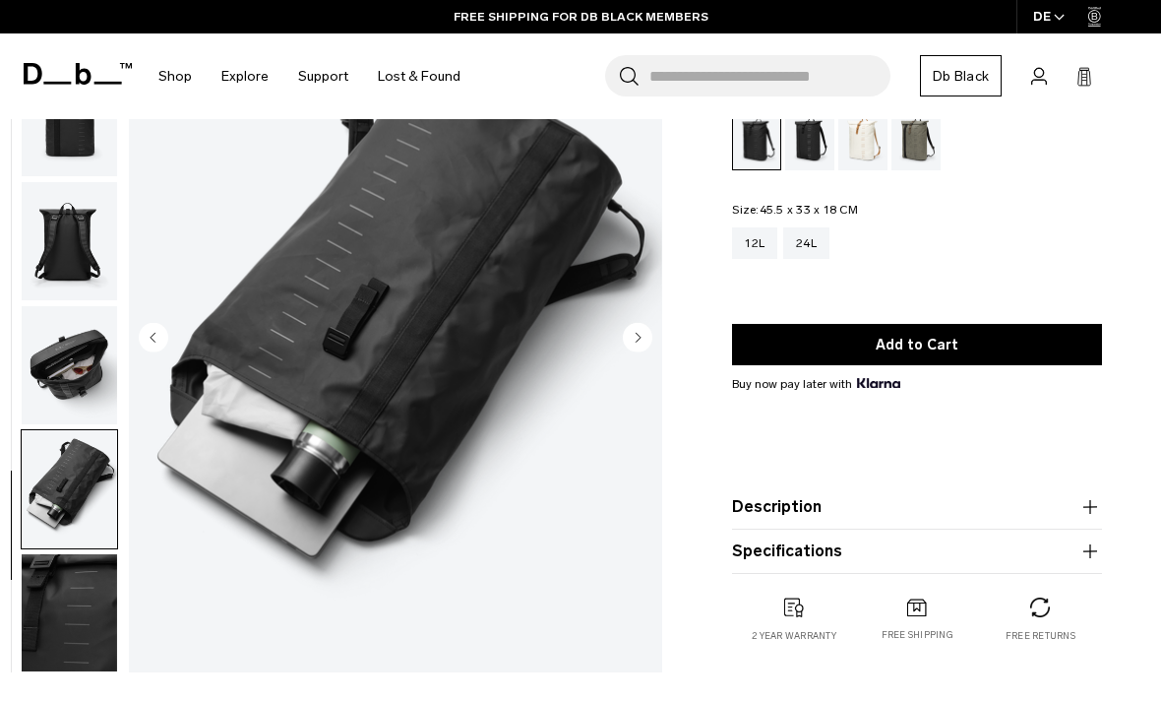
click at [632, 344] on circle "Next slide" at bounding box center [638, 337] width 30 height 30
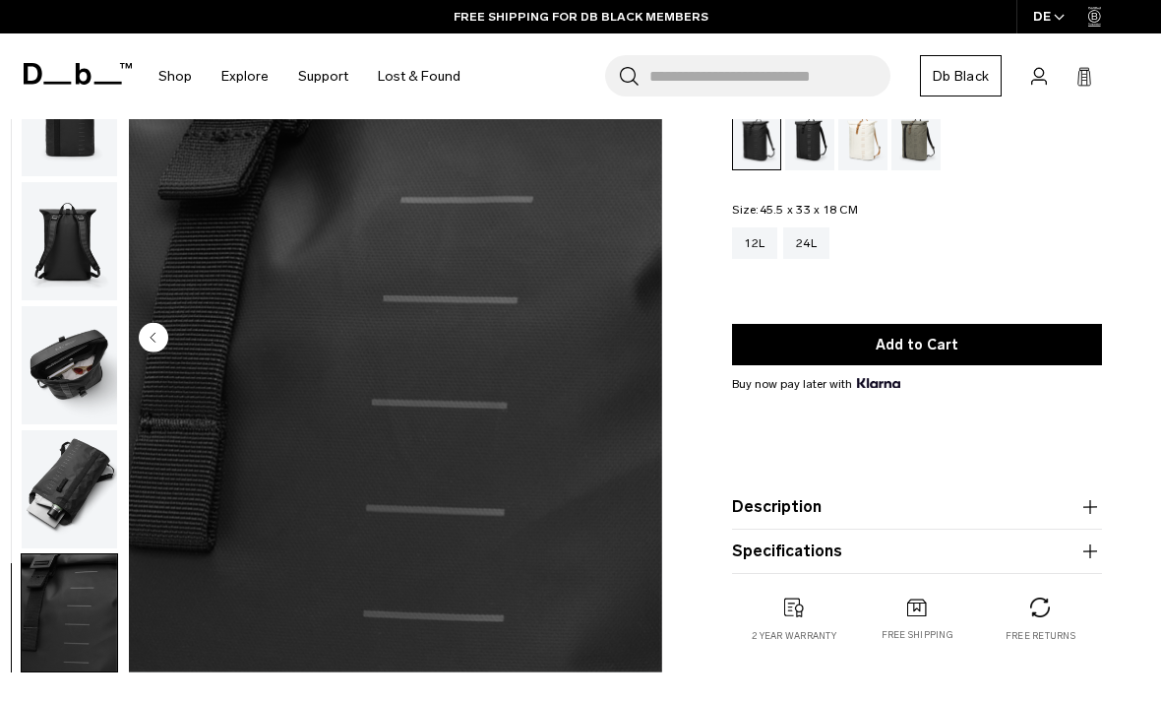
click at [632, 341] on img "7 / 7" at bounding box center [395, 339] width 533 height 666
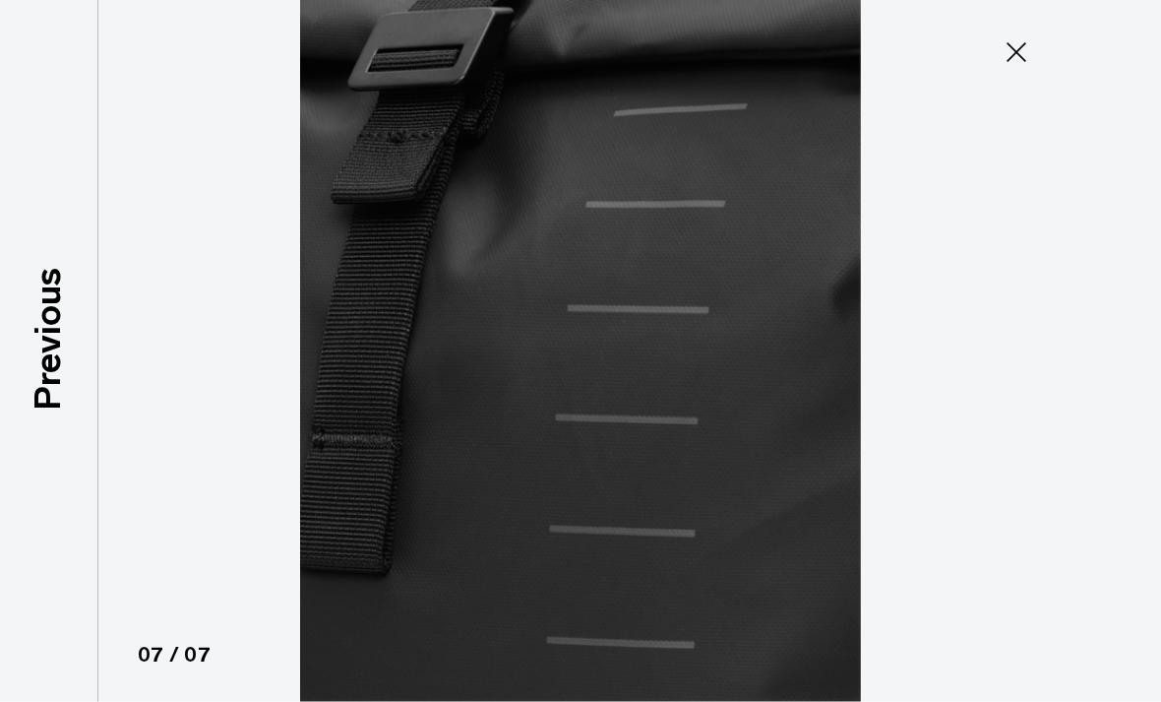
click at [1013, 61] on icon at bounding box center [1016, 51] width 31 height 31
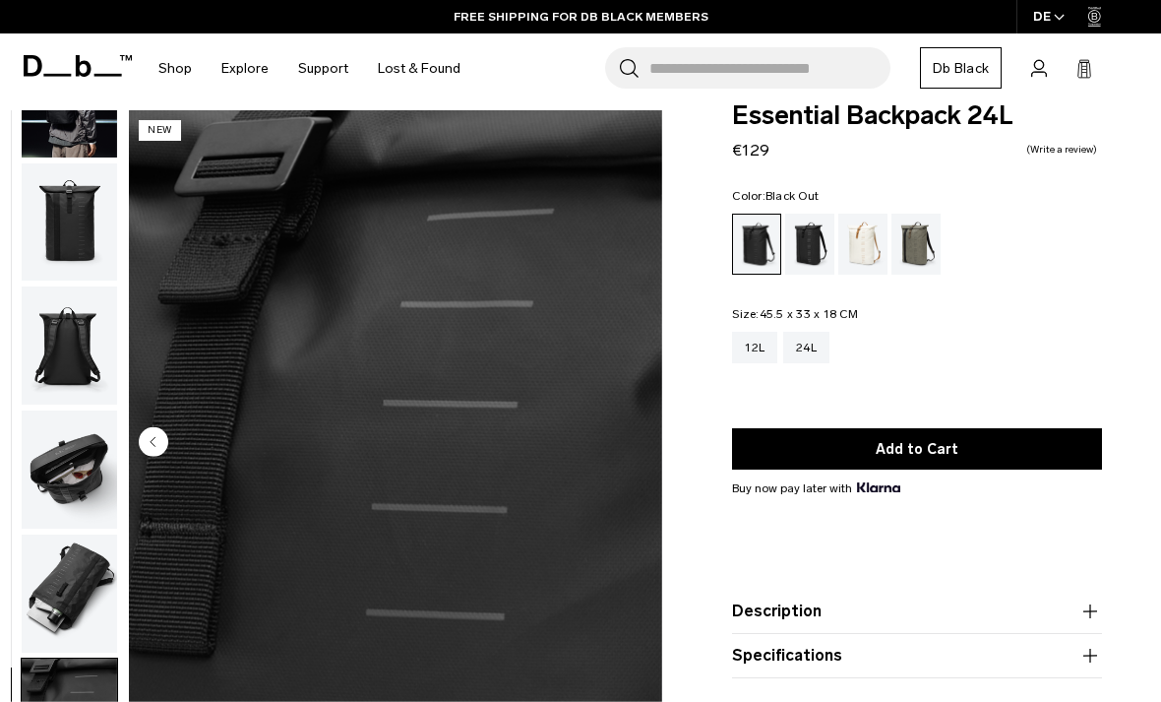
scroll to position [0, 0]
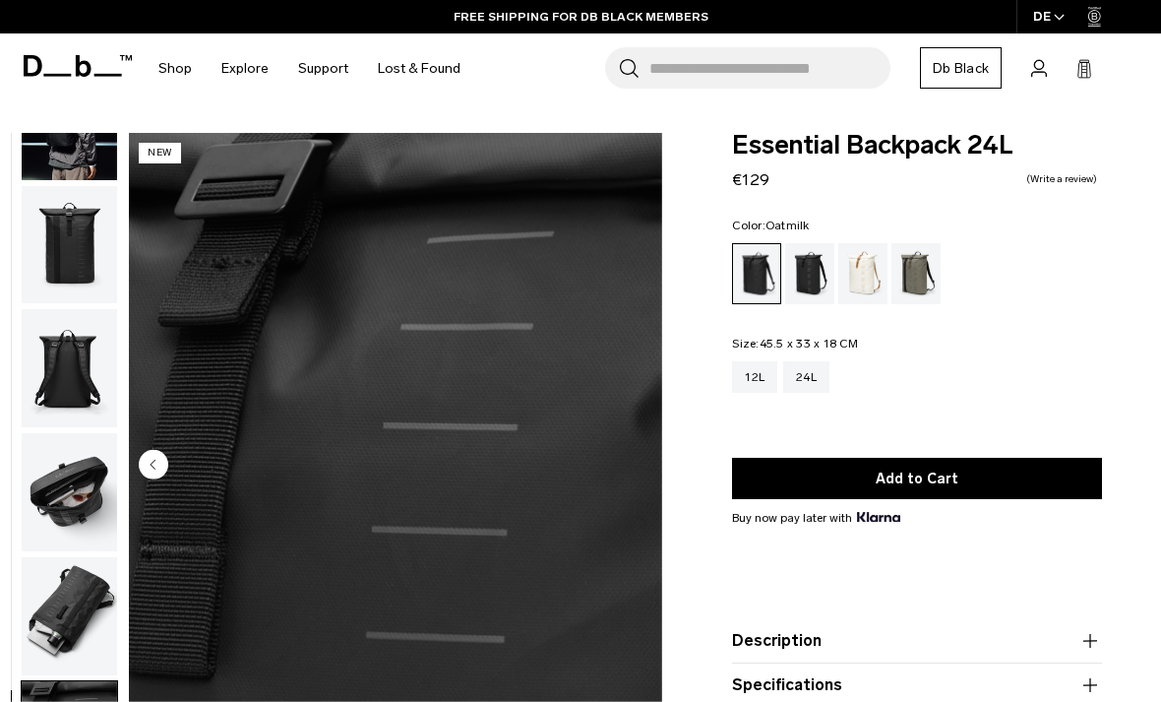
click at [862, 279] on div "Oatmilk" at bounding box center [863, 273] width 50 height 61
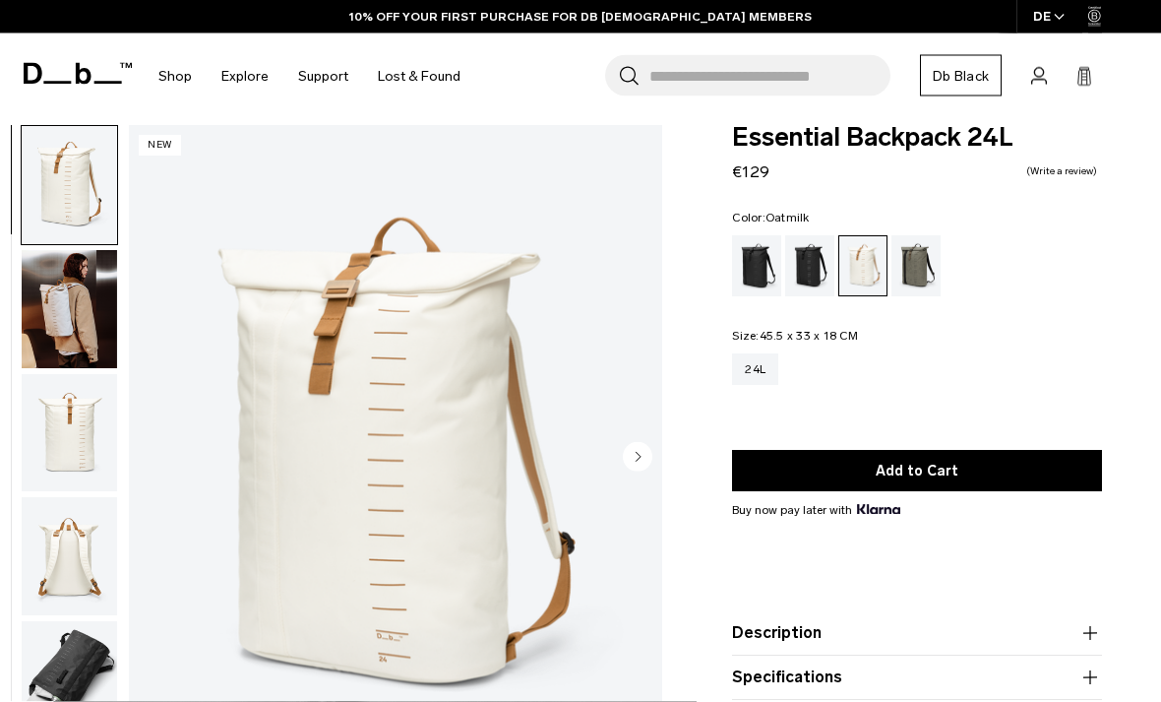
scroll to position [123, 0]
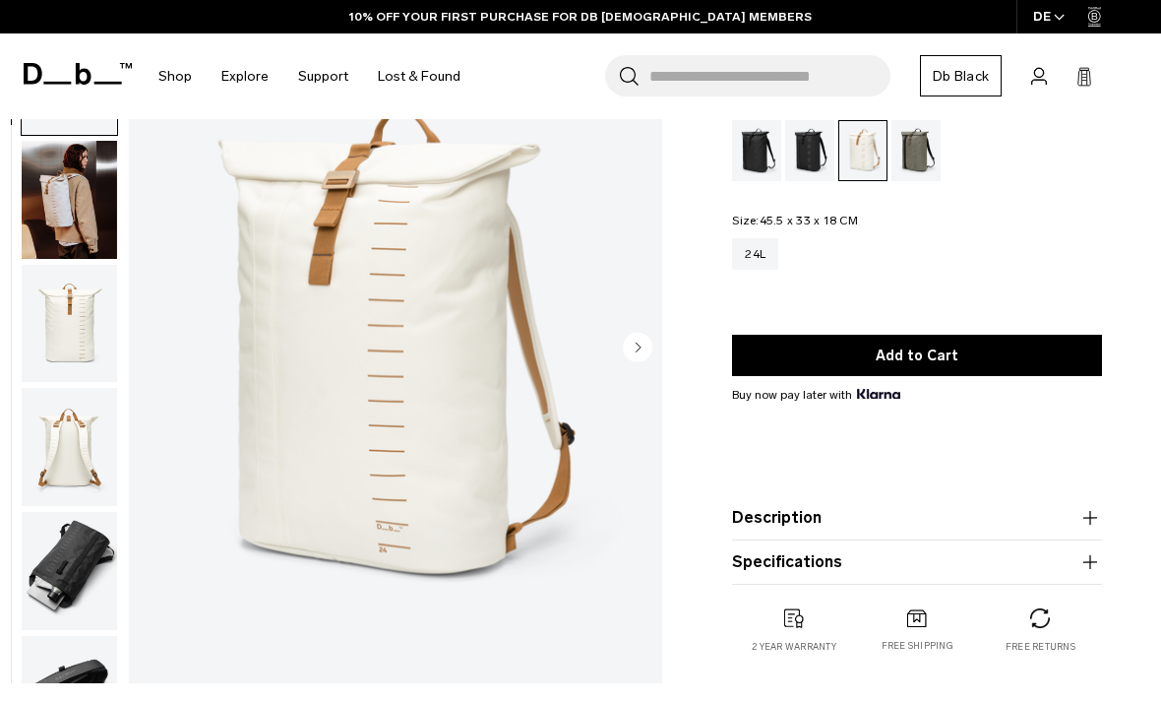
click at [640, 346] on icon "Next slide" at bounding box center [639, 346] width 5 height 9
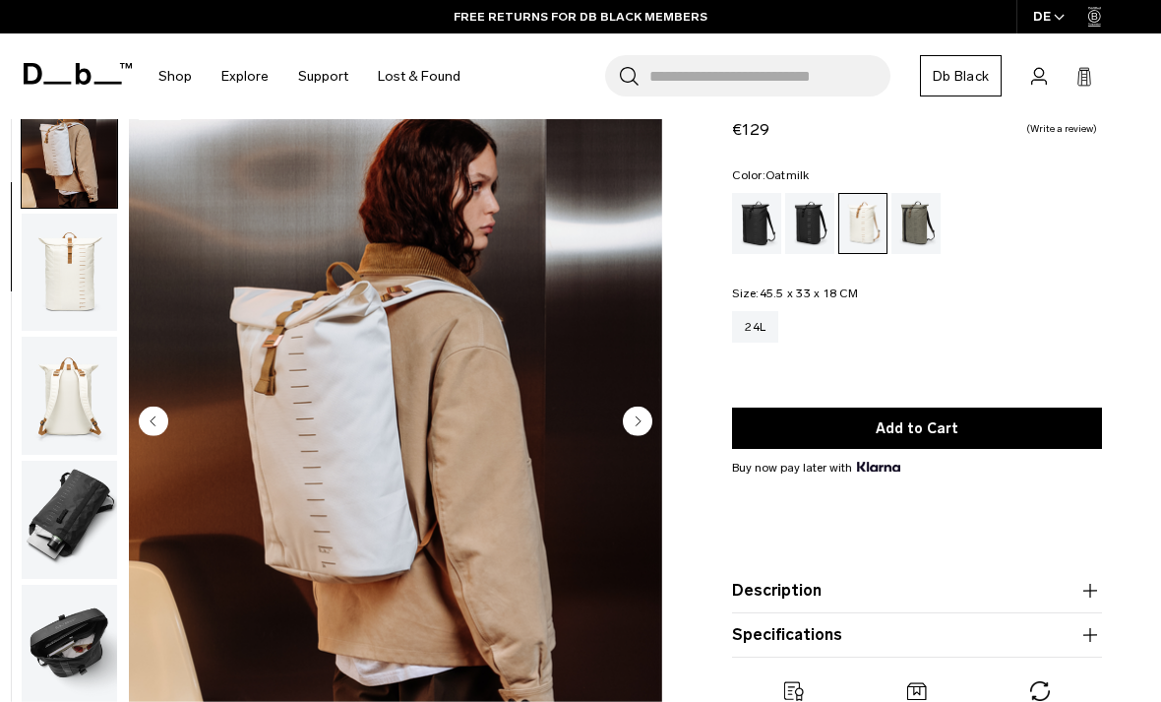
scroll to position [0, 0]
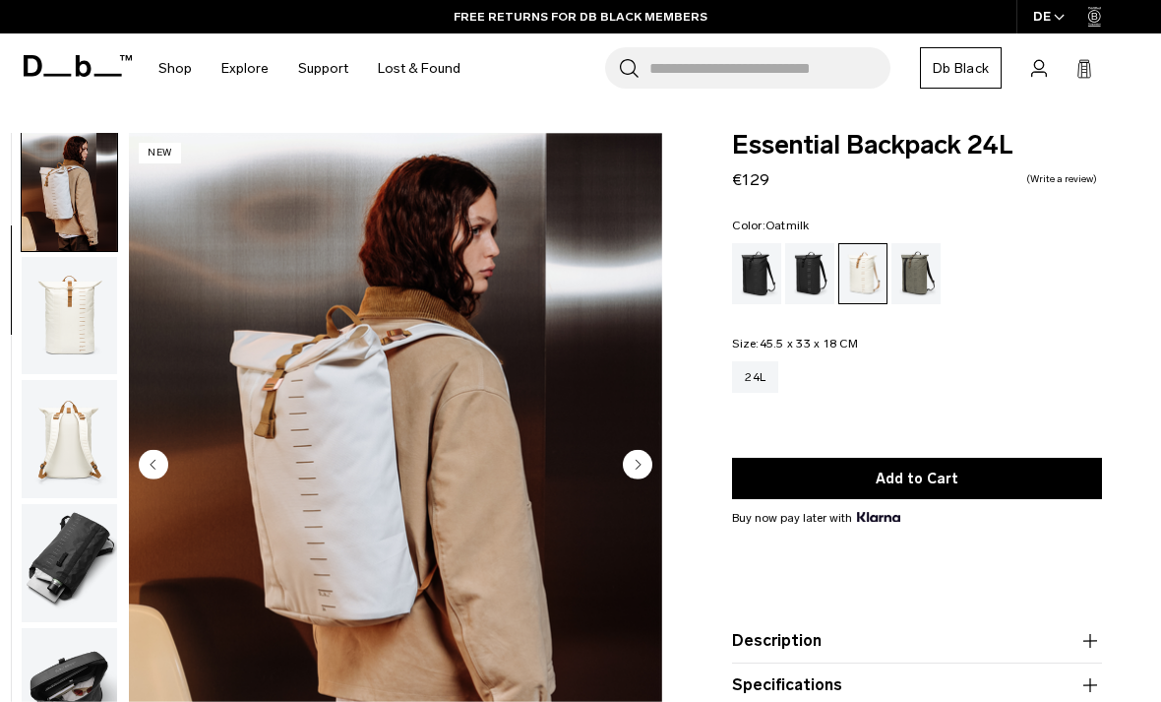
click at [78, 431] on img "button" at bounding box center [69, 439] width 95 height 118
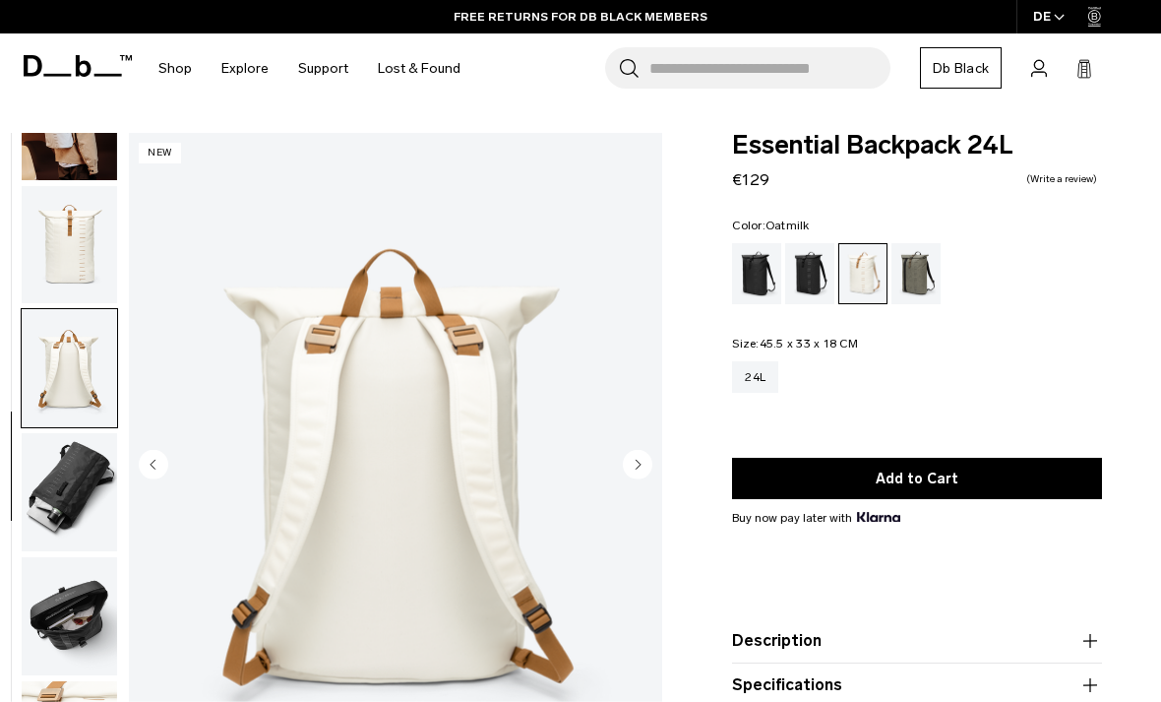
scroll to position [207, 0]
click at [74, 476] on img "button" at bounding box center [69, 492] width 95 height 118
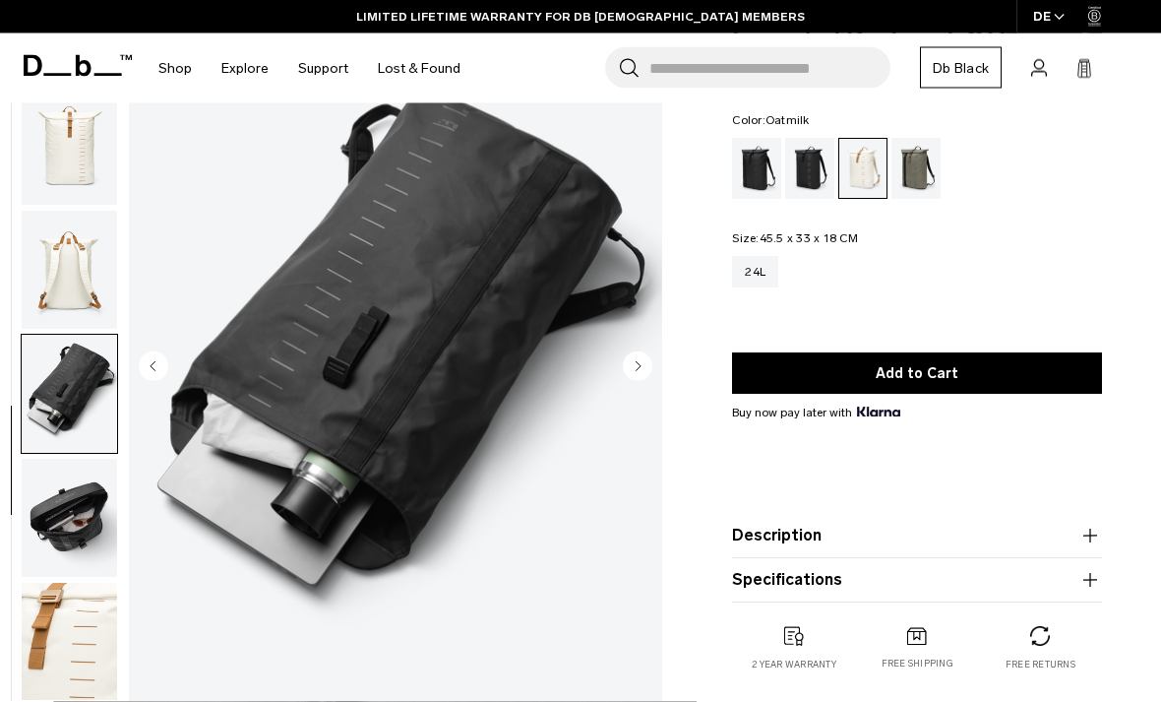
scroll to position [105, 0]
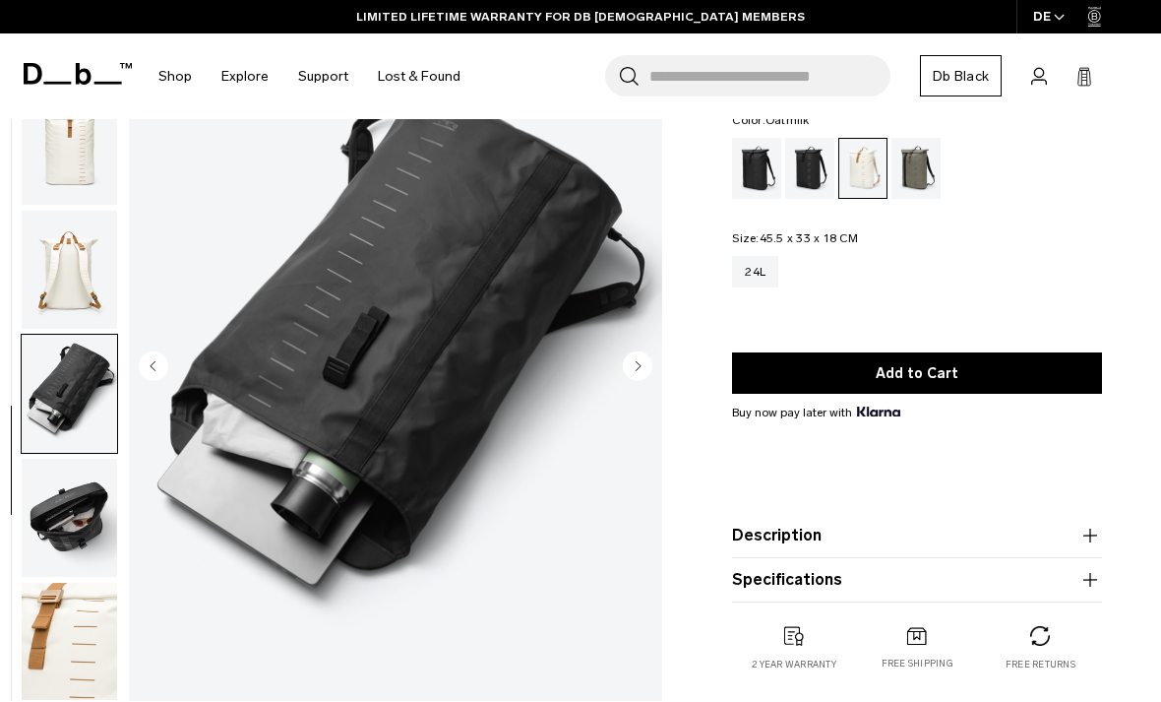
click at [66, 521] on img "button" at bounding box center [69, 518] width 95 height 118
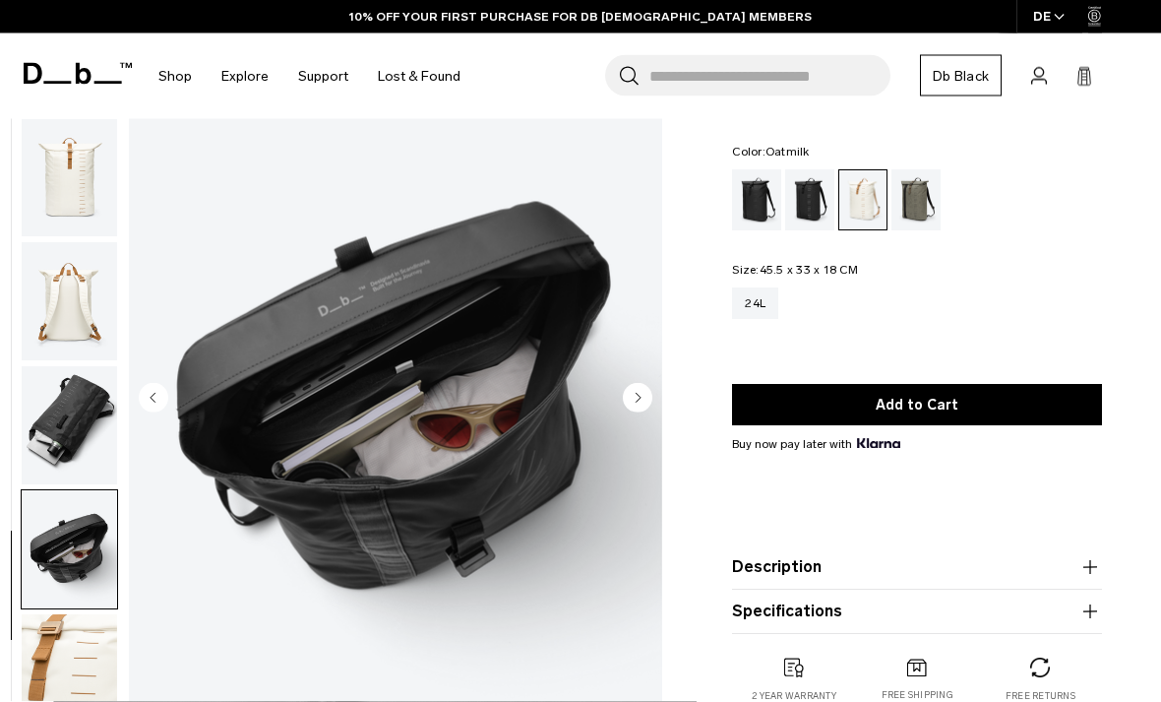
scroll to position [0, 0]
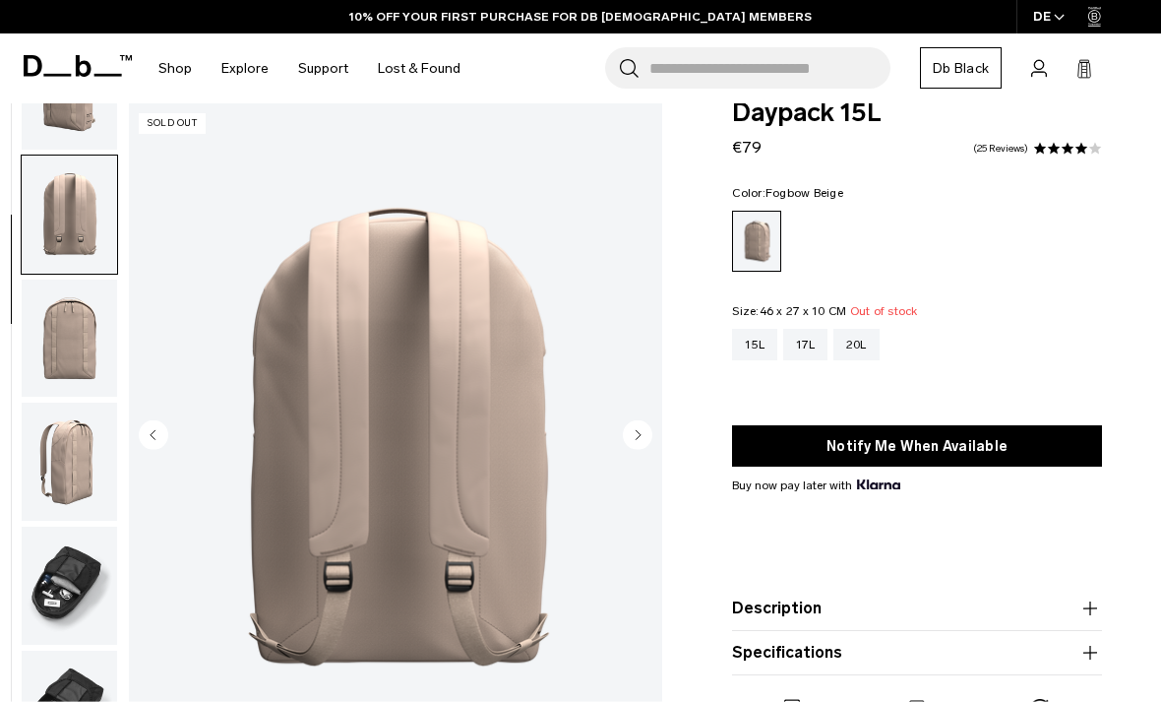
scroll to position [78, 0]
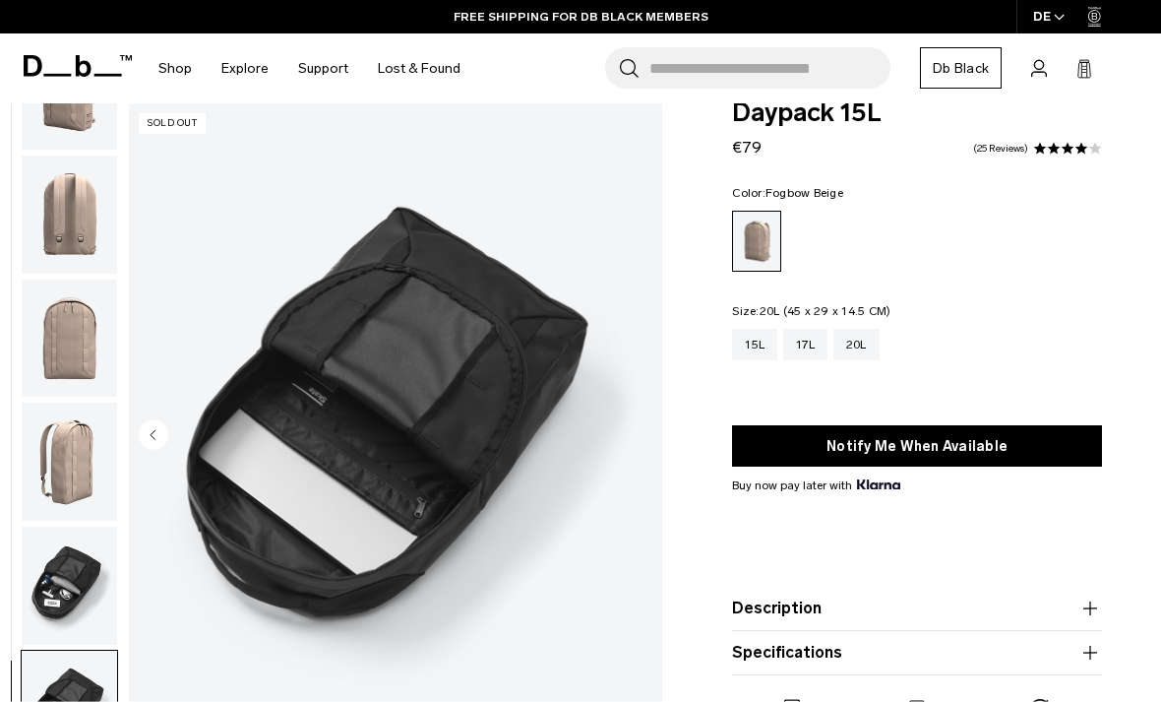
click at [852, 343] on div "20L" at bounding box center [856, 344] width 46 height 31
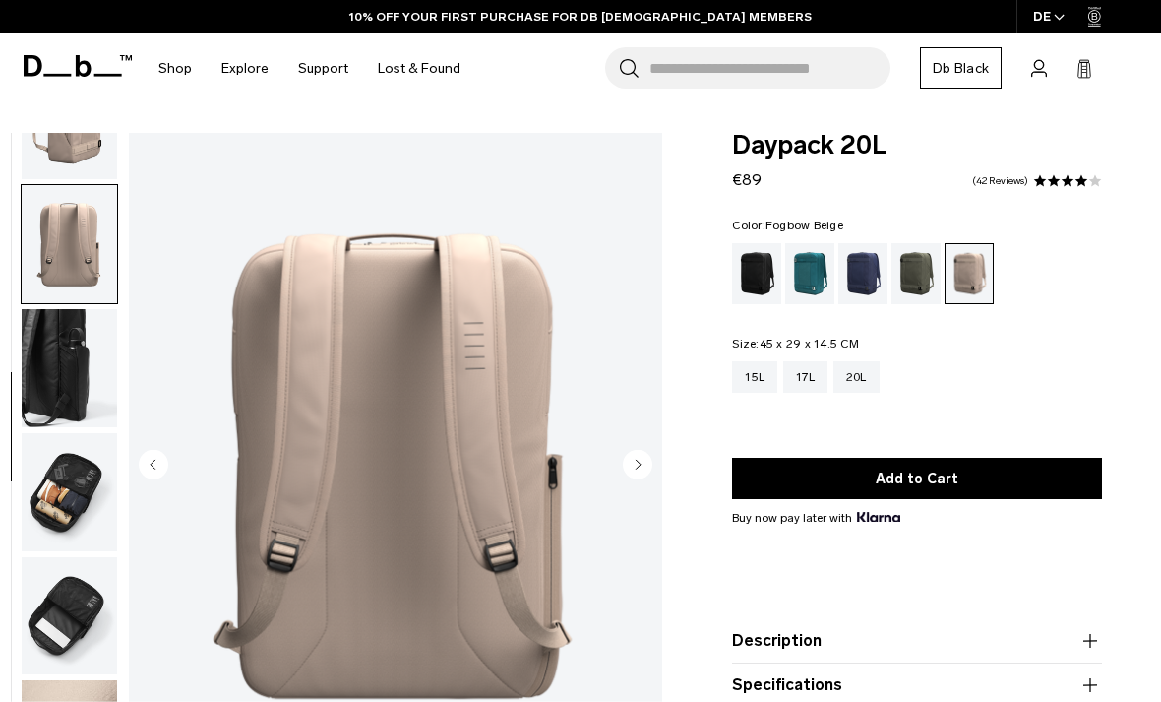
scroll to position [329, 0]
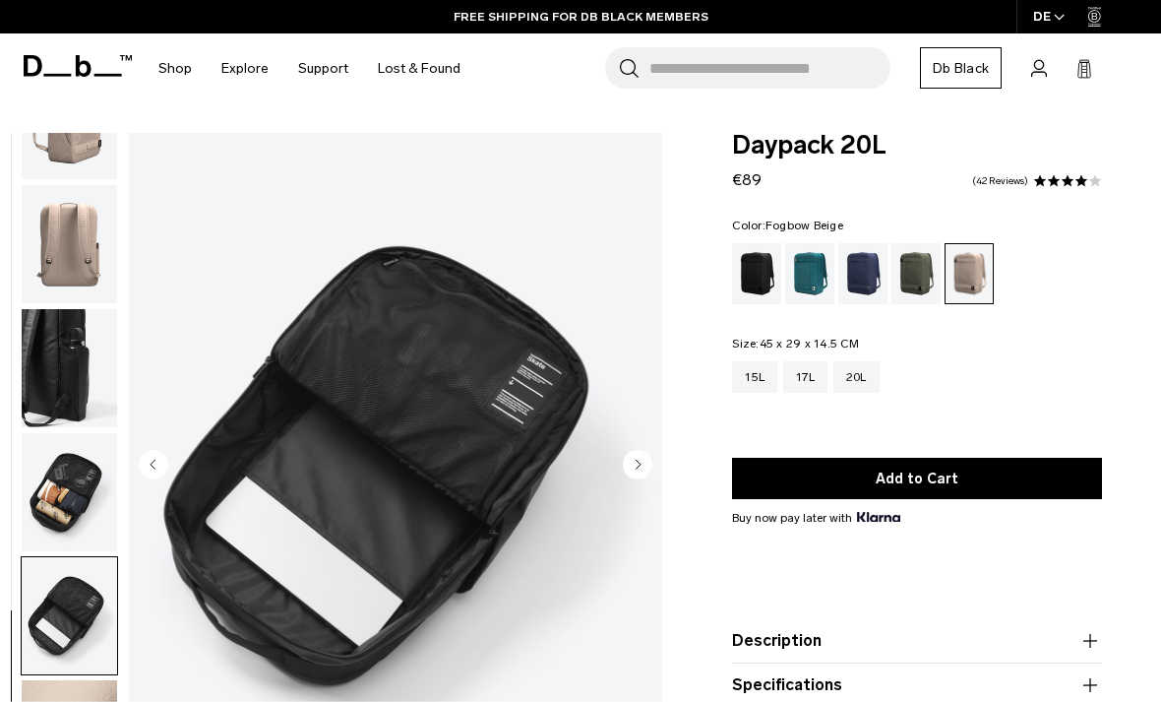
click at [473, 122] on body "Skip to content BUY NOW, PAY LATER WITH [PERSON_NAME] 10% OFF YOUR FIRST PURCHA…" at bounding box center [580, 351] width 1161 height 702
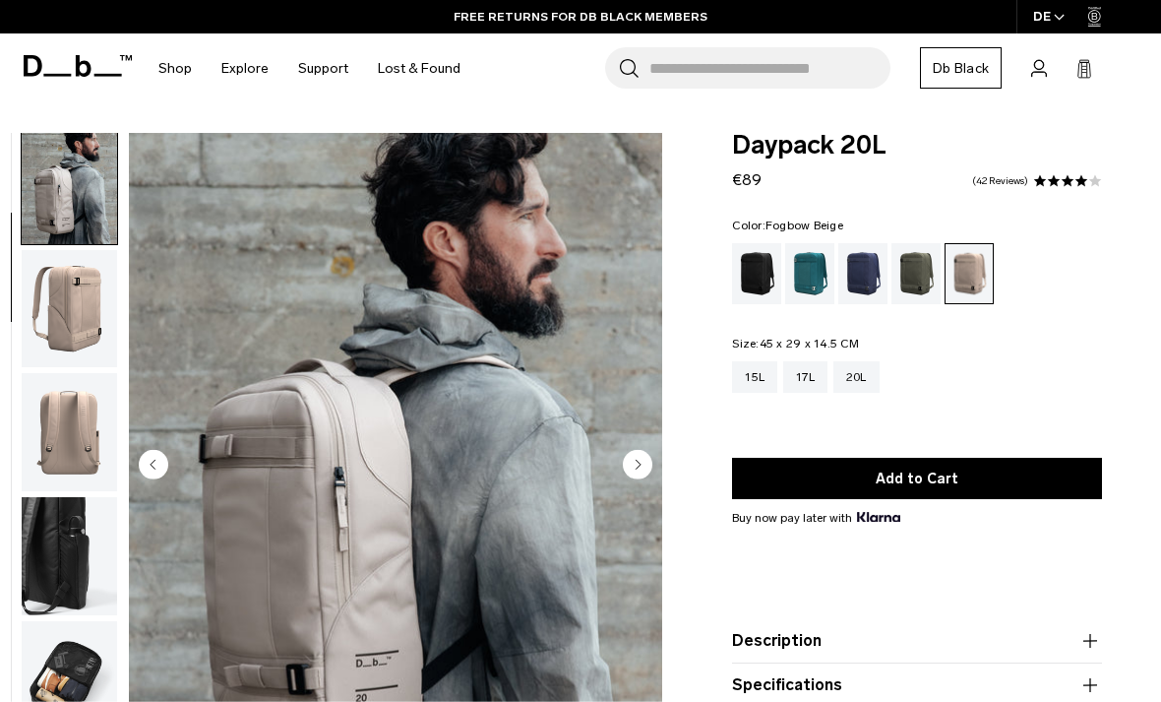
scroll to position [125, 0]
